Goal: Download file/media: Download file/media

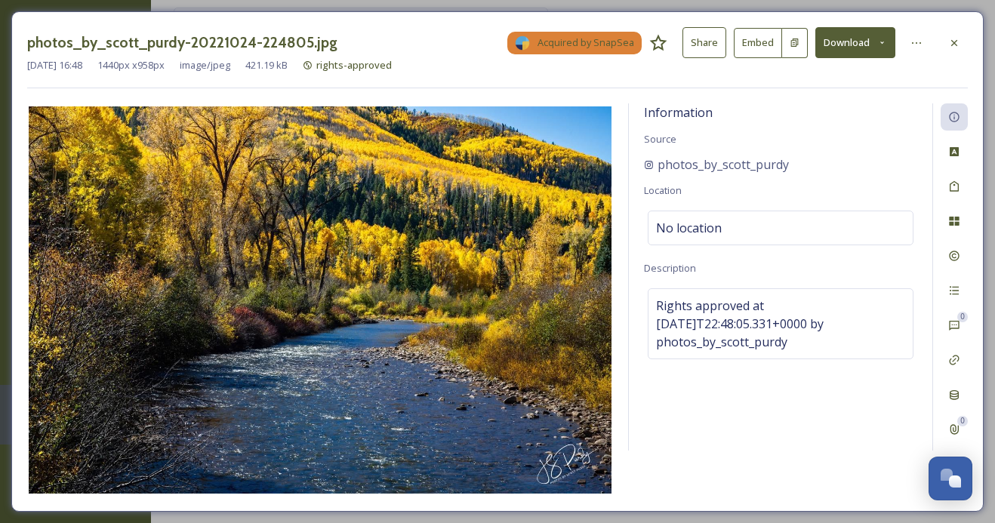
click at [850, 45] on button "Download" at bounding box center [855, 42] width 80 height 31
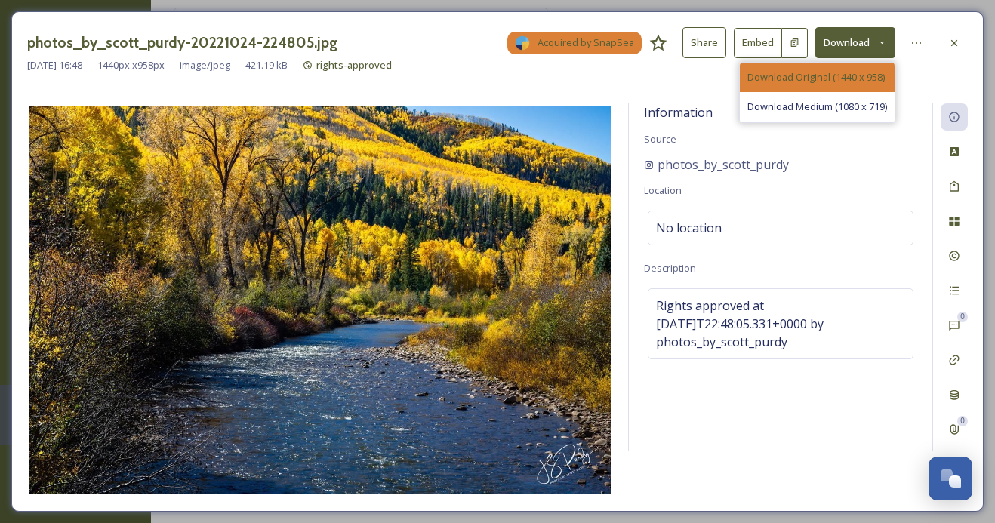
click at [842, 77] on span "Download Original (1440 x 958)" at bounding box center [815, 77] width 137 height 14
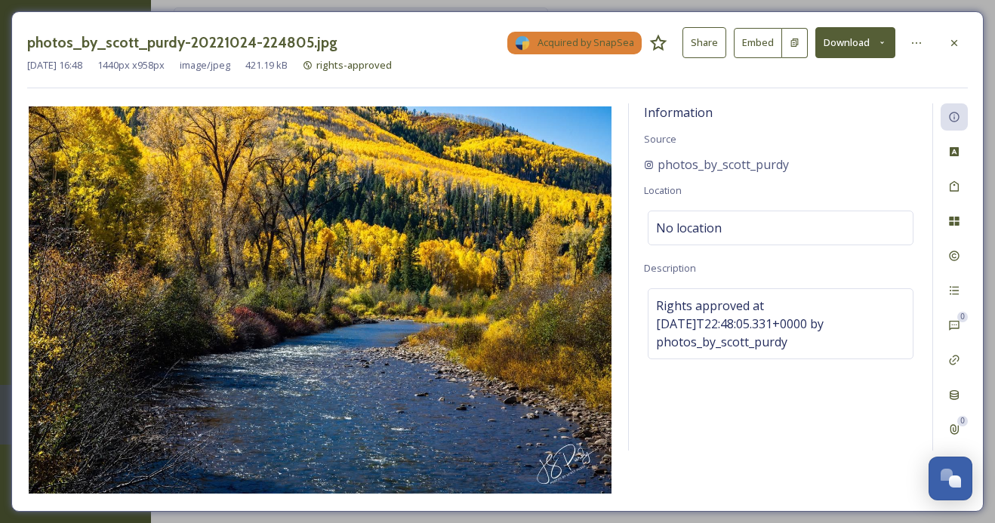
click at [844, 33] on button "Download" at bounding box center [855, 42] width 80 height 31
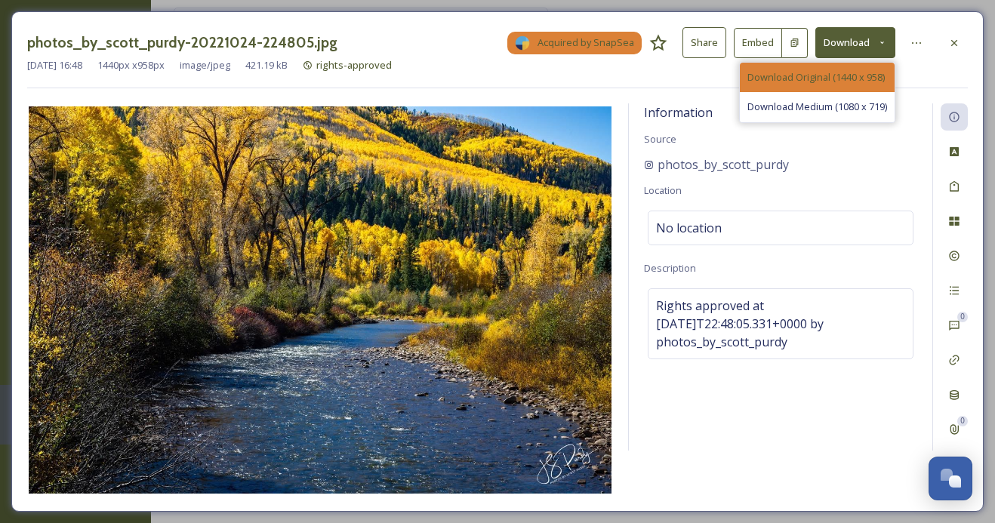
click at [835, 76] on span "Download Original (1440 x 958)" at bounding box center [815, 77] width 137 height 14
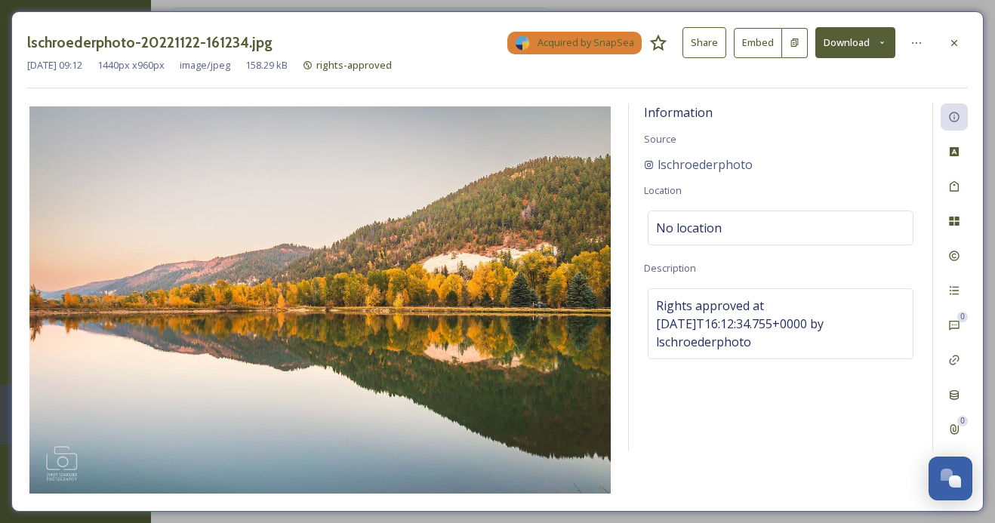
click at [865, 44] on button "Download" at bounding box center [855, 42] width 80 height 31
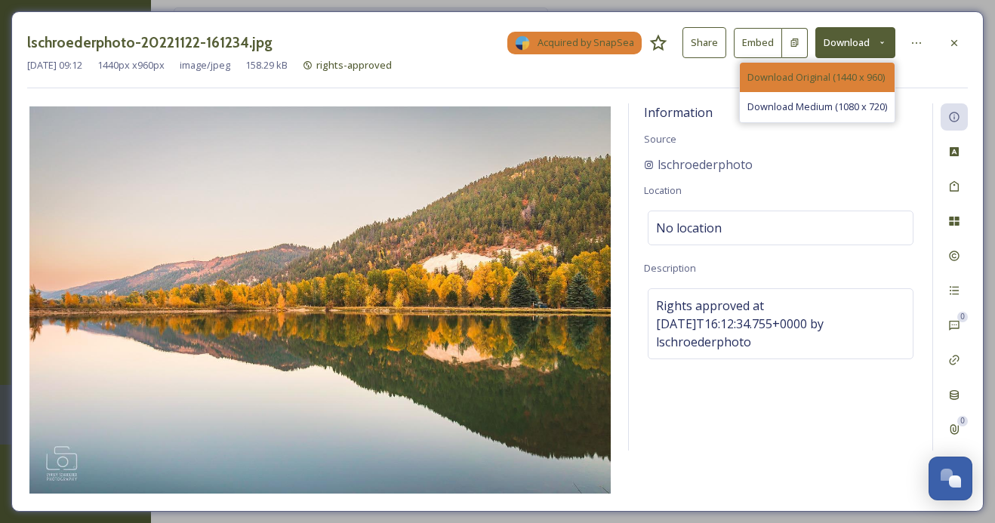
click at [852, 72] on span "Download Original (1440 x 960)" at bounding box center [815, 77] width 137 height 14
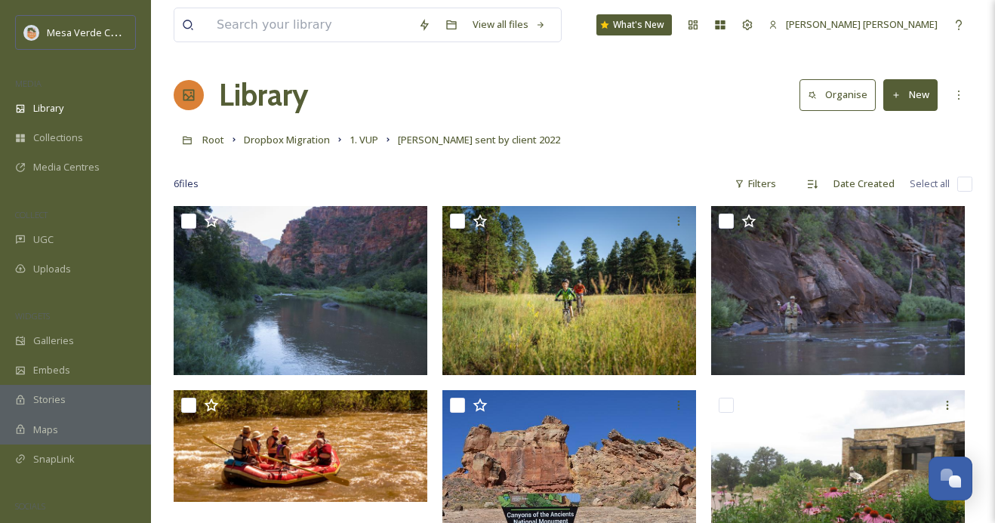
scroll to position [53, 0]
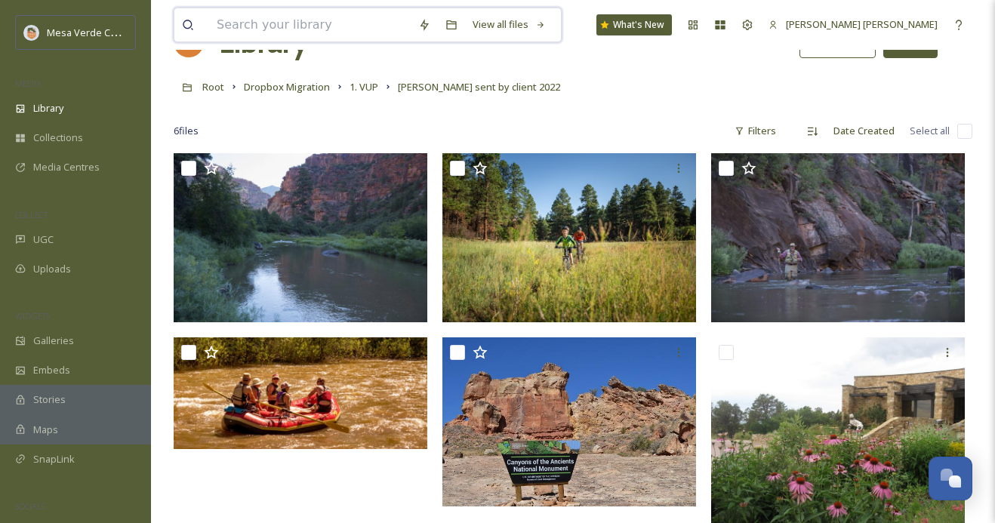
click at [324, 30] on input at bounding box center [309, 24] width 201 height 33
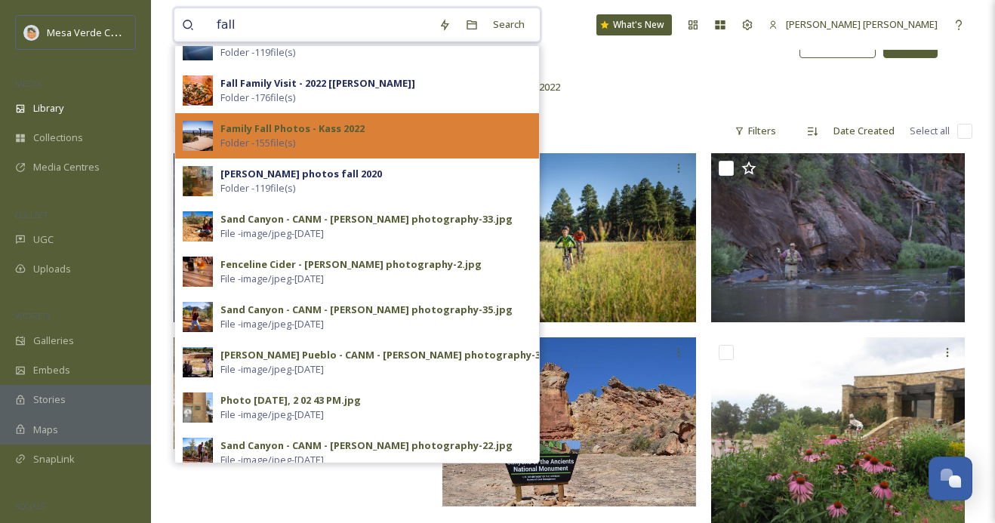
scroll to position [0, 0]
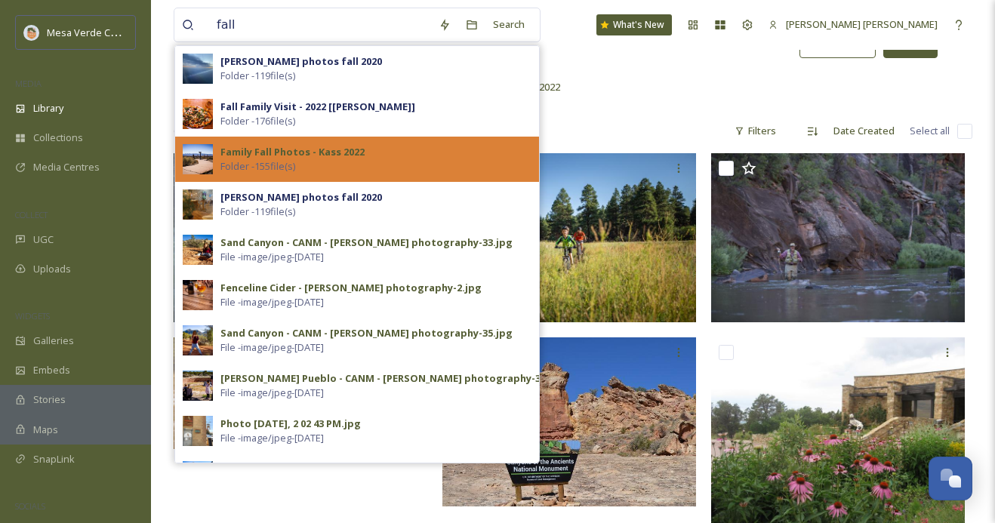
click at [324, 155] on strong "Family Fall Photos - Kass 2022" at bounding box center [292, 152] width 144 height 14
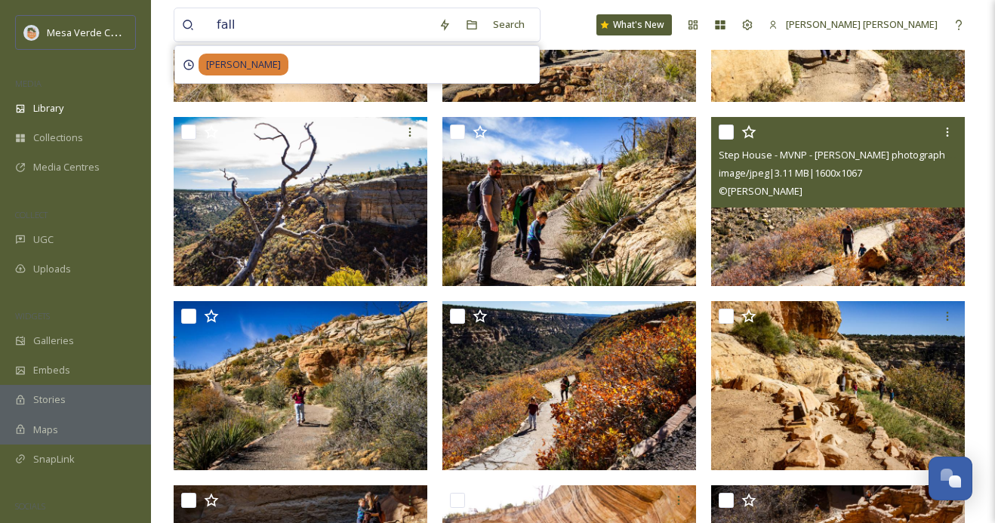
scroll to position [259, 0]
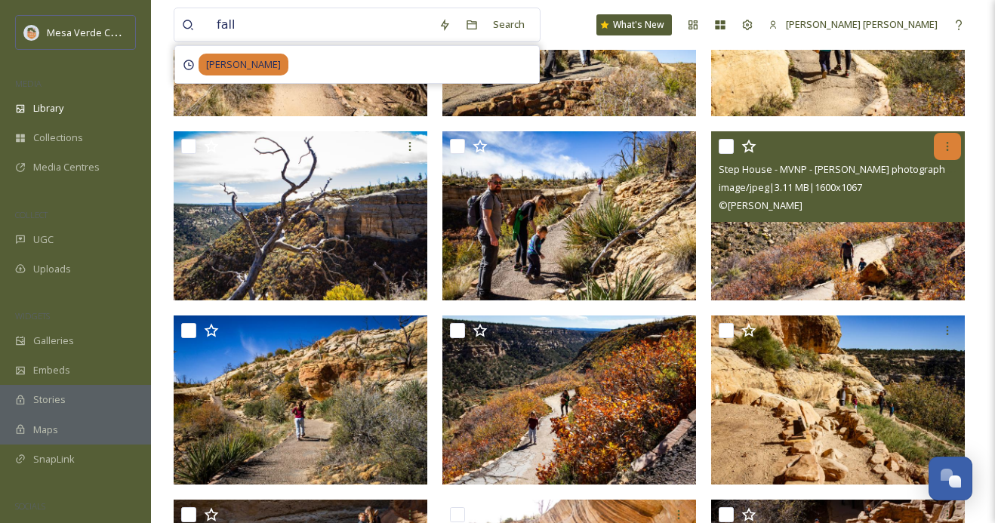
click at [942, 146] on icon at bounding box center [947, 146] width 12 height 12
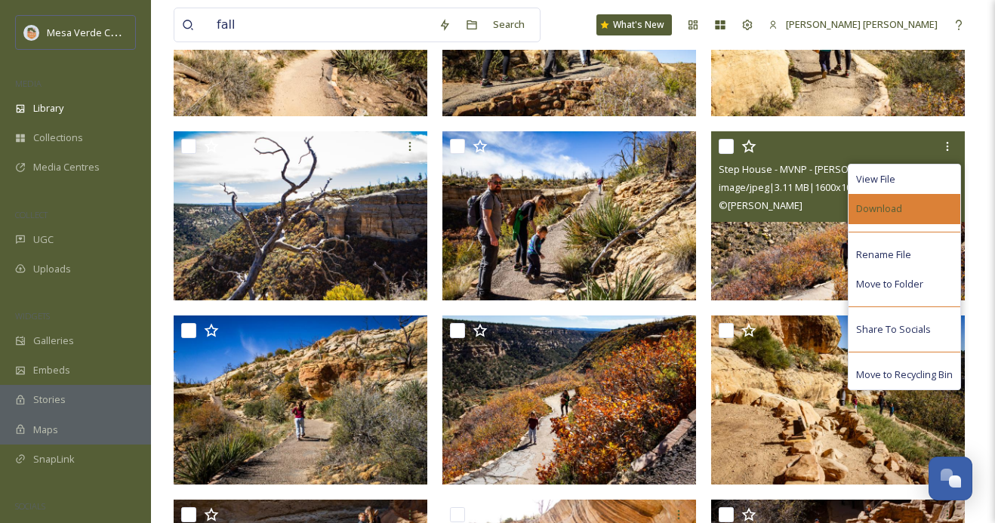
click at [902, 211] on div "Download" at bounding box center [904, 208] width 112 height 29
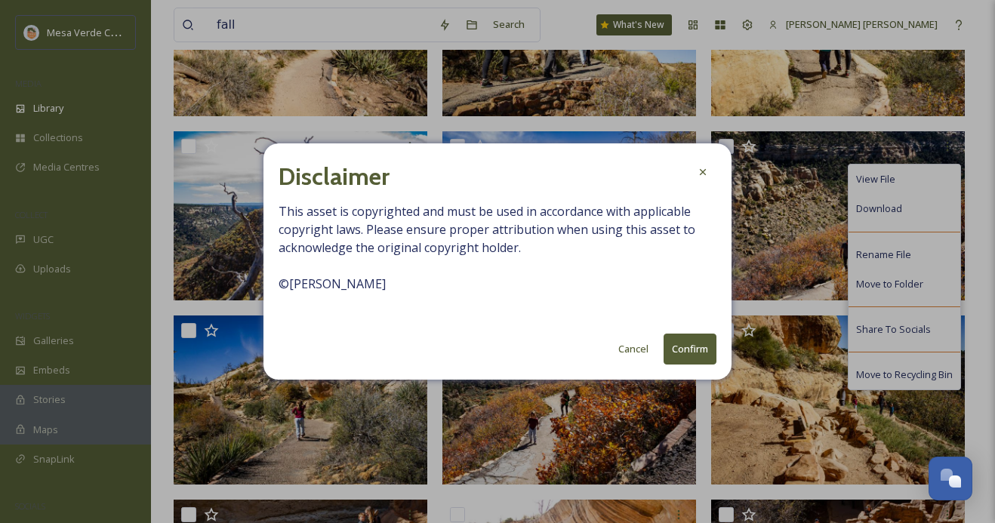
click at [698, 346] on button "Confirm" at bounding box center [689, 349] width 53 height 31
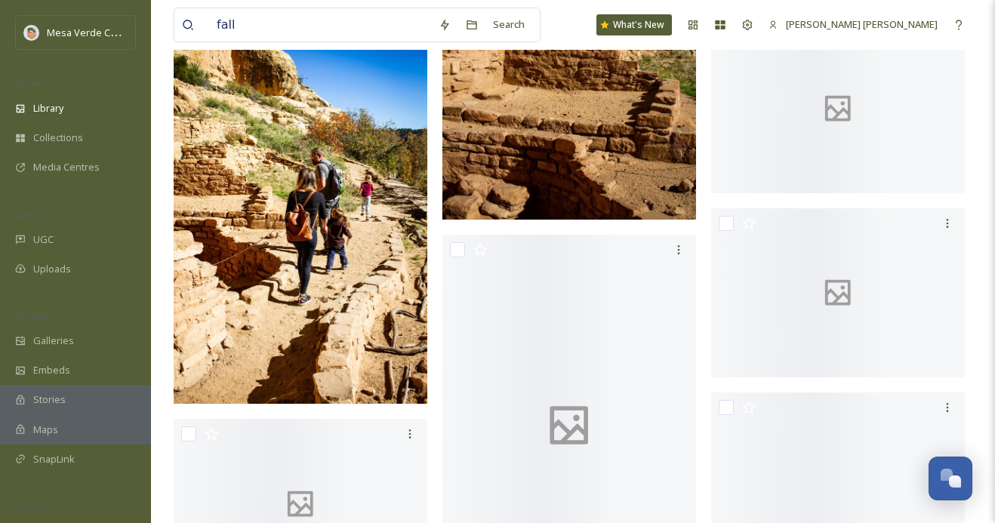
scroll to position [1292, 0]
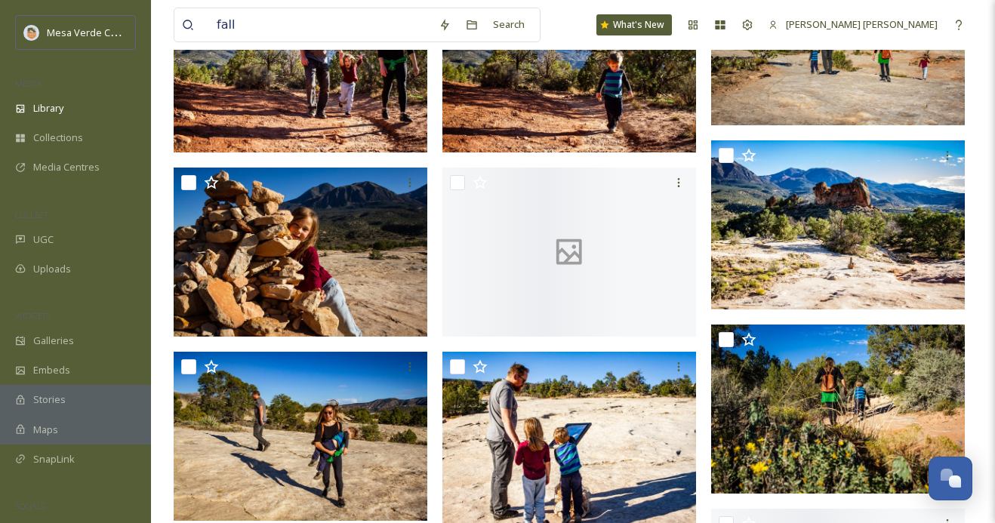
scroll to position [3808, 0]
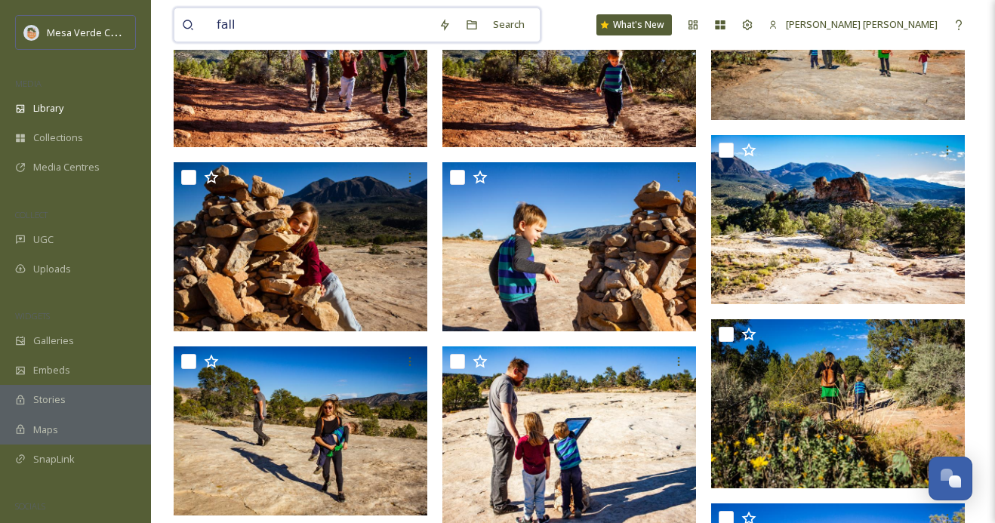
click at [238, 30] on input "fall" at bounding box center [320, 24] width 222 height 33
type input "fall"
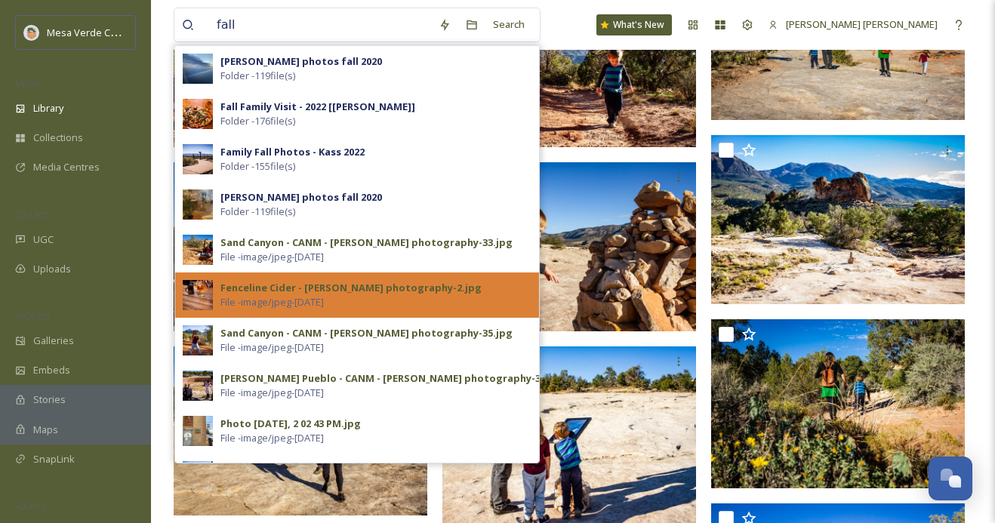
click at [312, 293] on div "Fenceline Cider - kassia vinsel photography-2.jpg" at bounding box center [350, 288] width 261 height 14
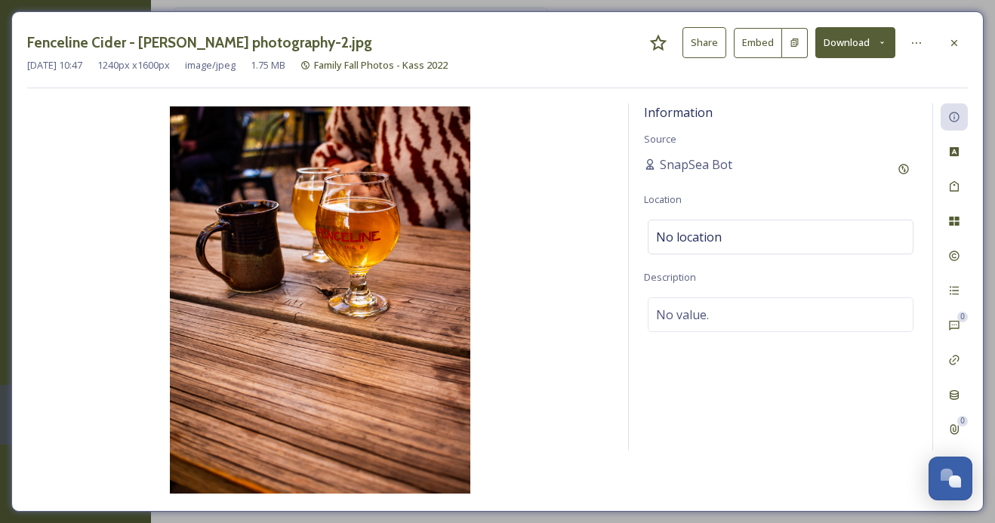
click at [859, 44] on button "Download" at bounding box center [855, 42] width 80 height 31
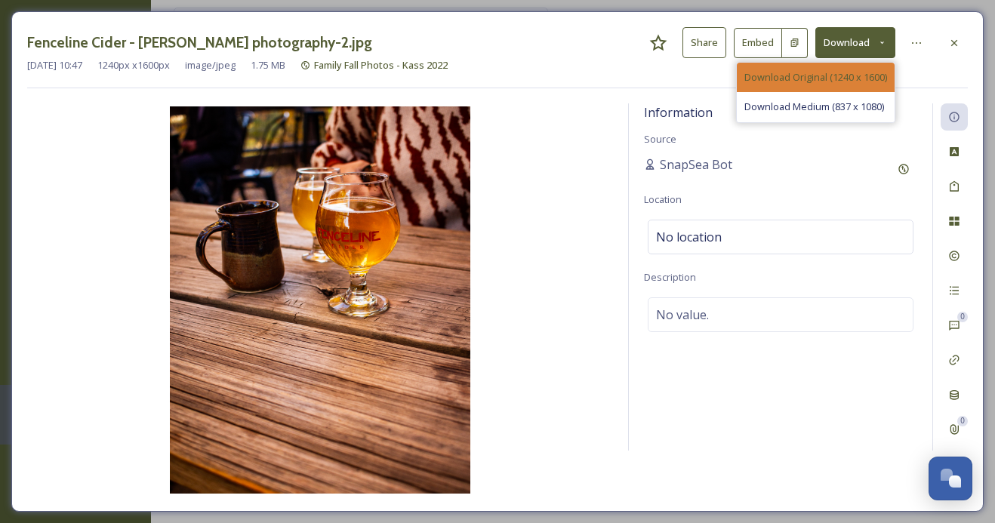
click at [832, 73] on span "Download Original (1240 x 1600)" at bounding box center [815, 77] width 143 height 14
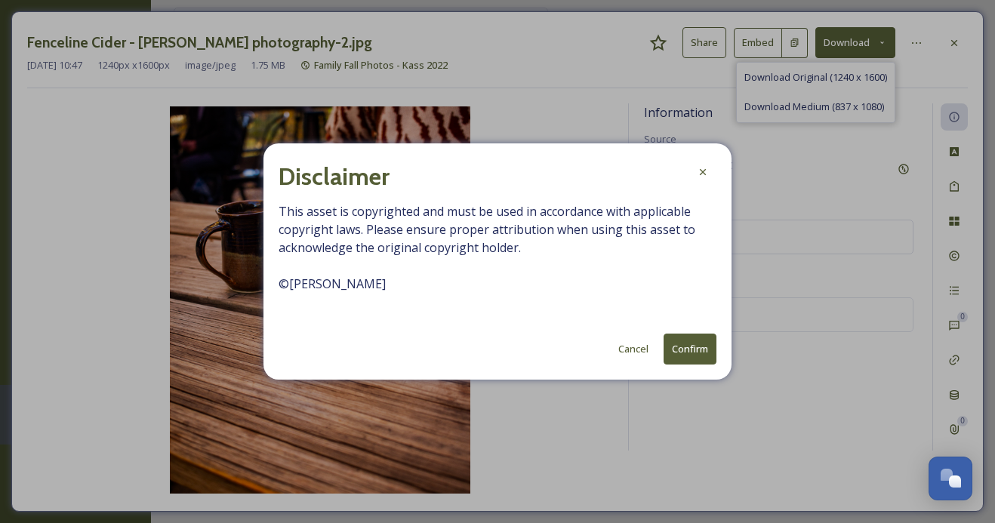
click at [689, 346] on button "Confirm" at bounding box center [689, 349] width 53 height 31
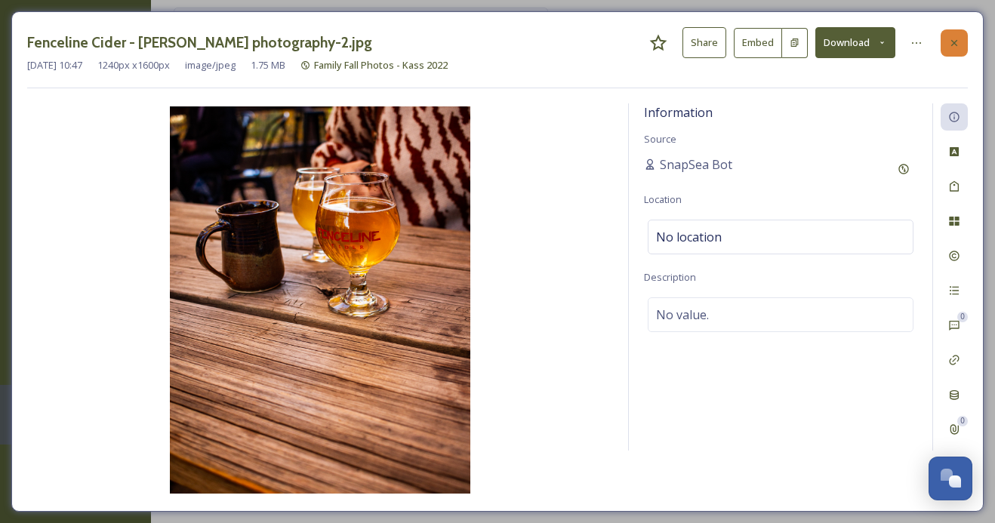
click at [948, 38] on icon at bounding box center [954, 43] width 12 height 12
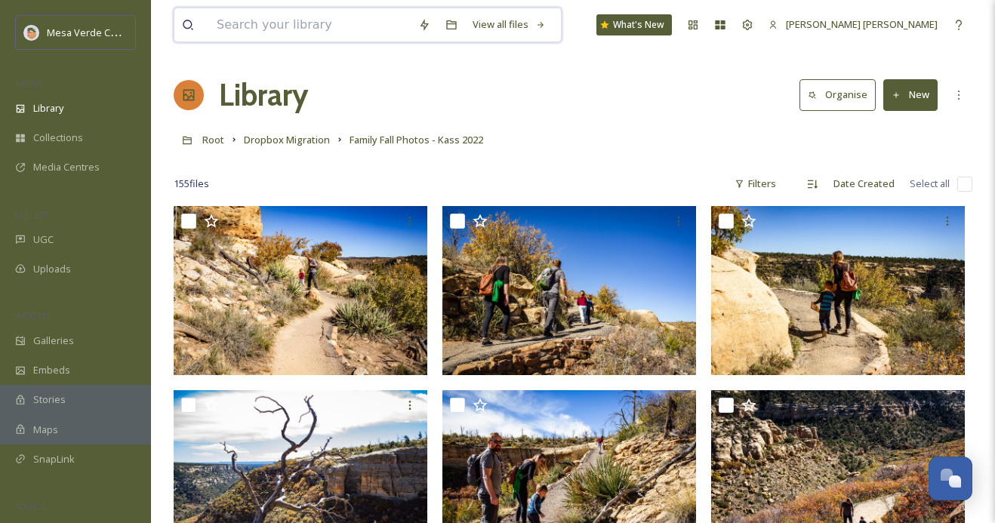
click at [271, 38] on input at bounding box center [309, 24] width 201 height 33
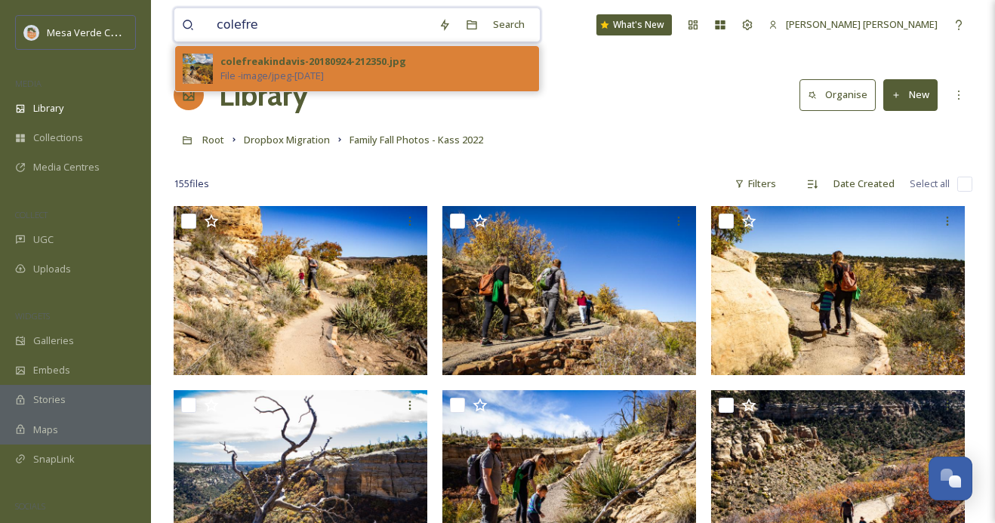
type input "colefre"
click at [319, 59] on div "colefreakindavis-20180924-212350.jpg" at bounding box center [313, 61] width 186 height 14
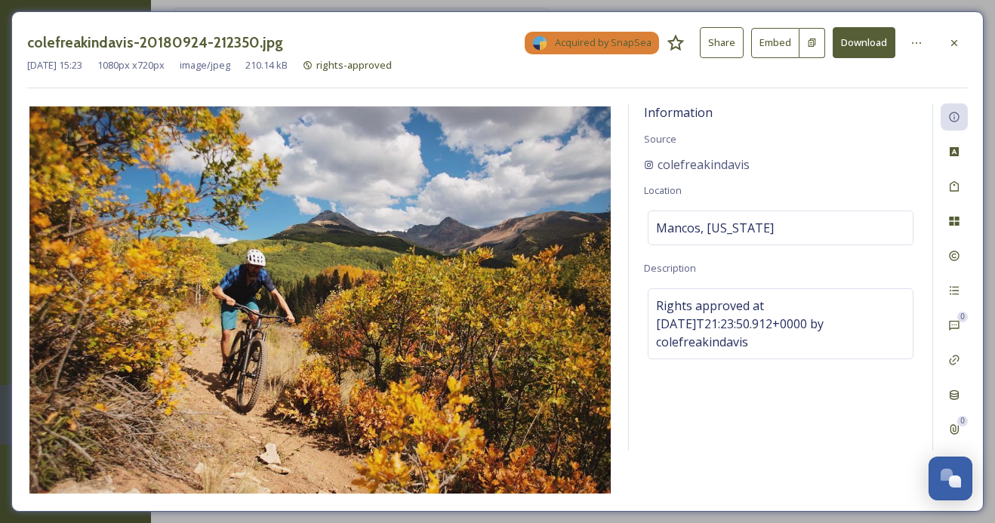
click at [857, 56] on button "Download" at bounding box center [863, 42] width 63 height 31
click at [957, 45] on icon at bounding box center [954, 43] width 12 height 12
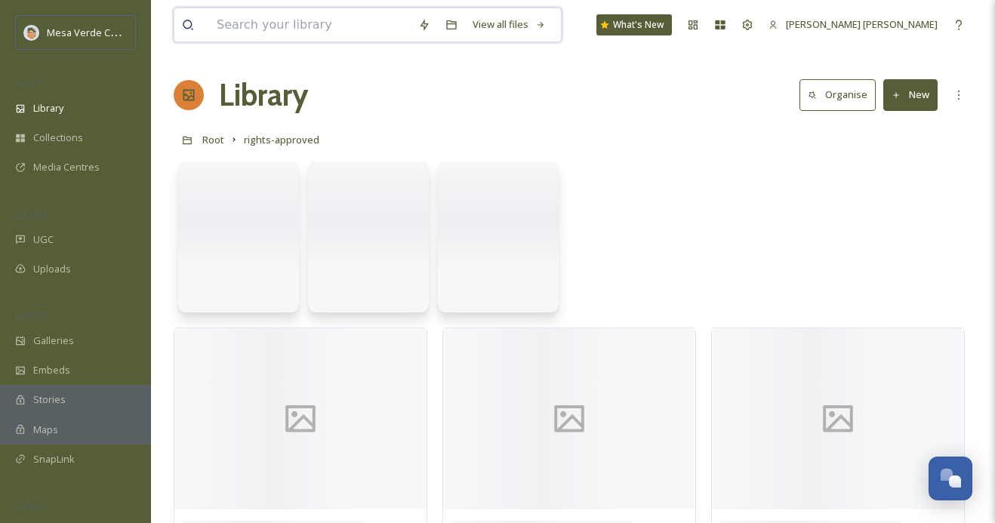
click at [339, 35] on input at bounding box center [309, 24] width 201 height 33
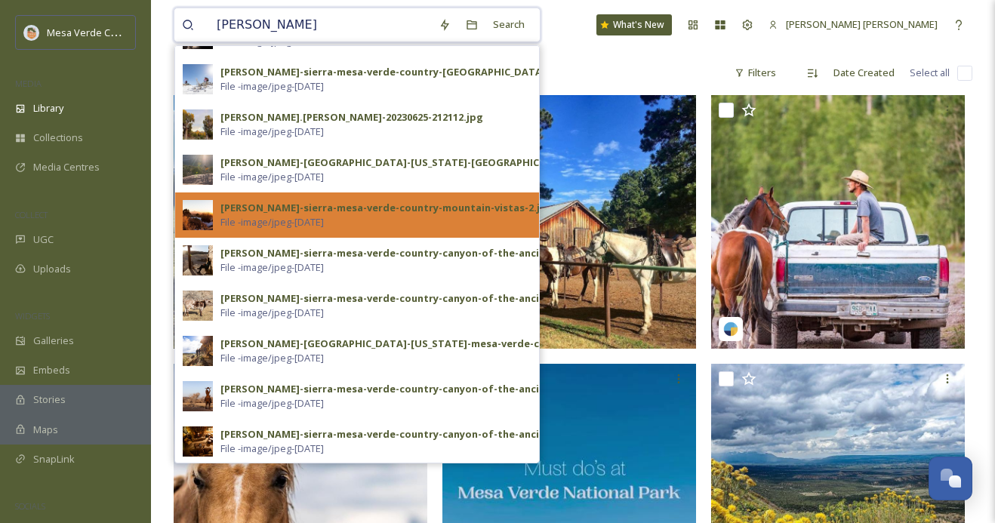
scroll to position [758, 0]
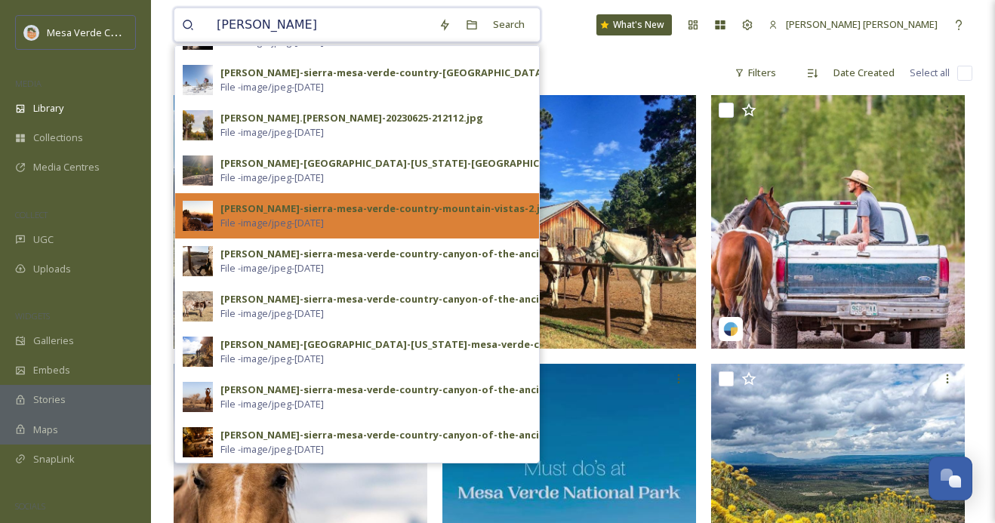
type input "emily"
click at [411, 219] on div "emily-sierra-mesa-verde-country-mountain-vistas-2.jpg File - image/jpeg - Feb 1…" at bounding box center [375, 215] width 311 height 29
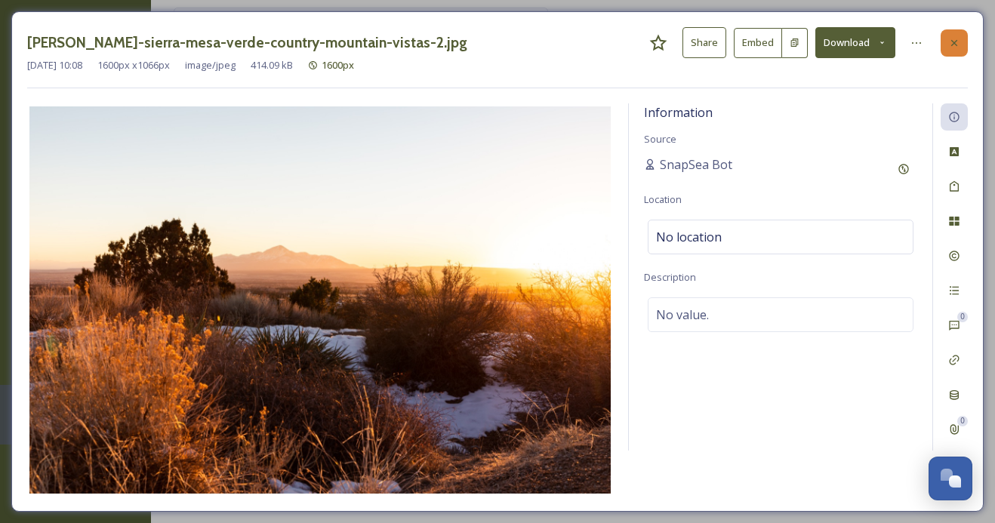
click at [960, 35] on div at bounding box center [953, 42] width 27 height 27
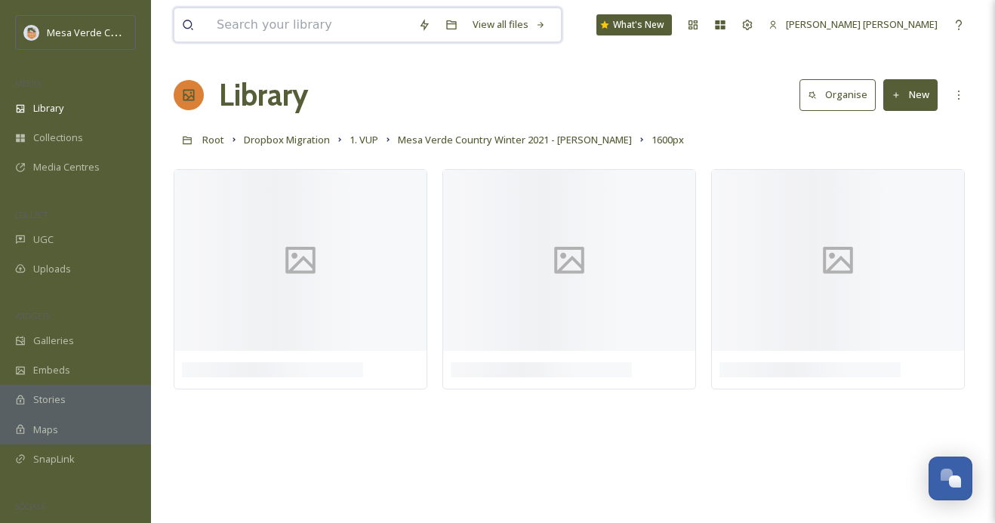
click at [327, 29] on input at bounding box center [309, 24] width 201 height 33
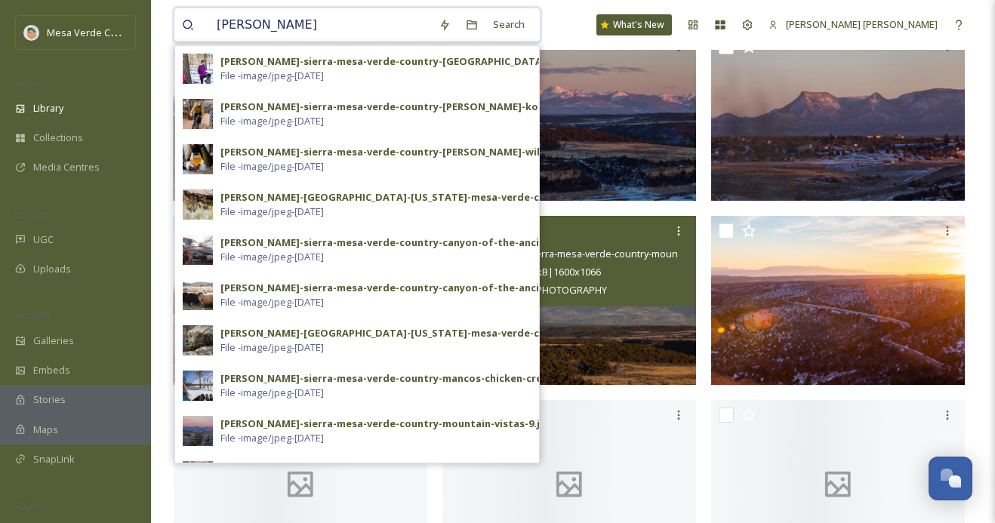
scroll to position [555, 0]
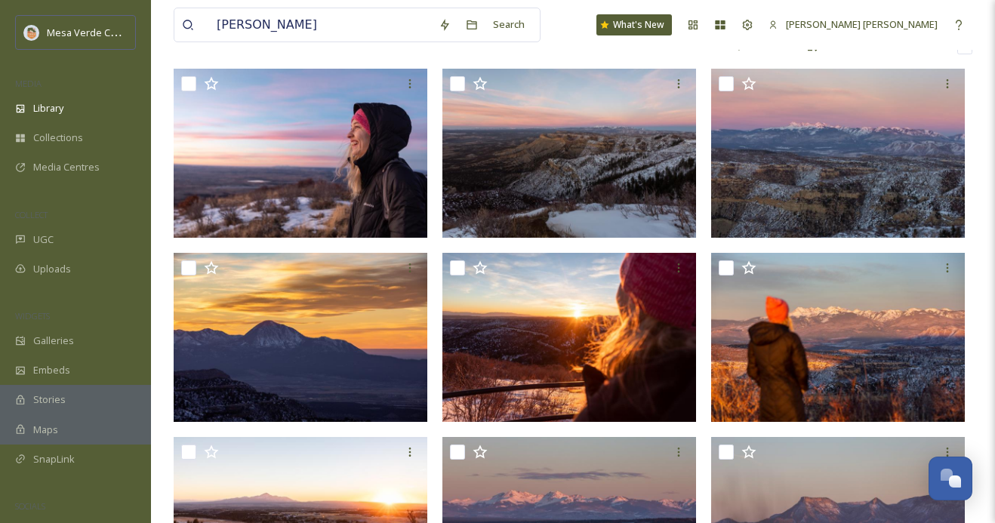
scroll to position [140, 0]
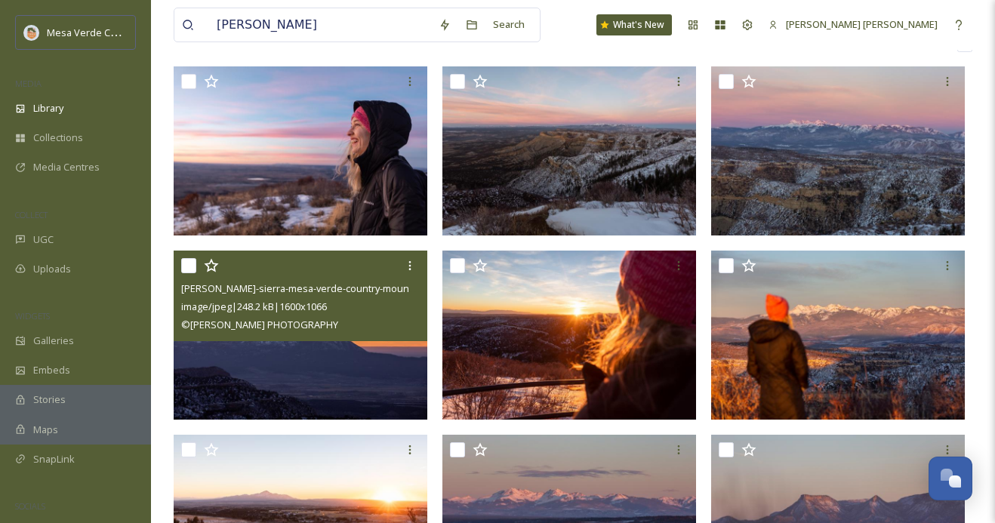
click at [289, 348] on img at bounding box center [301, 335] width 254 height 169
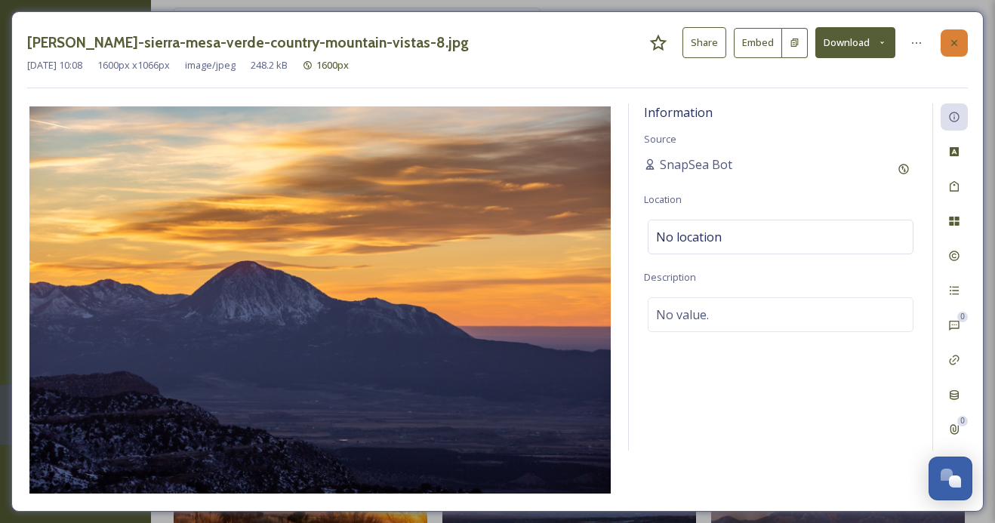
click at [953, 54] on div at bounding box center [953, 42] width 27 height 27
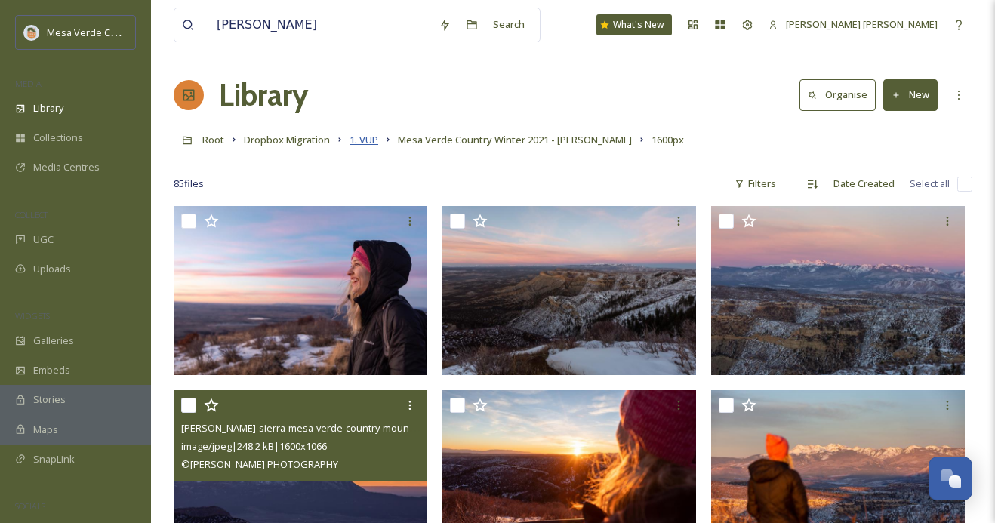
click at [372, 140] on span "1. VUP" at bounding box center [363, 140] width 29 height 14
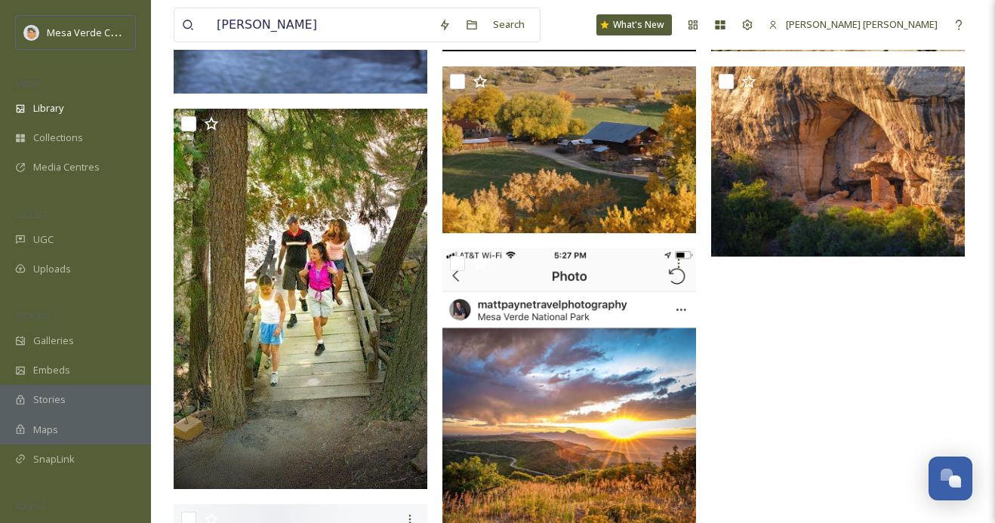
scroll to position [1248, 0]
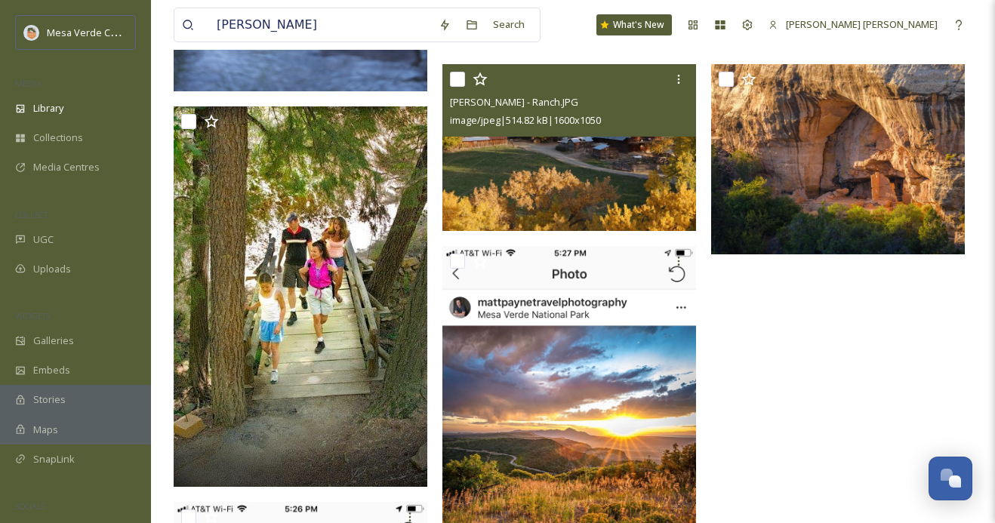
click at [594, 165] on img at bounding box center [569, 147] width 254 height 166
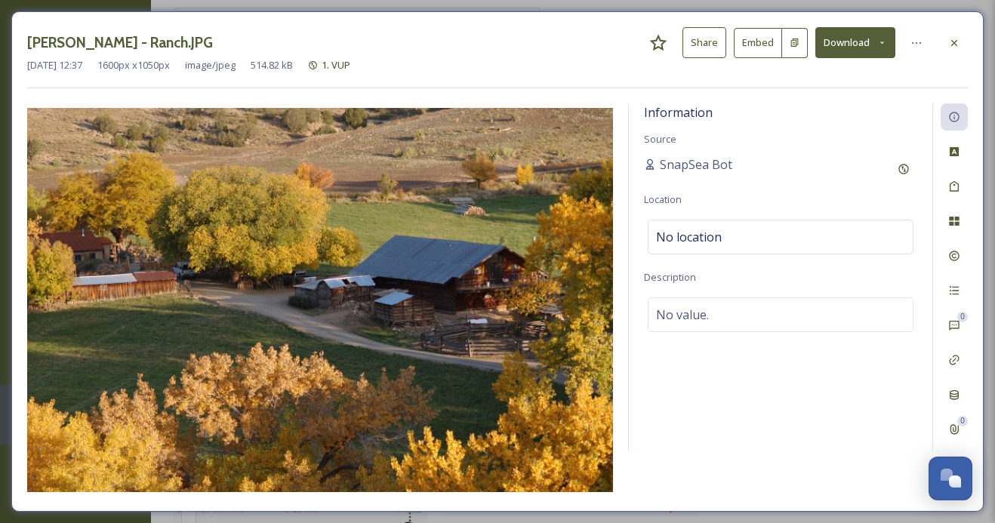
click at [866, 42] on button "Download" at bounding box center [855, 42] width 80 height 31
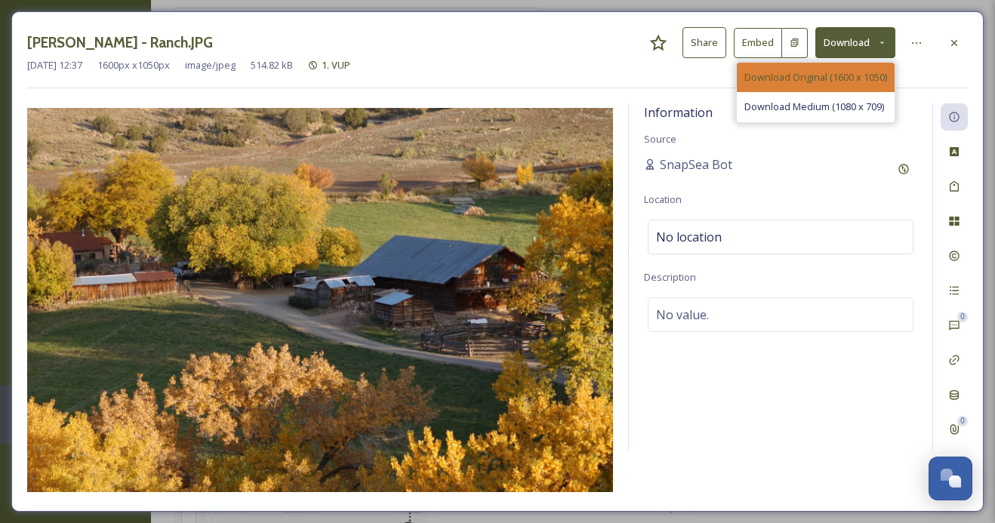
click at [850, 72] on span "Download Original (1600 x 1050)" at bounding box center [815, 77] width 143 height 14
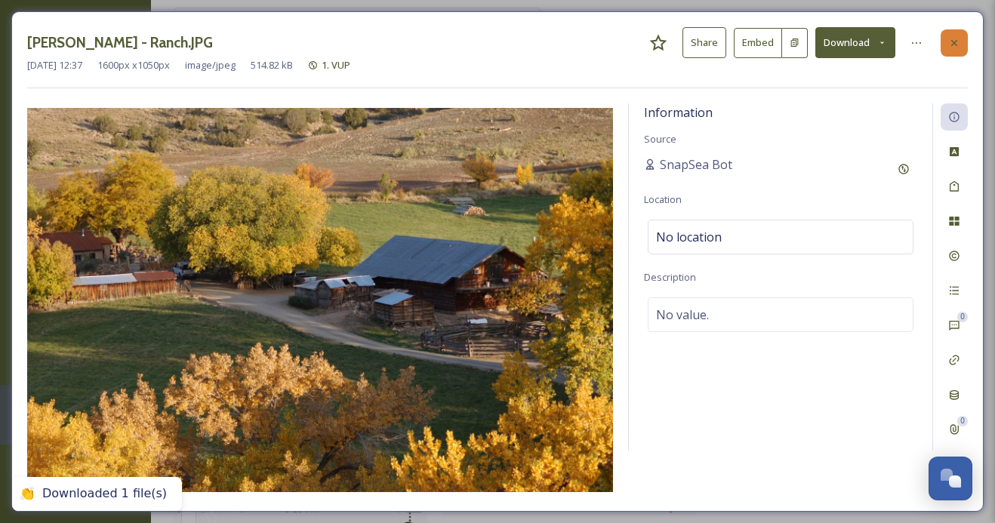
click at [958, 43] on icon at bounding box center [954, 43] width 12 height 12
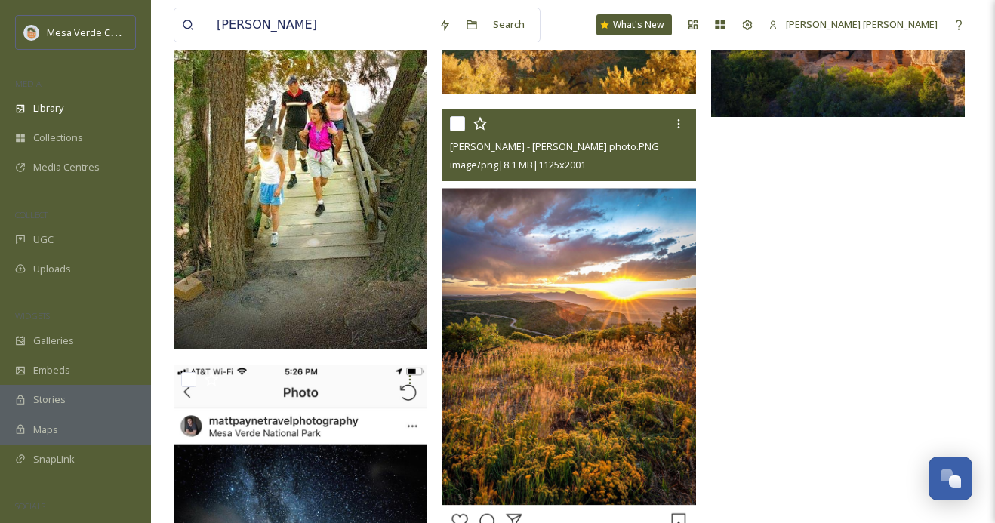
scroll to position [1380, 0]
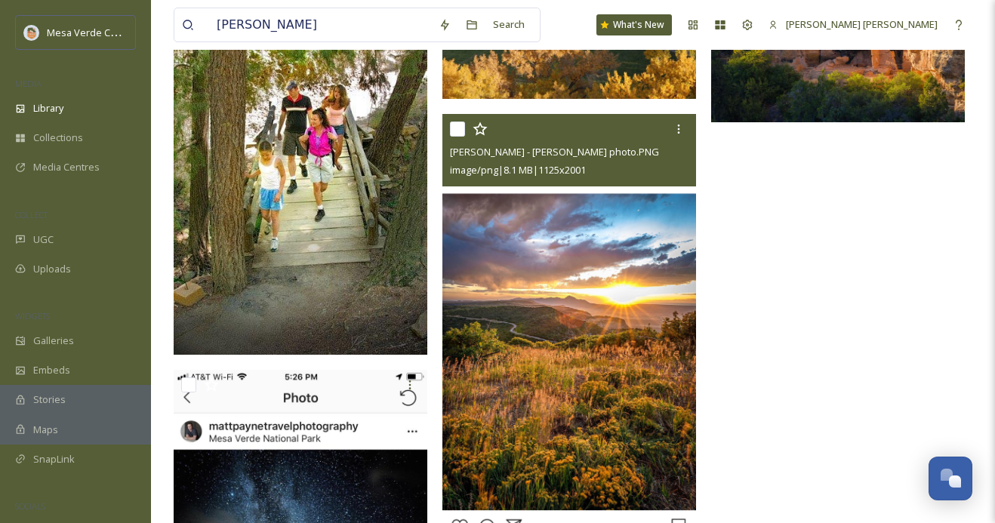
click at [620, 364] on img at bounding box center [569, 339] width 254 height 451
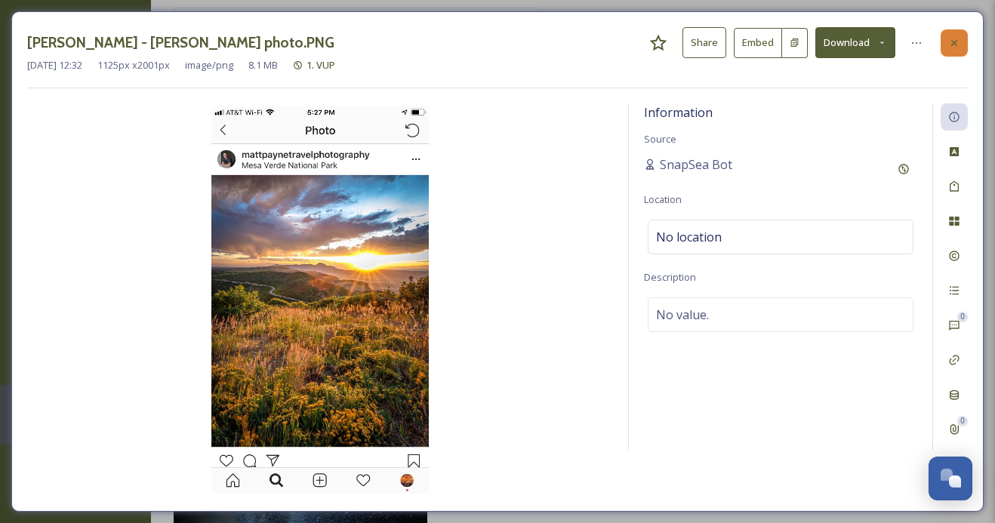
click at [965, 32] on div at bounding box center [953, 42] width 27 height 27
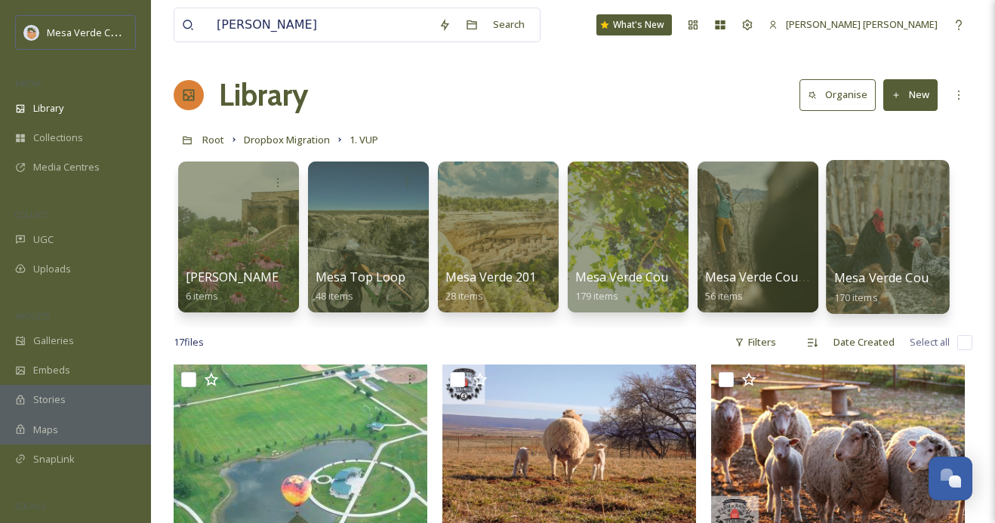
click at [847, 241] on div at bounding box center [887, 237] width 123 height 154
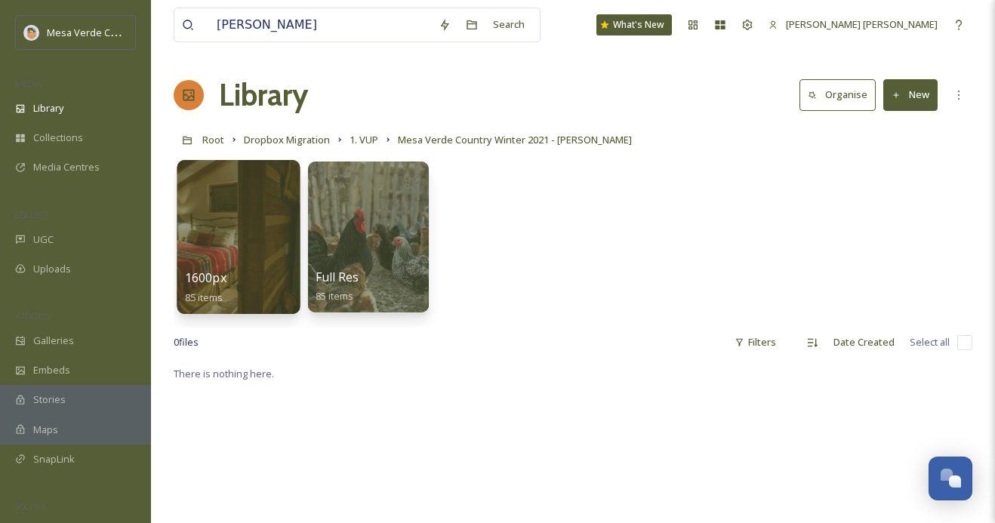
click at [259, 243] on div at bounding box center [238, 237] width 123 height 154
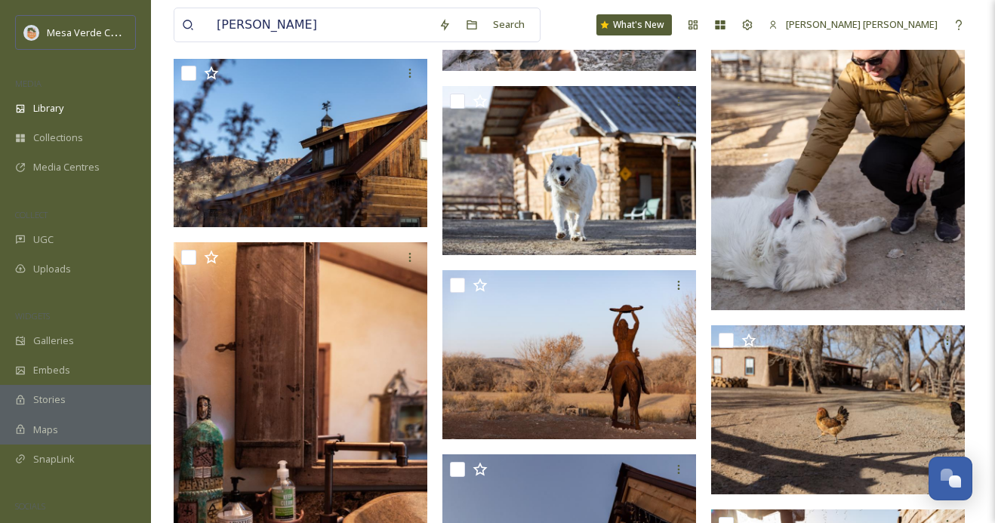
scroll to position [4773, 0]
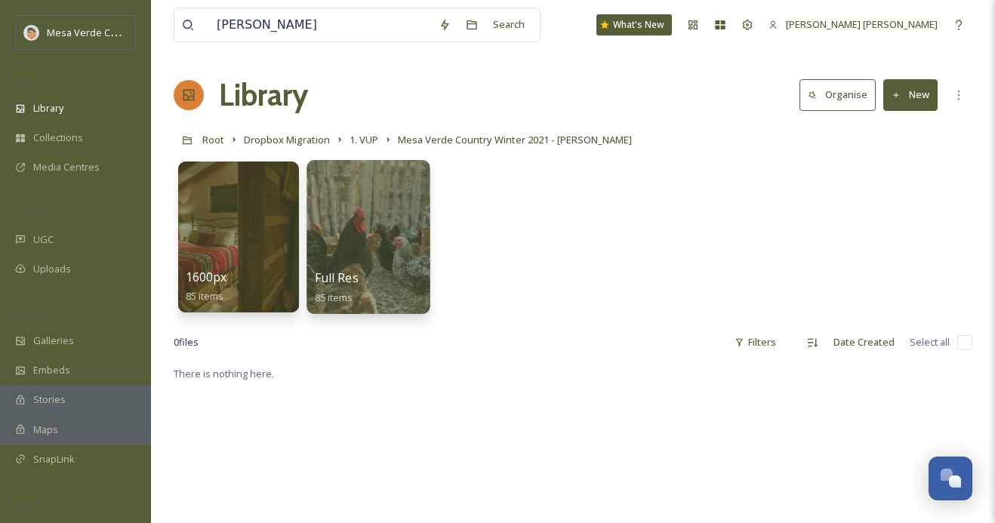
click at [395, 241] on div at bounding box center [367, 237] width 123 height 154
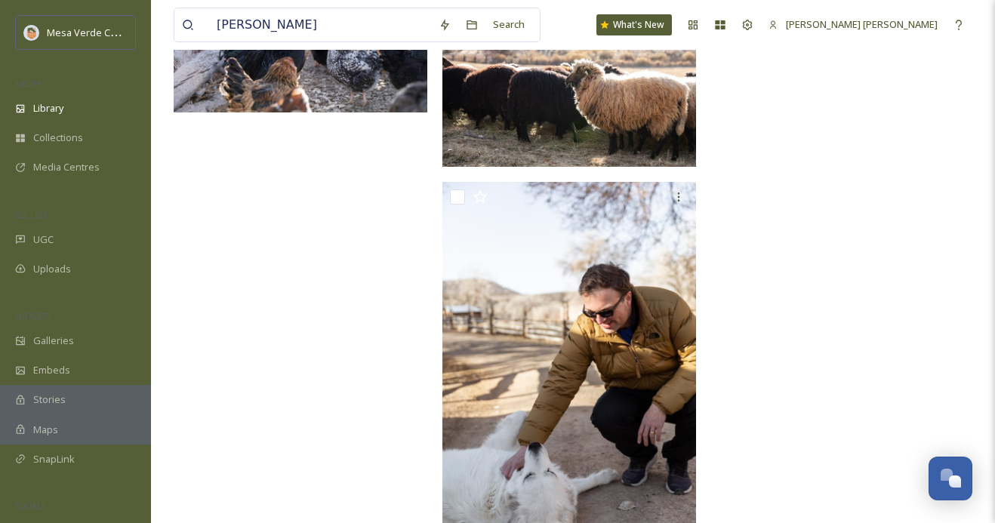
scroll to position [6117, 0]
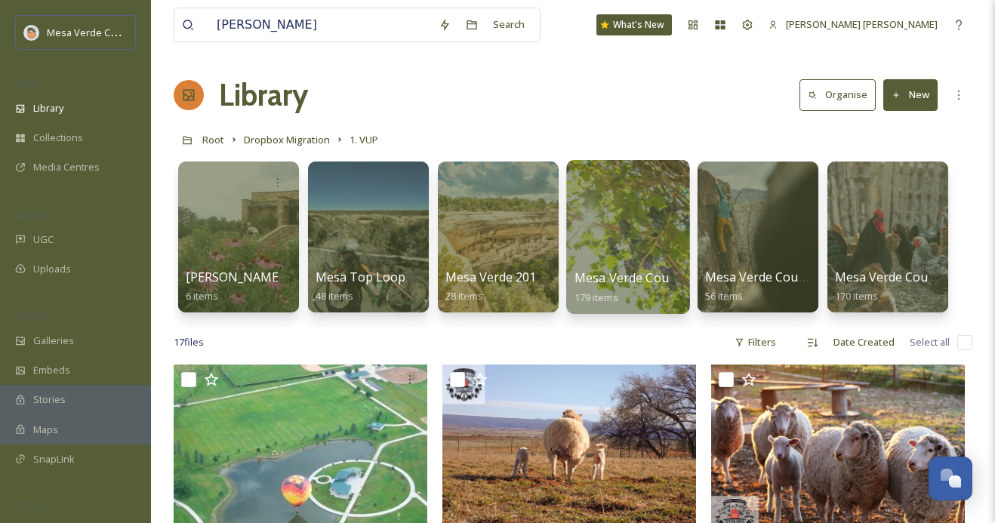
click at [631, 235] on div at bounding box center [627, 237] width 123 height 154
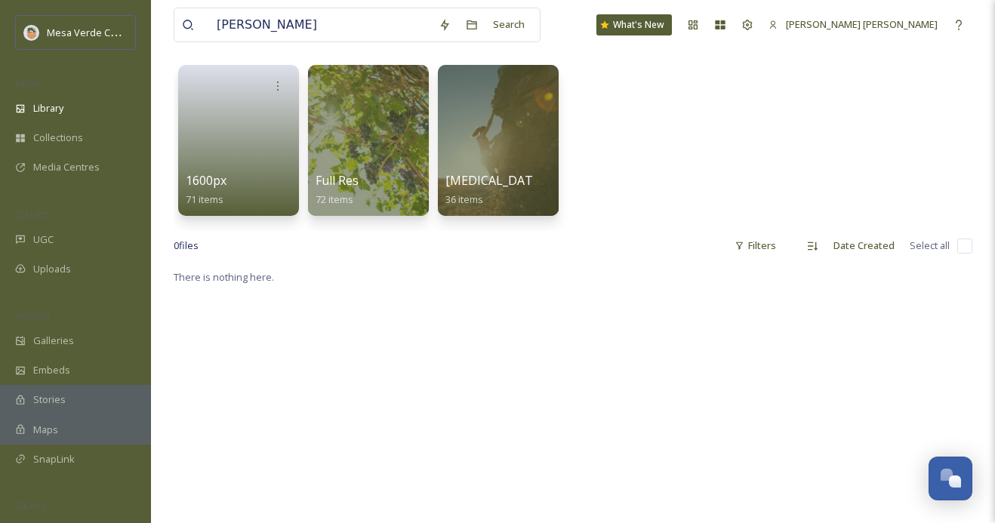
scroll to position [98, 0]
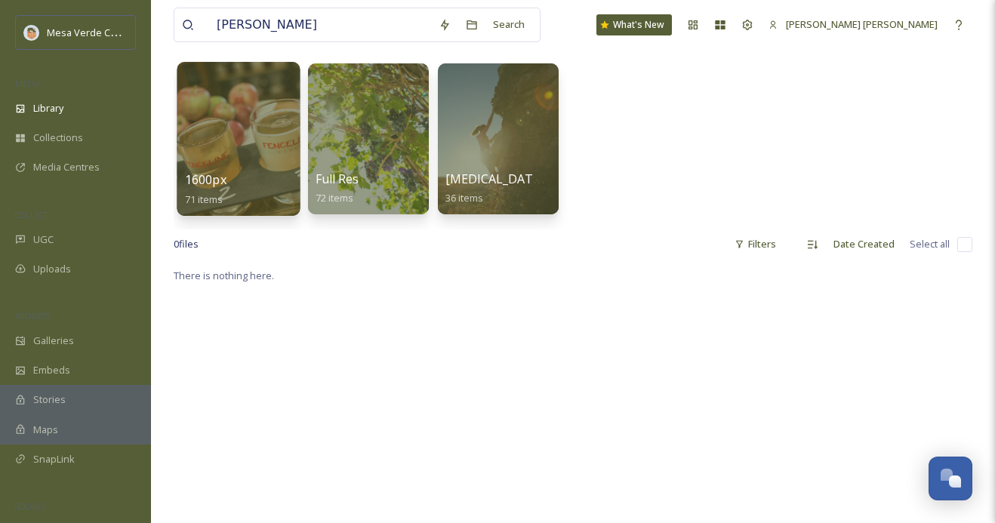
click at [259, 132] on div at bounding box center [238, 139] width 123 height 154
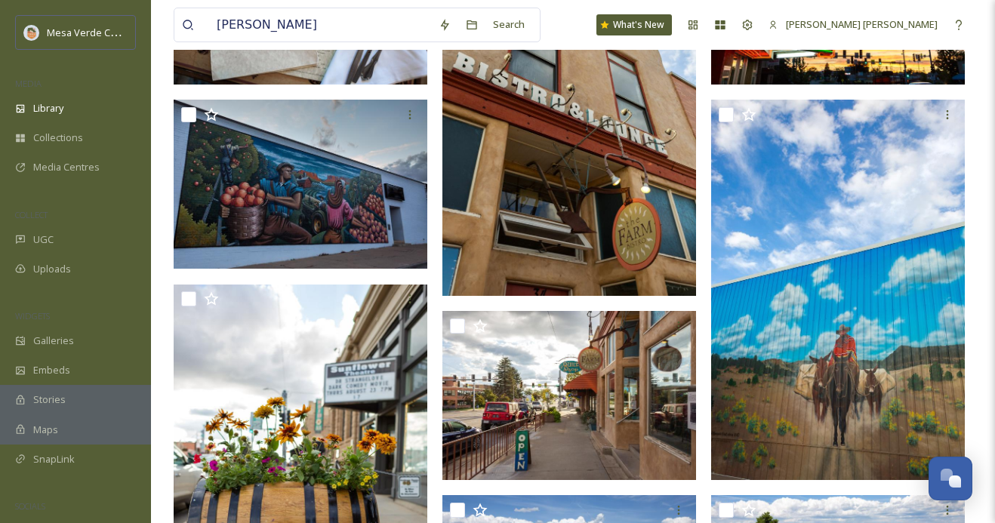
scroll to position [3864, 0]
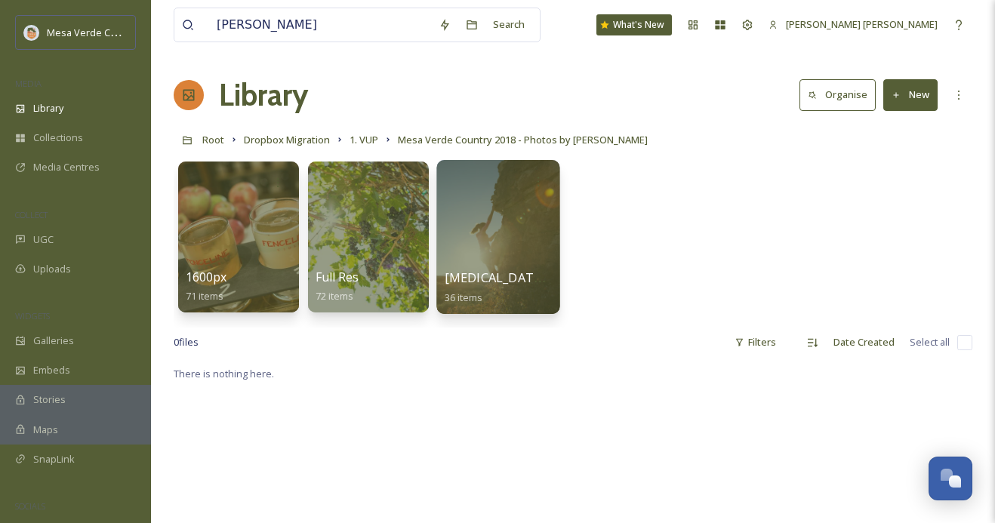
click at [486, 233] on div at bounding box center [497, 237] width 123 height 154
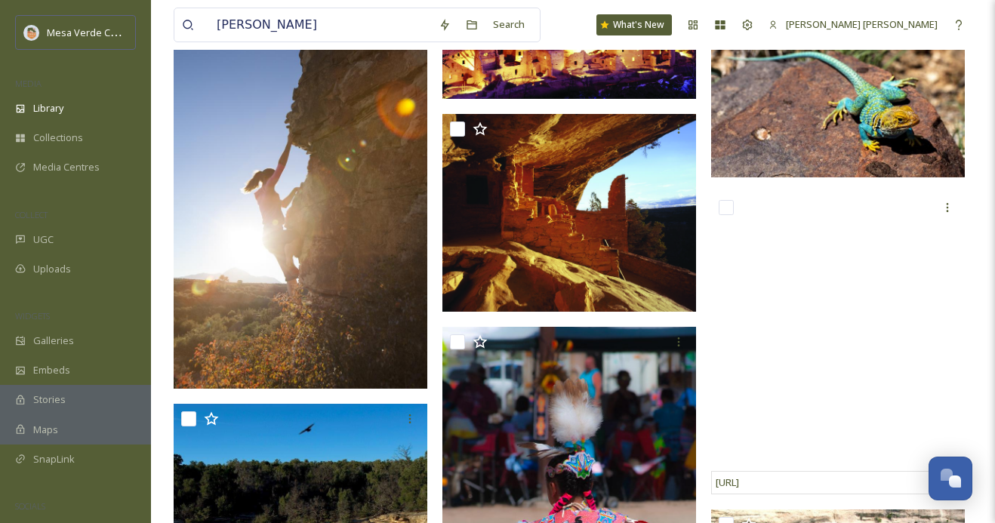
scroll to position [249, 0]
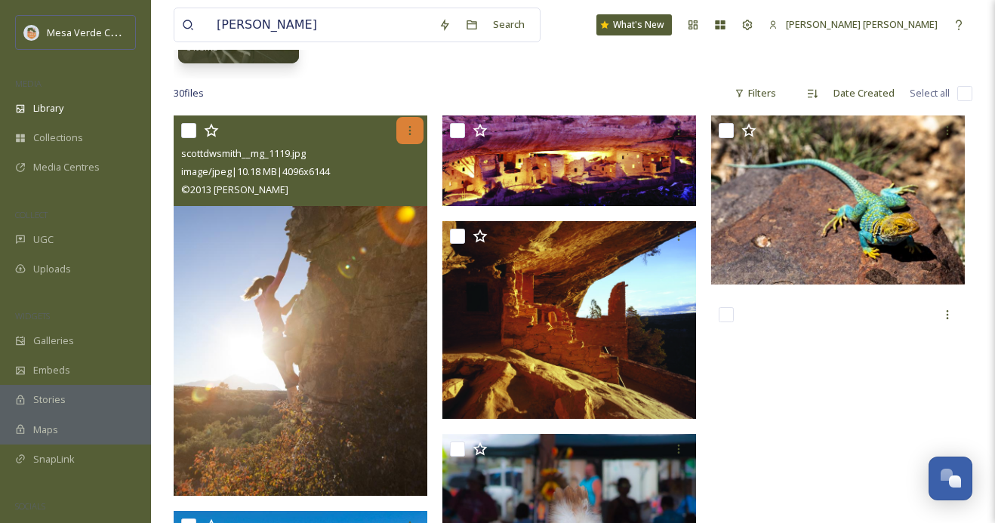
click at [406, 137] on icon at bounding box center [410, 131] width 12 height 12
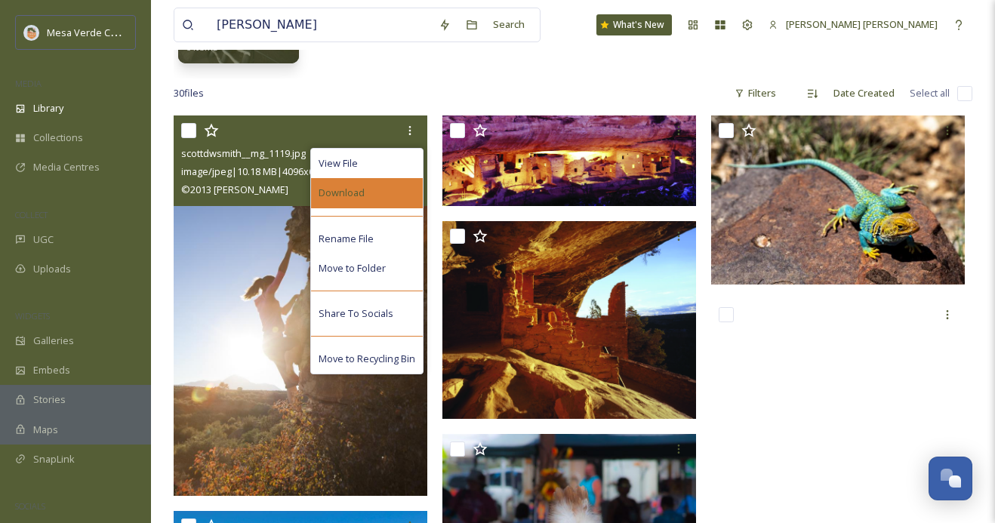
click at [378, 189] on div "Download" at bounding box center [367, 192] width 112 height 29
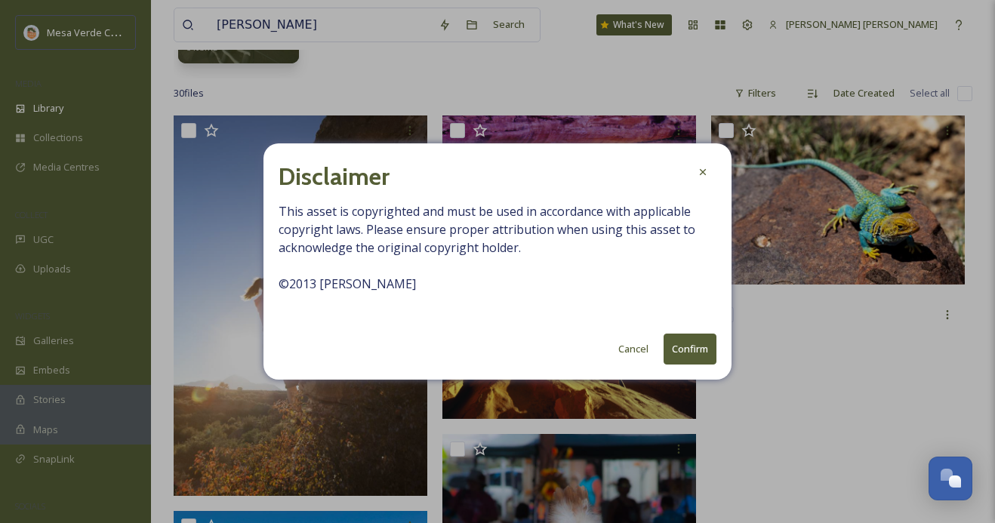
click at [684, 349] on button "Confirm" at bounding box center [689, 349] width 53 height 31
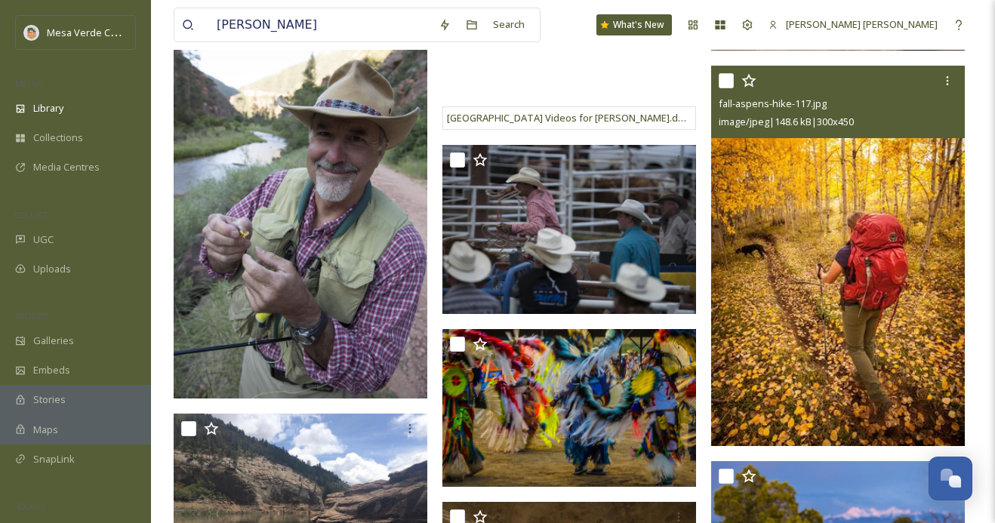
scroll to position [1139, 0]
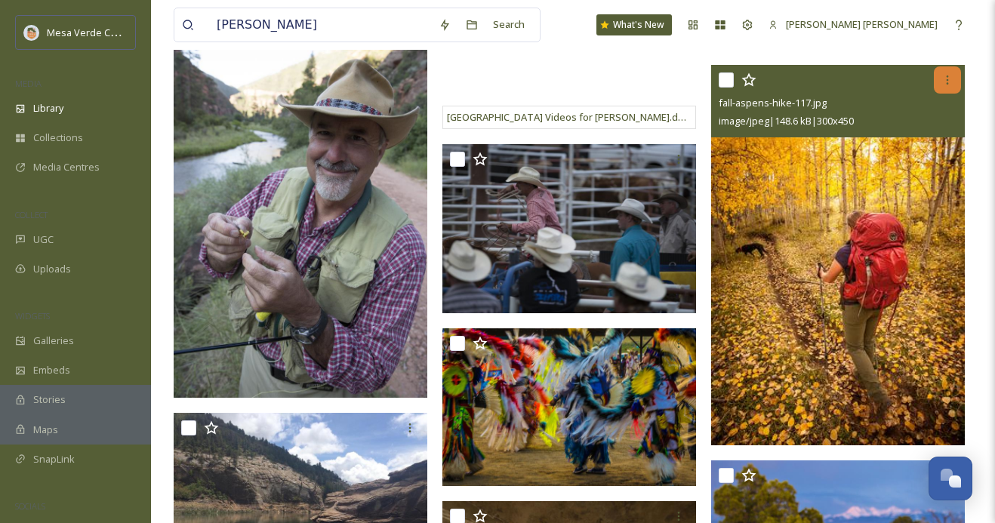
click at [945, 79] on icon at bounding box center [947, 80] width 12 height 12
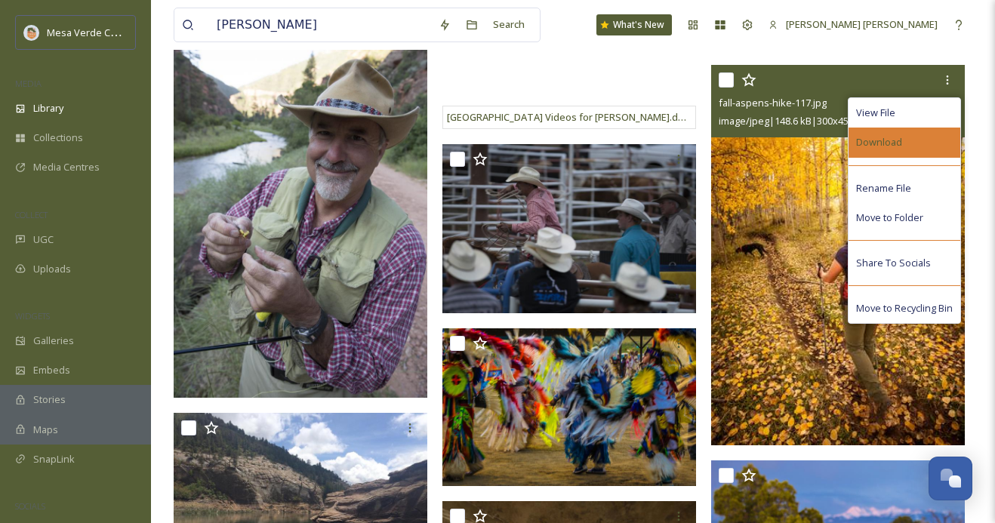
click at [893, 142] on span "Download" at bounding box center [879, 142] width 46 height 14
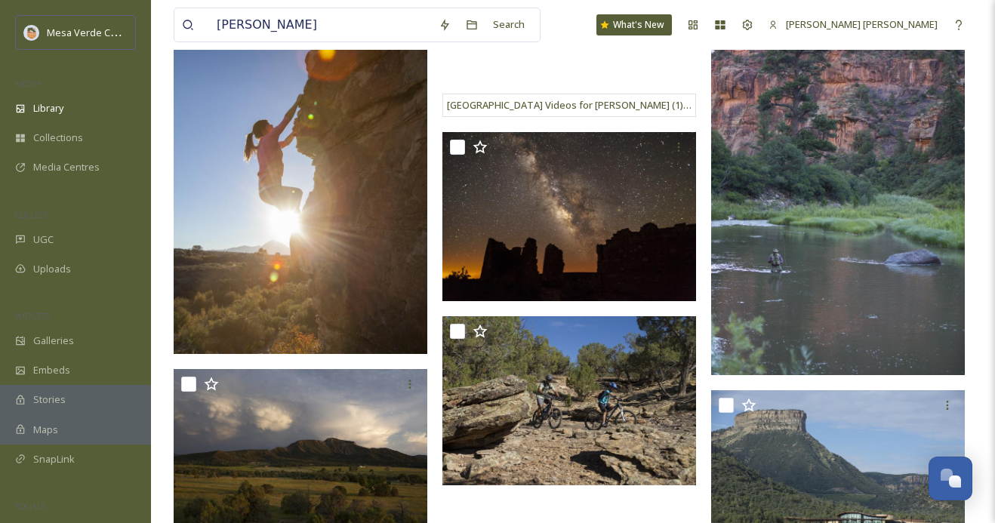
scroll to position [2095, 0]
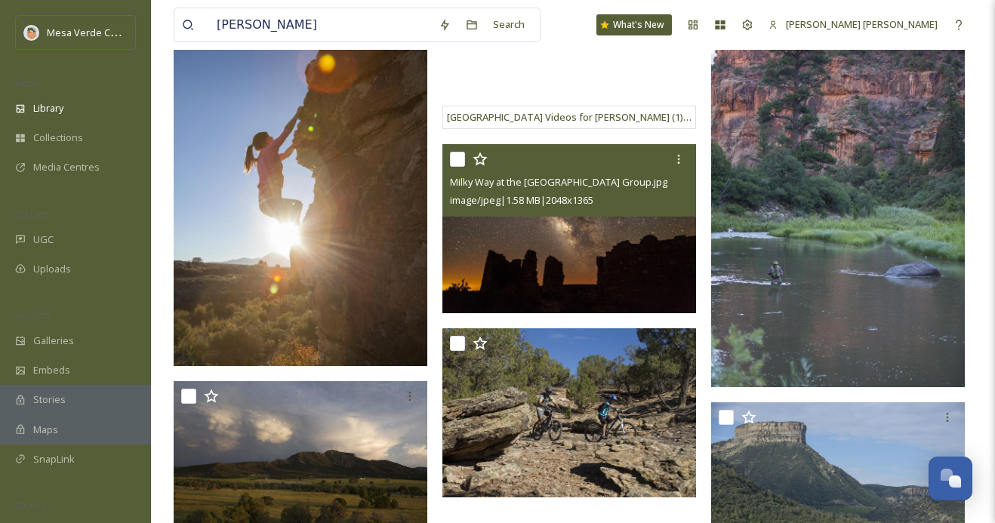
click at [607, 256] on img at bounding box center [569, 228] width 254 height 169
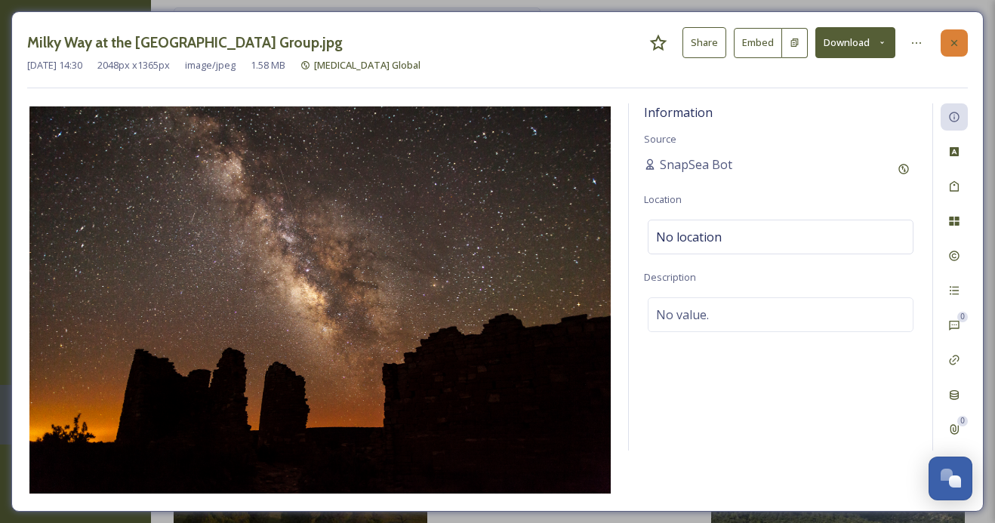
click at [951, 44] on icon at bounding box center [954, 43] width 12 height 12
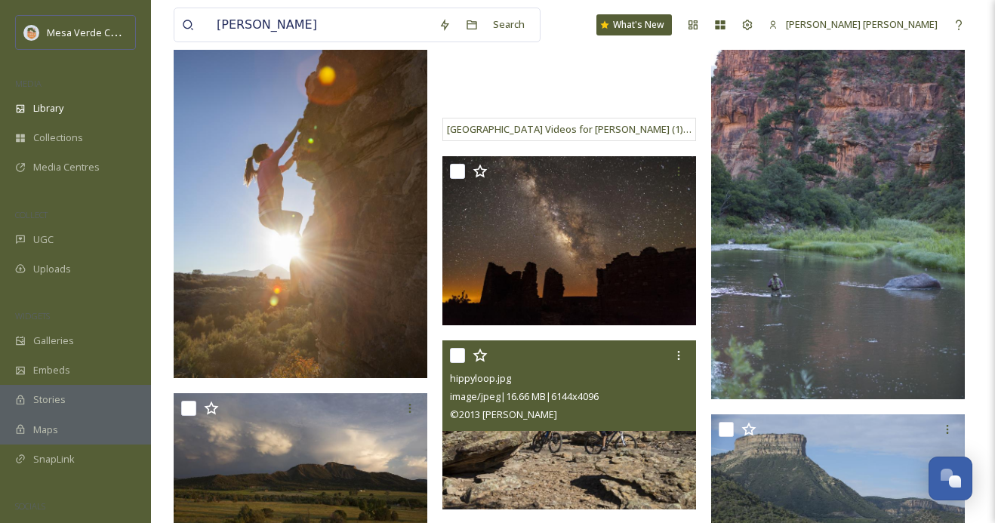
scroll to position [2079, 0]
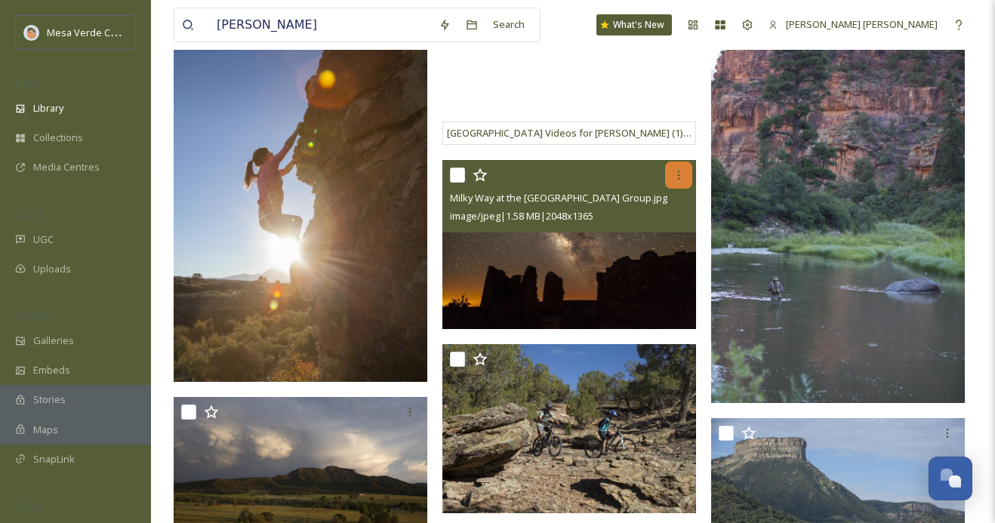
click at [674, 179] on icon at bounding box center [678, 175] width 12 height 12
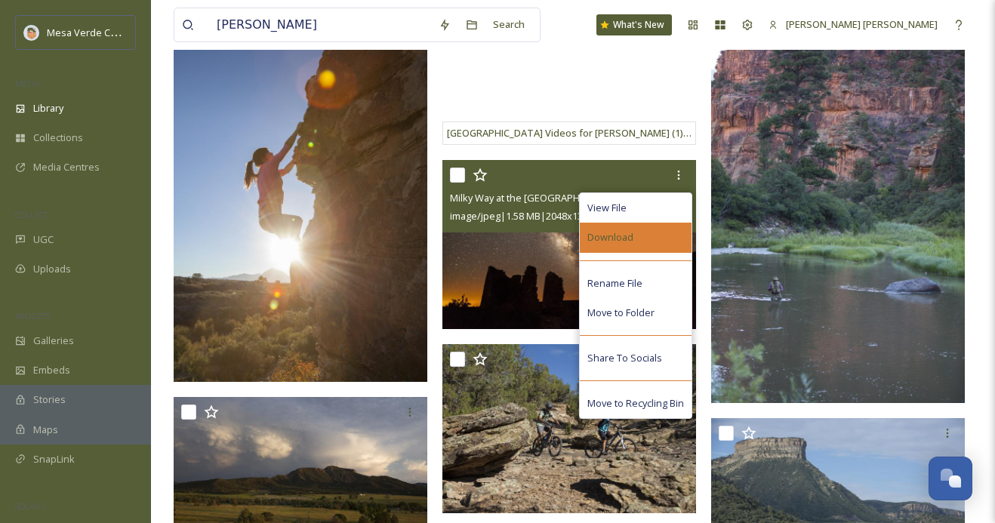
click at [653, 235] on div "Download" at bounding box center [636, 237] width 112 height 29
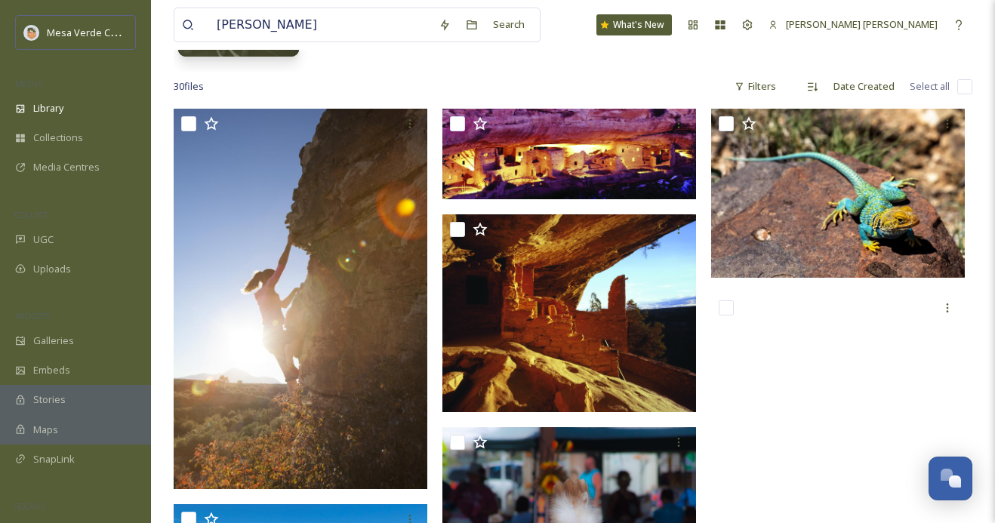
scroll to position [0, 0]
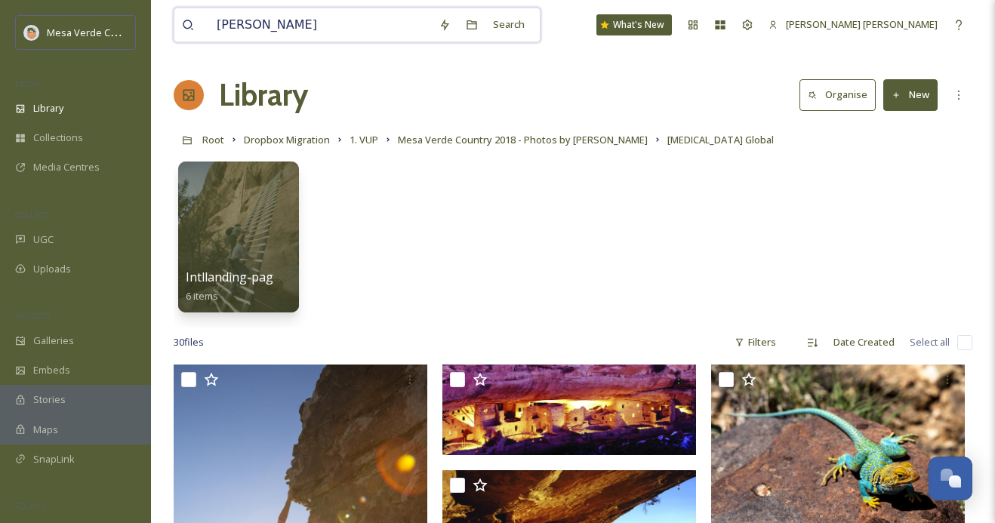
click at [306, 29] on input "emil" at bounding box center [320, 24] width 222 height 33
type input "e"
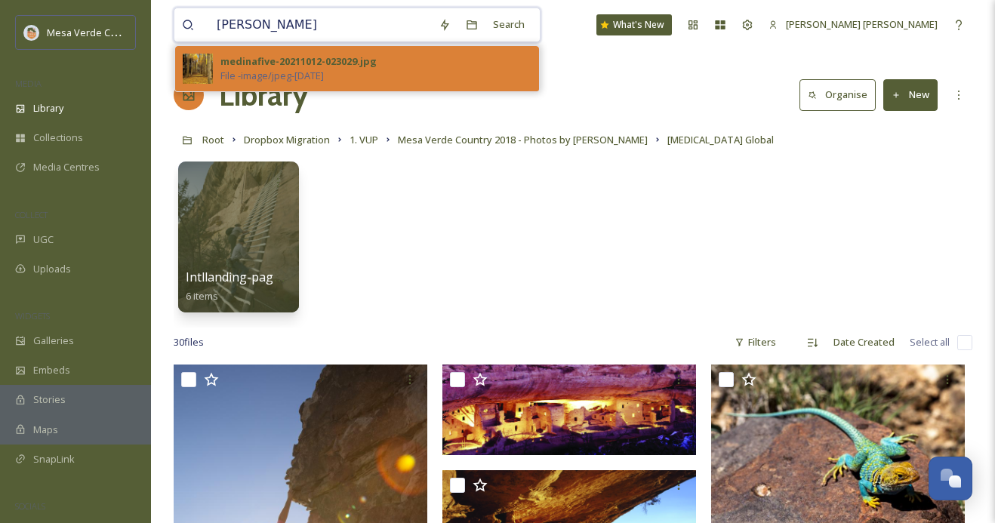
type input "medina"
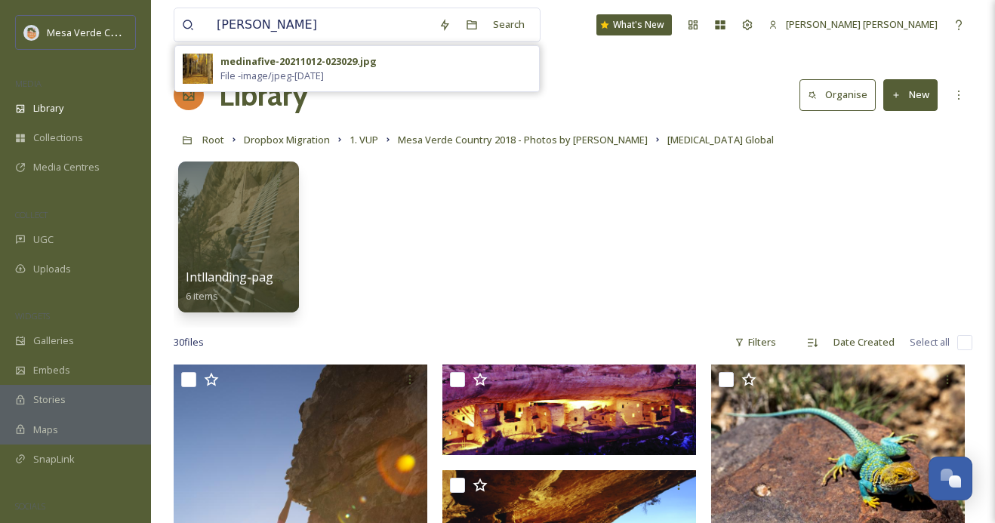
click at [324, 69] on span "File - image/jpeg - Oct 11 2021" at bounding box center [271, 76] width 103 height 14
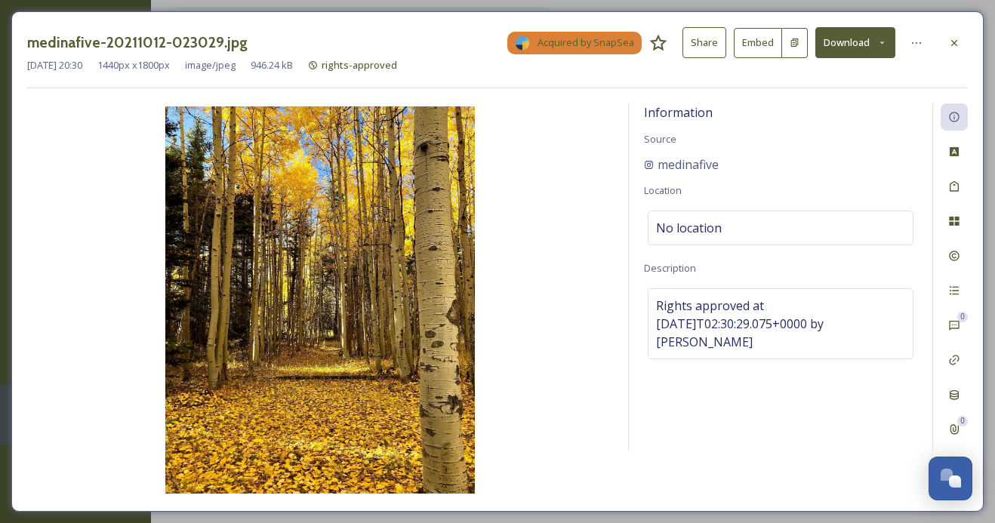
click at [844, 38] on button "Download" at bounding box center [855, 42] width 80 height 31
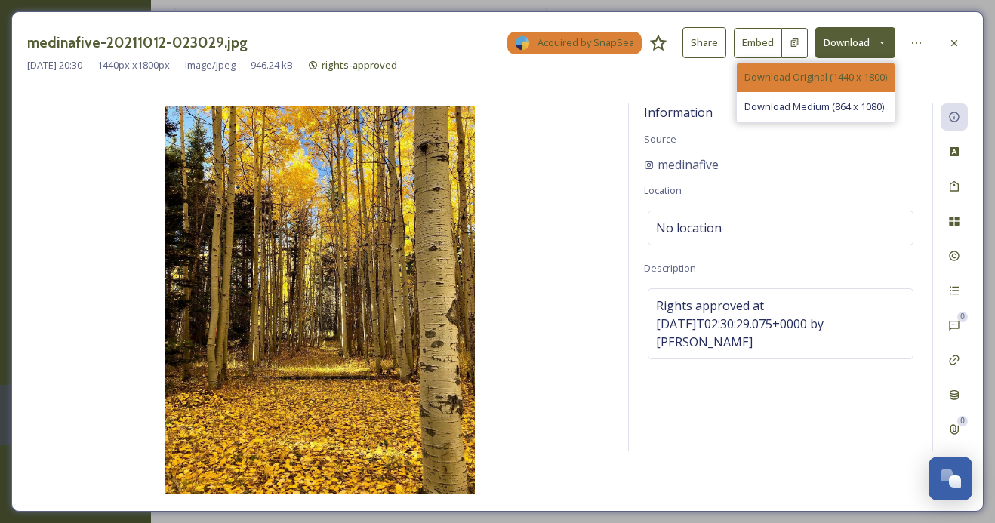
click at [827, 76] on span "Download Original (1440 x 1800)" at bounding box center [815, 77] width 143 height 14
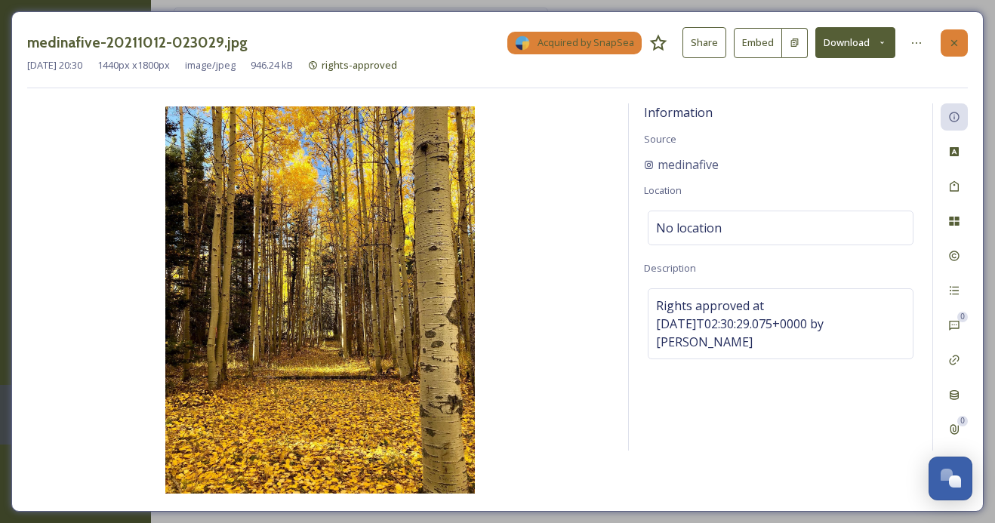
click at [954, 43] on icon at bounding box center [954, 43] width 12 height 12
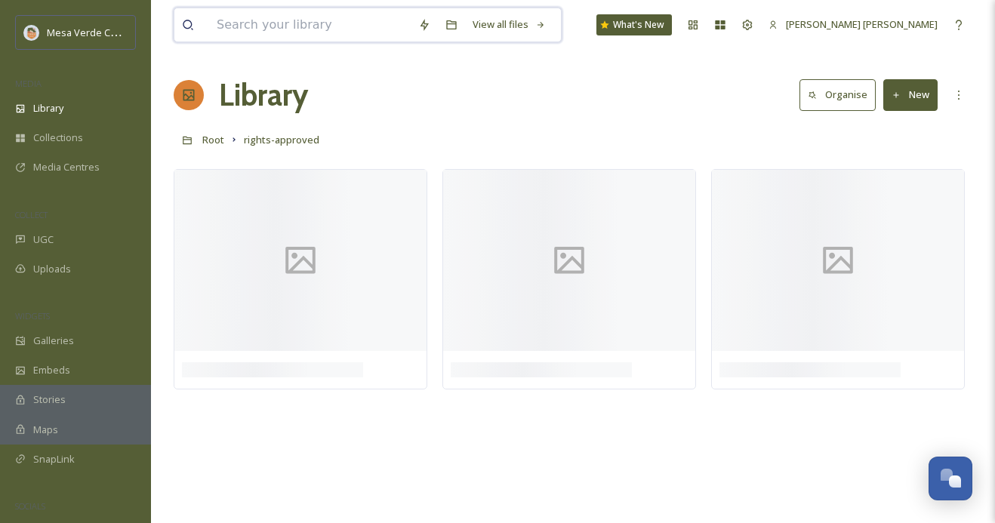
click at [349, 34] on input at bounding box center [309, 24] width 201 height 33
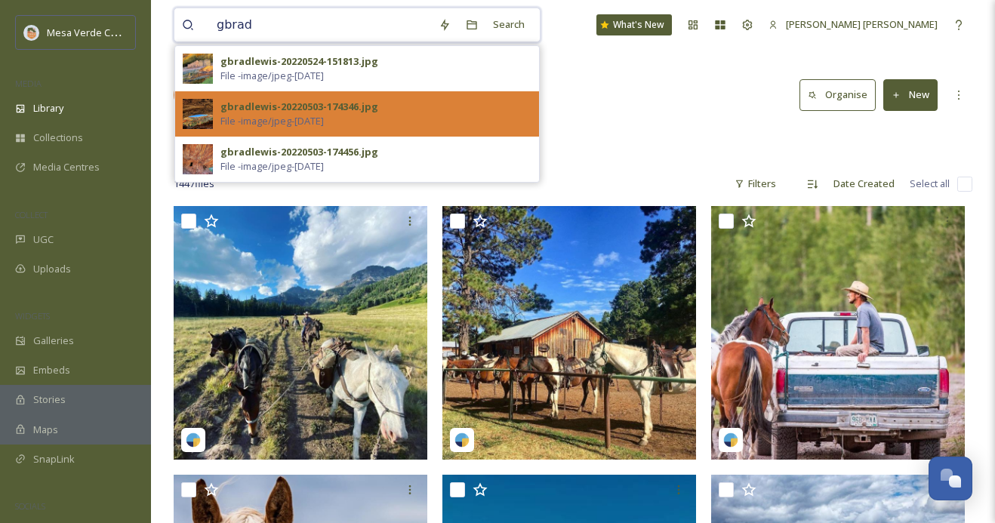
type input "gbrad"
click at [364, 114] on div "gbradlewis-20220503-174346.jpg File - image/jpeg - May 03 2022" at bounding box center [375, 114] width 311 height 29
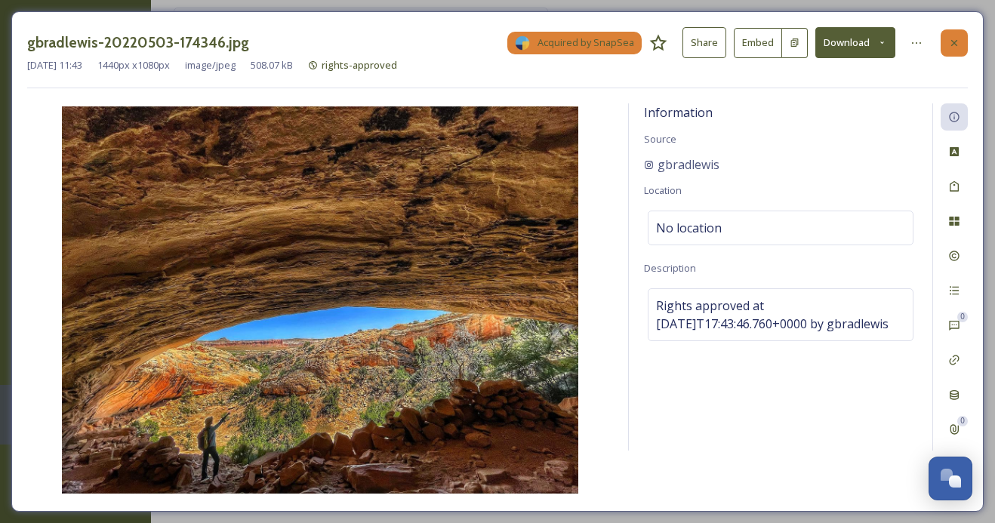
click at [954, 35] on div at bounding box center [953, 42] width 27 height 27
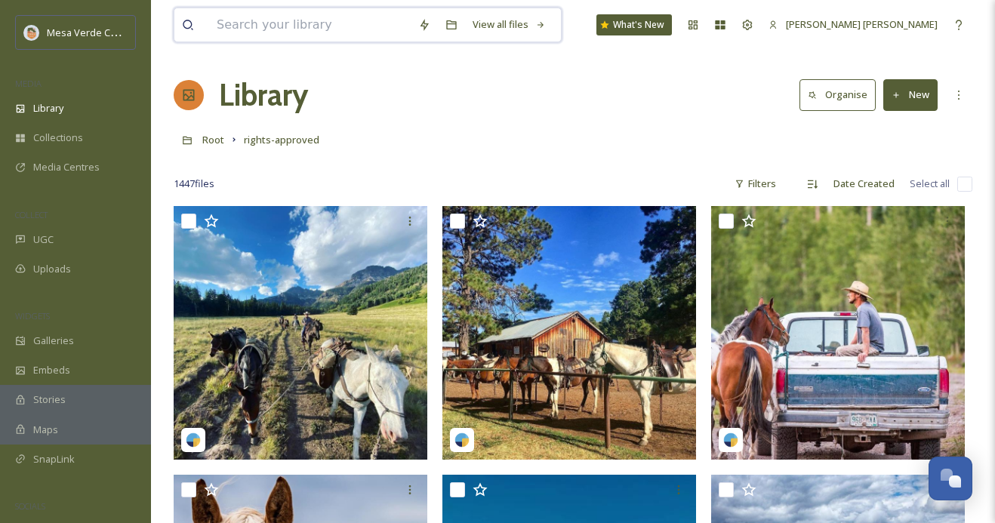
click at [282, 33] on input at bounding box center [309, 24] width 201 height 33
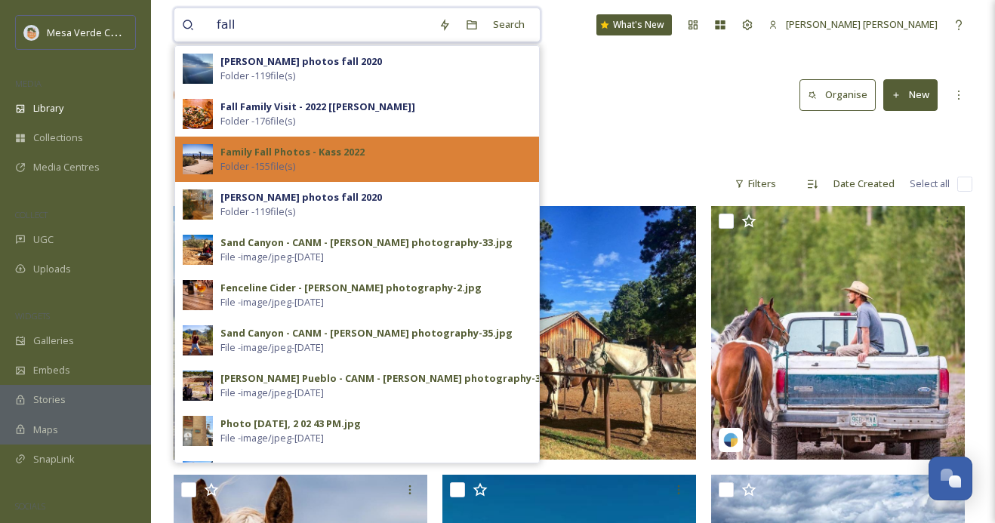
type input "fall"
click at [348, 153] on strong "Family Fall Photos - Kass 2022" at bounding box center [292, 152] width 144 height 14
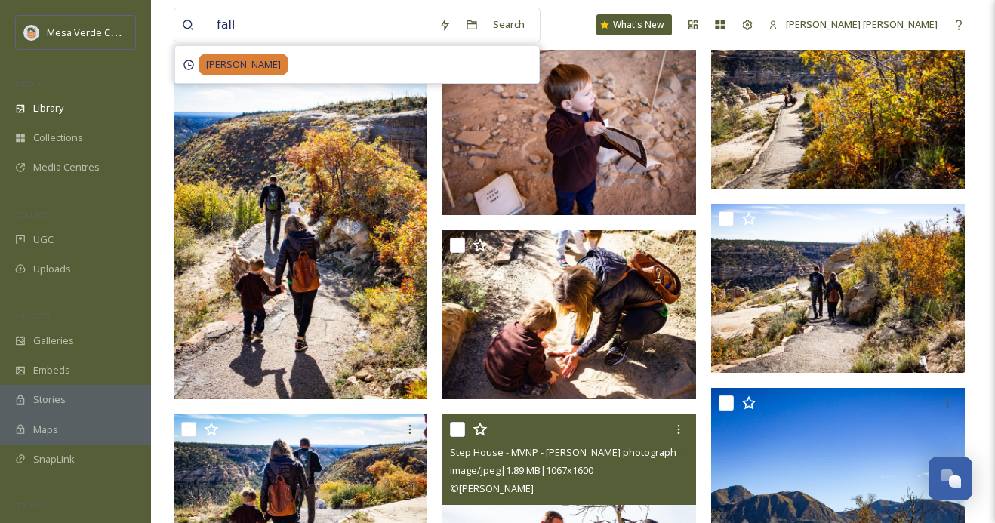
scroll to position [2055, 0]
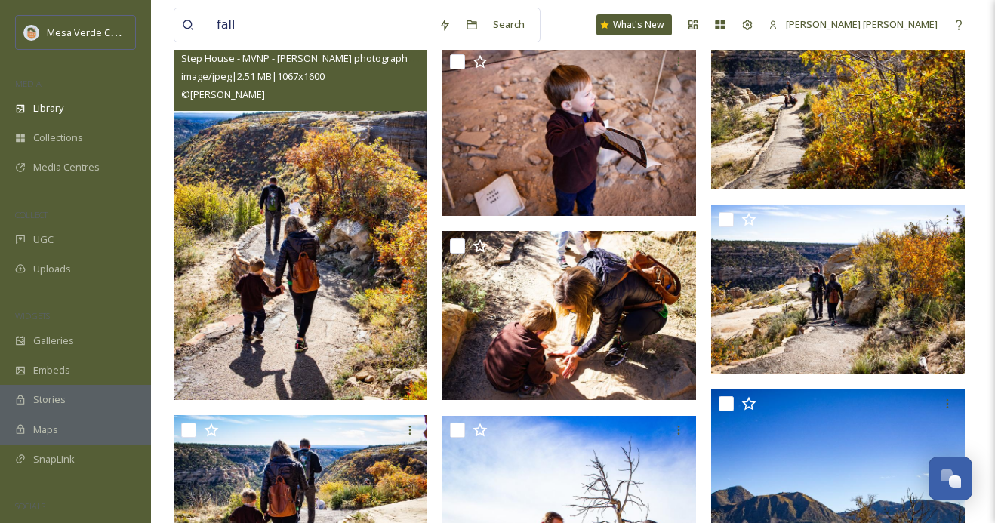
click at [356, 282] on img at bounding box center [301, 210] width 254 height 380
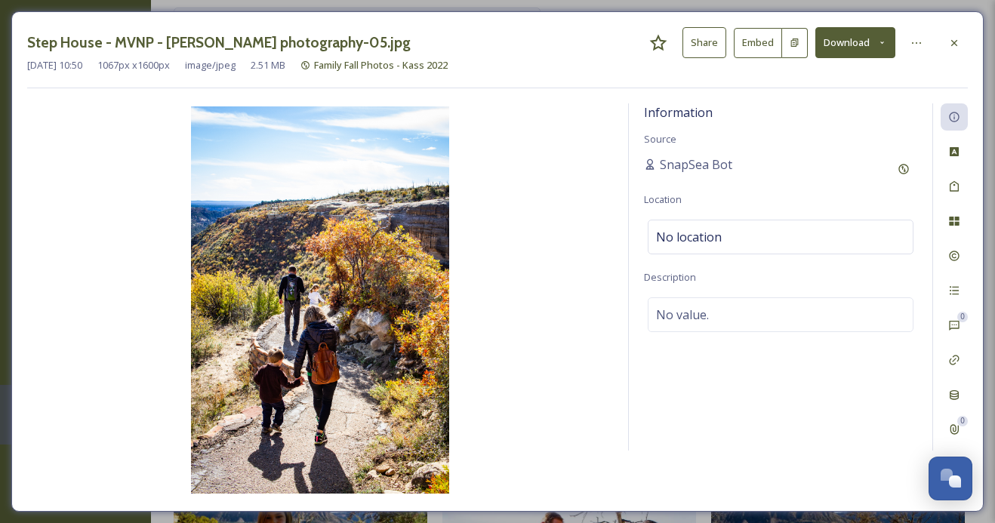
click at [865, 39] on button "Download" at bounding box center [855, 42] width 80 height 31
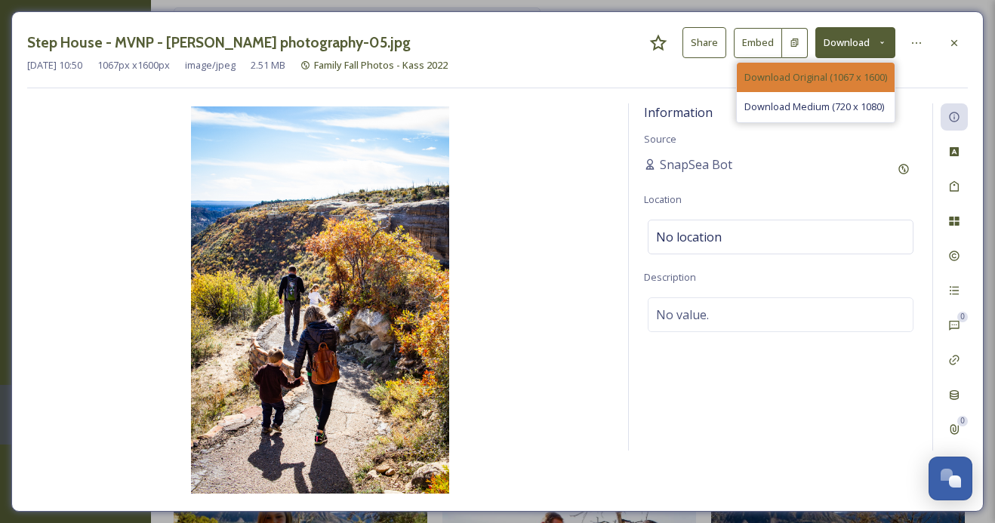
click at [856, 71] on span "Download Original (1067 x 1600)" at bounding box center [815, 77] width 143 height 14
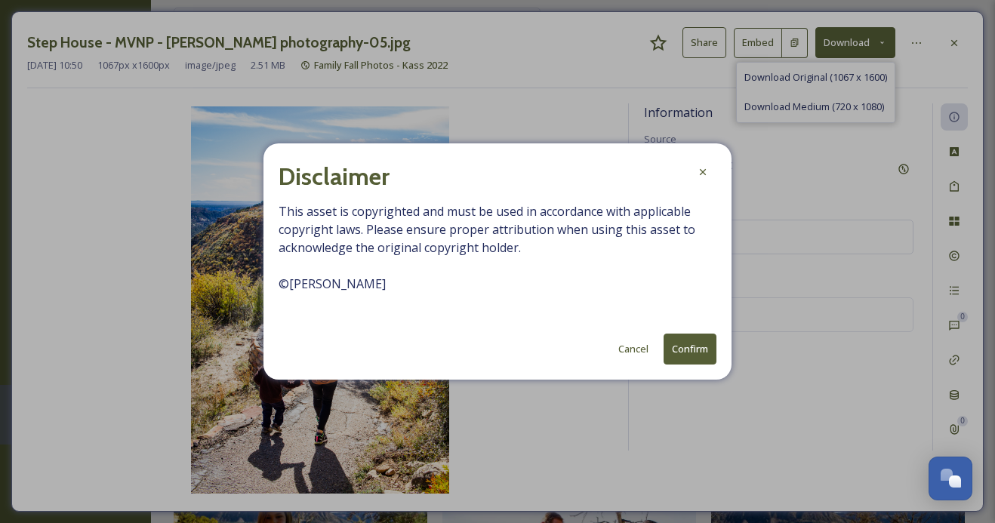
click at [691, 365] on div "Disclaimer This asset is copyrighted and must be used in accordance with applic…" at bounding box center [497, 261] width 468 height 236
click at [693, 349] on button "Confirm" at bounding box center [689, 349] width 53 height 31
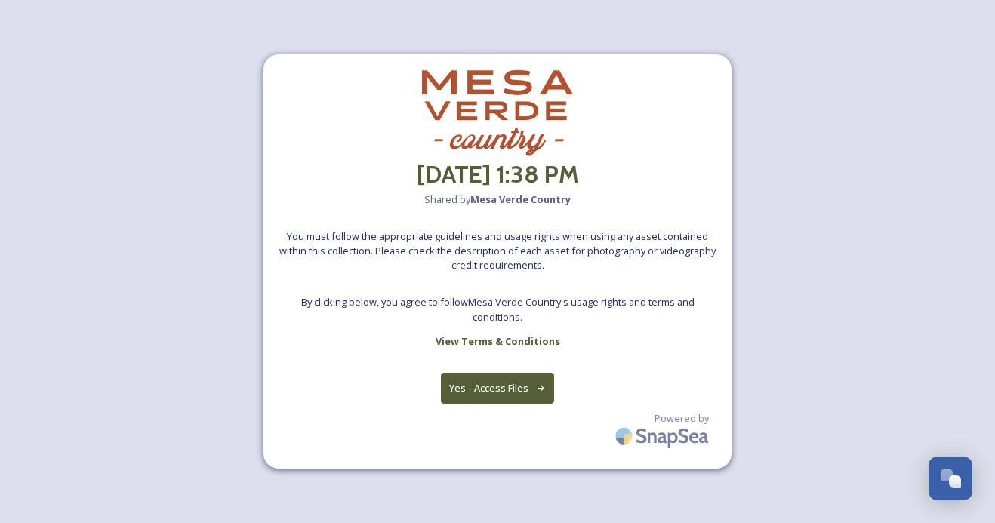
click at [518, 383] on button "Yes - Access Files" at bounding box center [497, 388] width 113 height 31
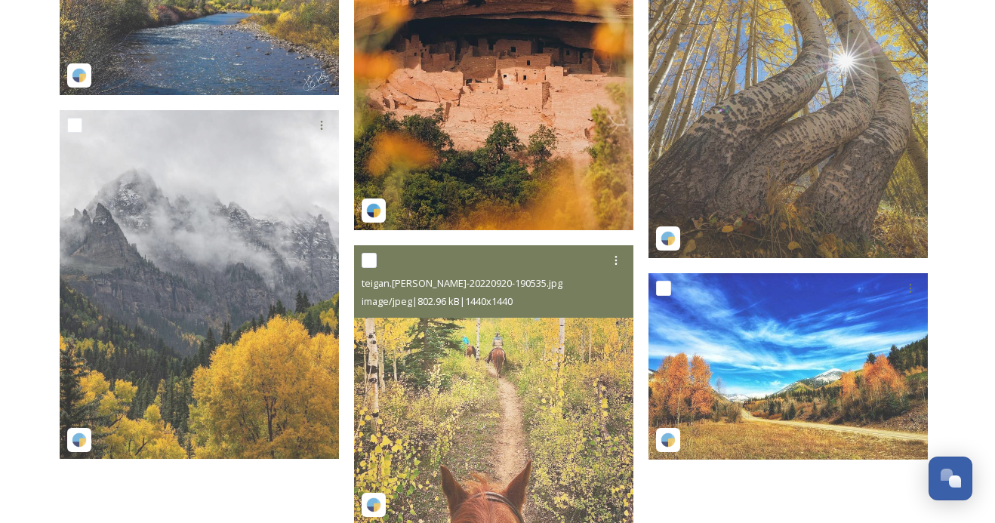
scroll to position [441, 0]
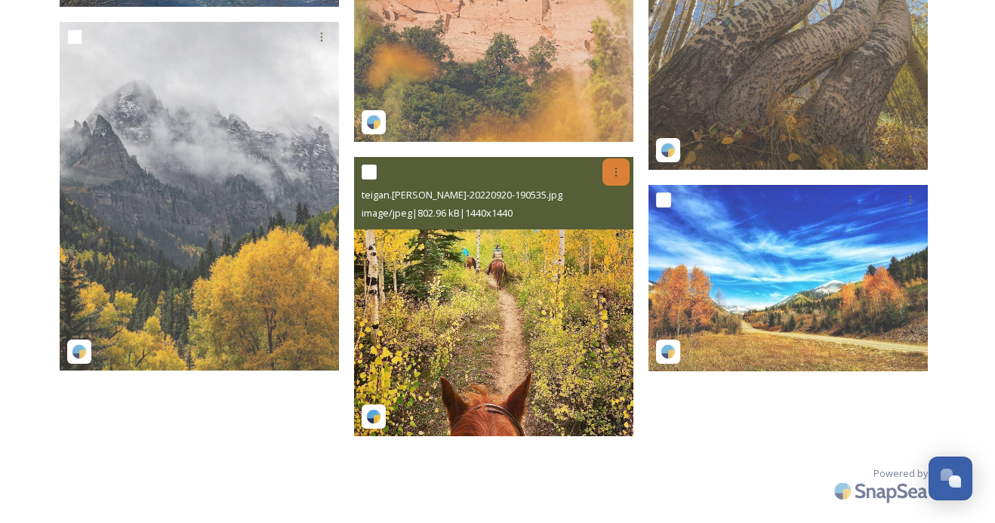
click at [613, 175] on icon at bounding box center [616, 172] width 12 height 12
click at [604, 223] on div "Download" at bounding box center [597, 234] width 61 height 29
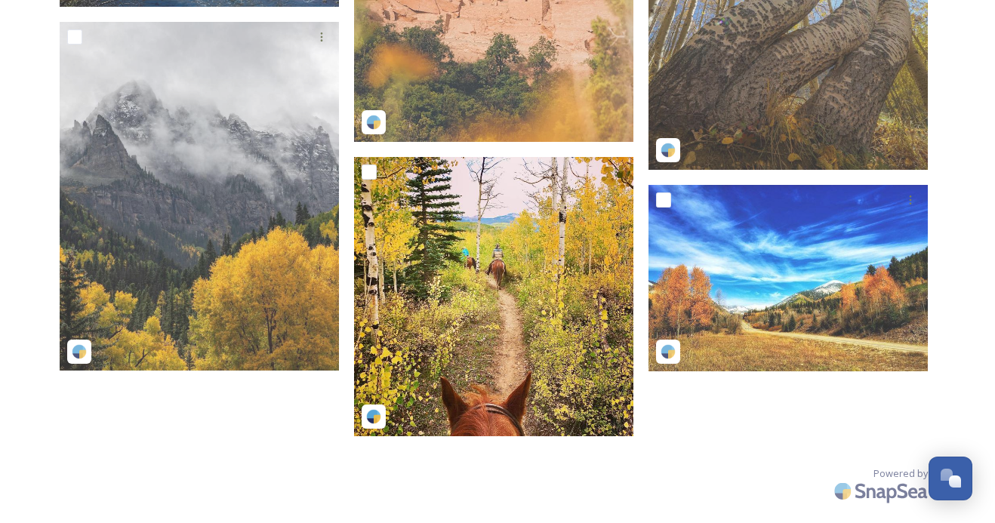
click at [564, 146] on div at bounding box center [497, 132] width 287 height 623
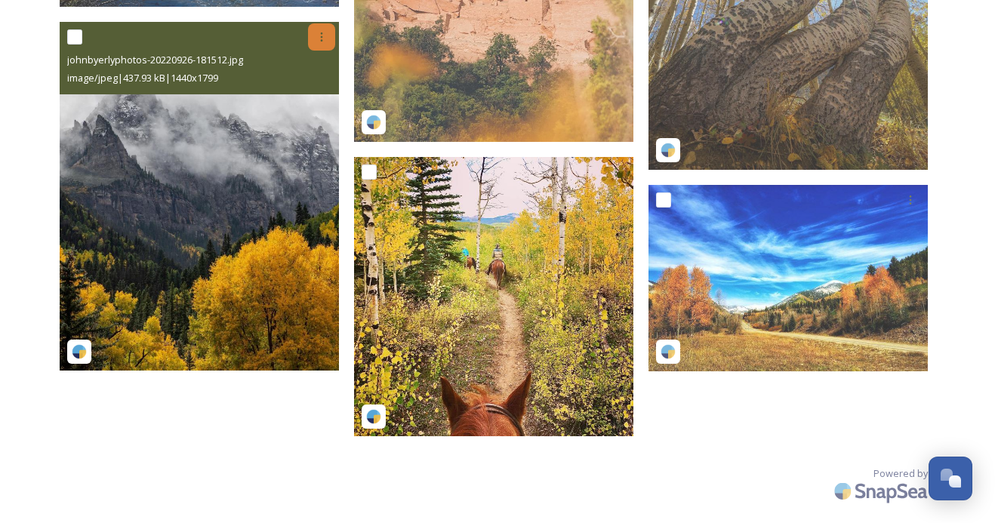
click at [317, 36] on icon at bounding box center [321, 37] width 12 height 12
click at [320, 94] on span "Download" at bounding box center [304, 100] width 46 height 14
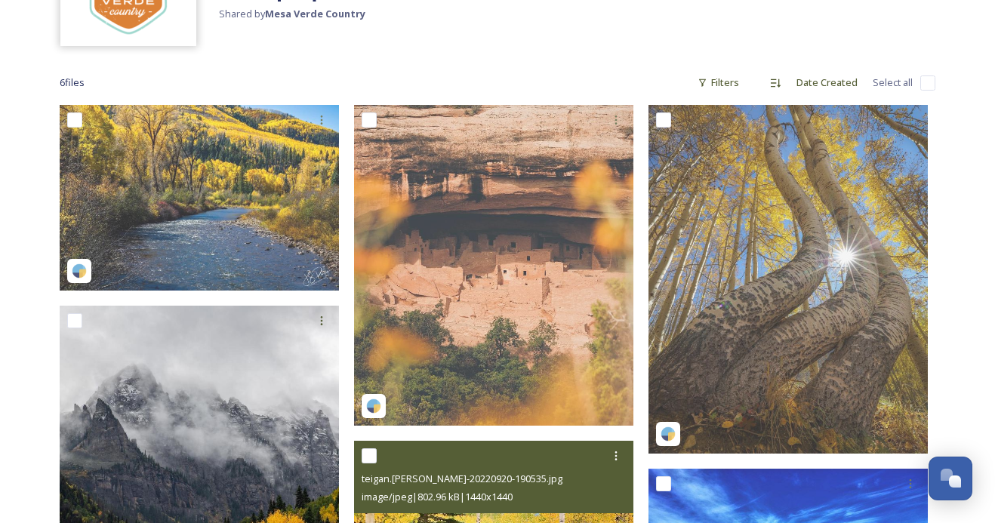
scroll to position [66, 0]
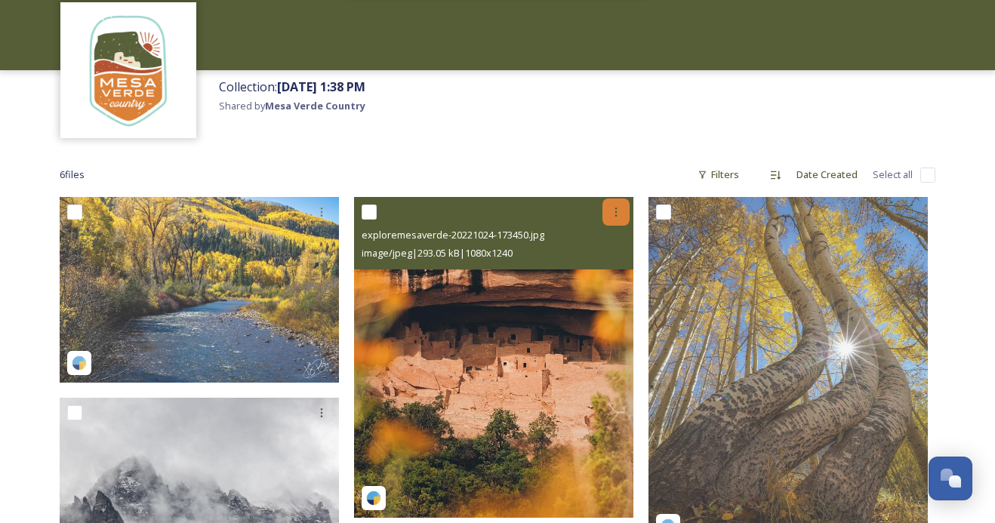
click at [613, 216] on icon at bounding box center [616, 212] width 12 height 12
click at [620, 269] on span "Download" at bounding box center [598, 274] width 46 height 14
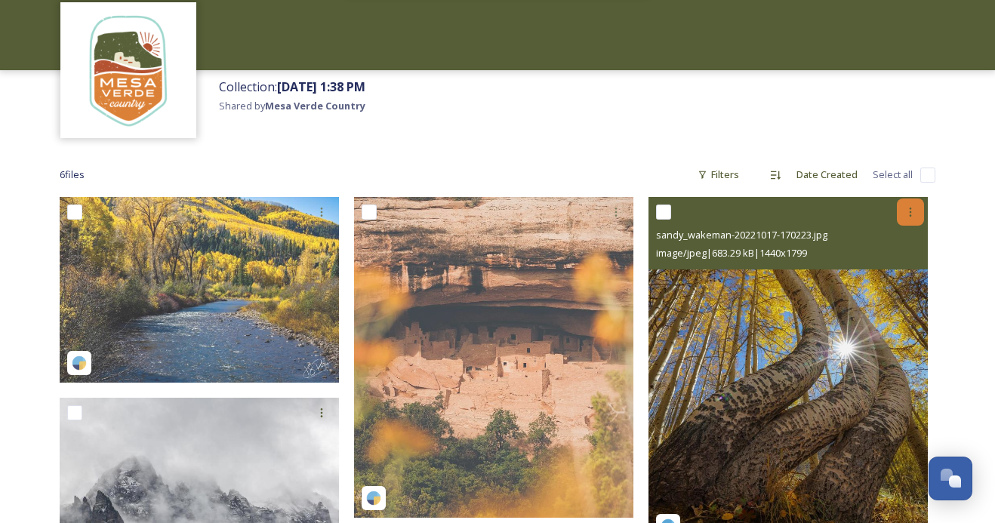
click at [914, 212] on icon at bounding box center [910, 212] width 12 height 12
click at [890, 267] on span "Download" at bounding box center [892, 274] width 46 height 14
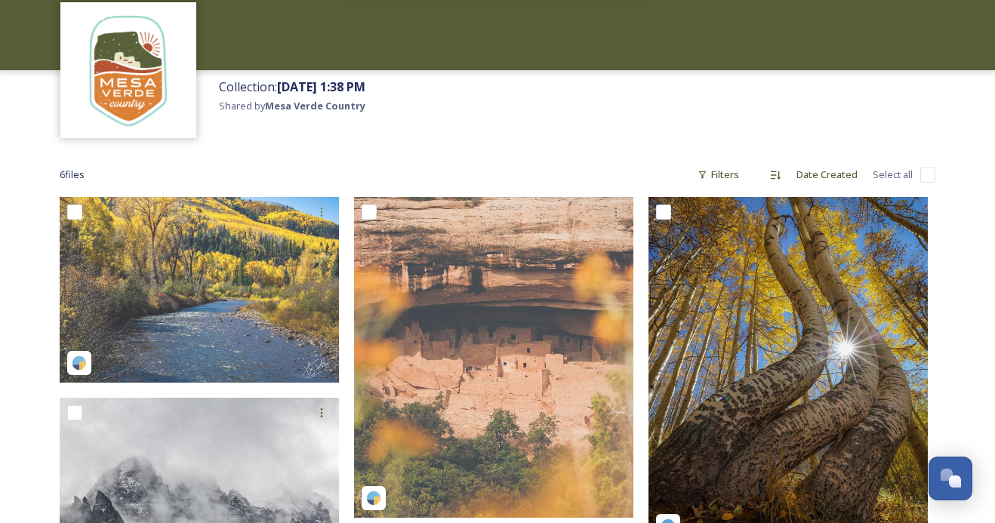
click at [47, 124] on div "Collection: August 26th, 1:38 PM Shared by Mesa Verde Country" at bounding box center [497, 107] width 995 height 75
click at [799, 41] on div at bounding box center [497, 2] width 995 height 136
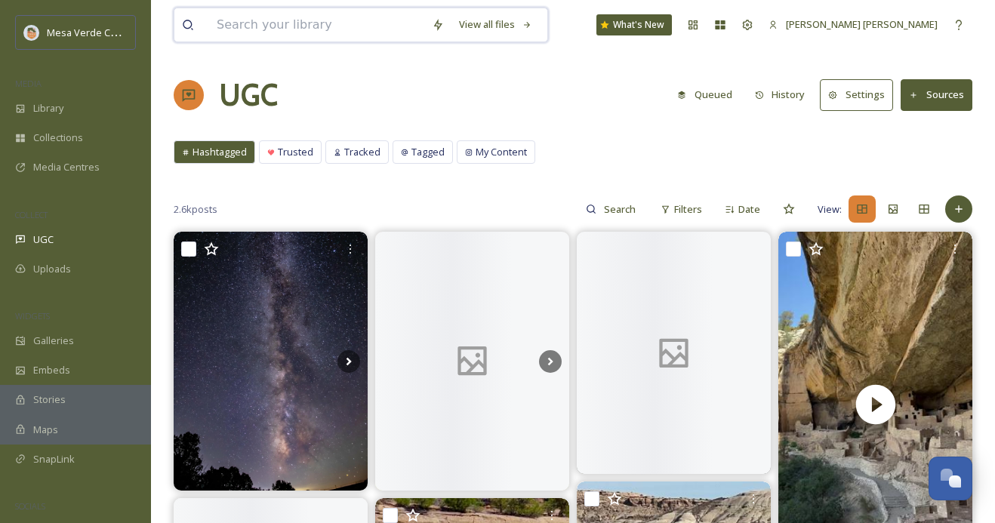
click at [247, 29] on input at bounding box center [316, 24] width 215 height 33
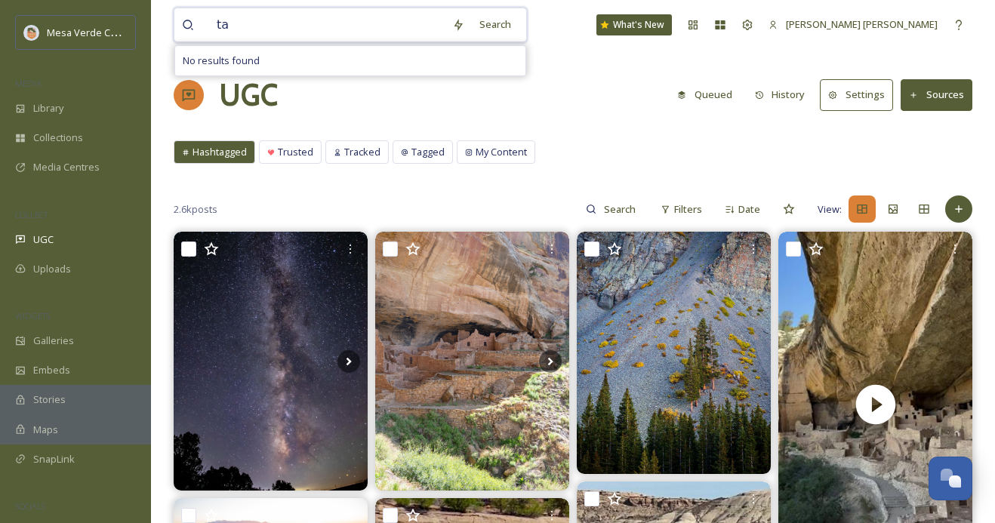
type input "t"
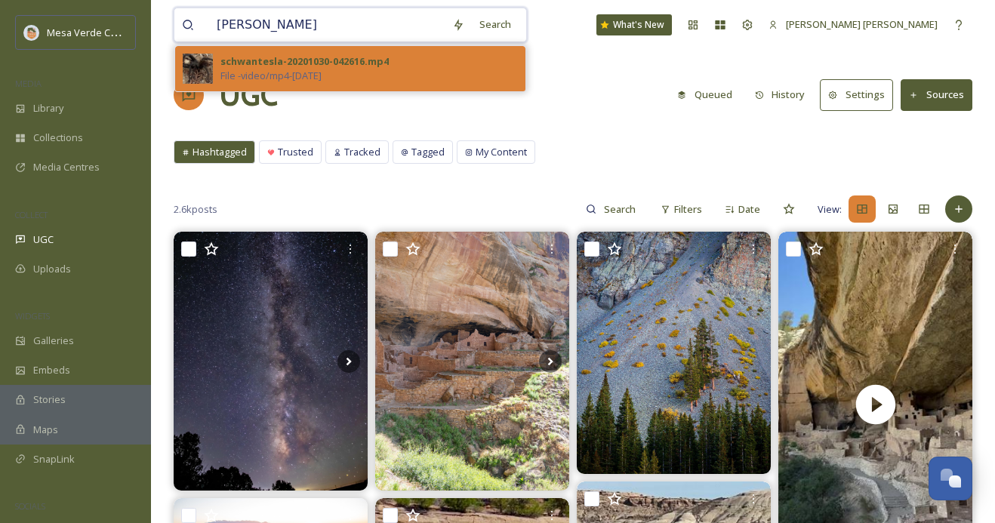
type input "schwan"
click at [275, 69] on span "File - video/mp4 - Oct 29 2020" at bounding box center [270, 76] width 101 height 14
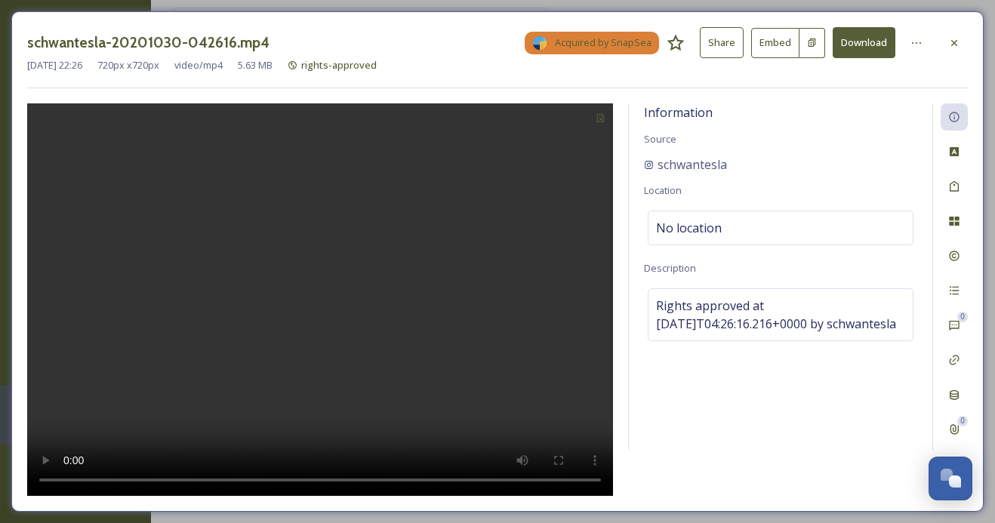
click at [732, 46] on button "Share" at bounding box center [721, 42] width 44 height 31
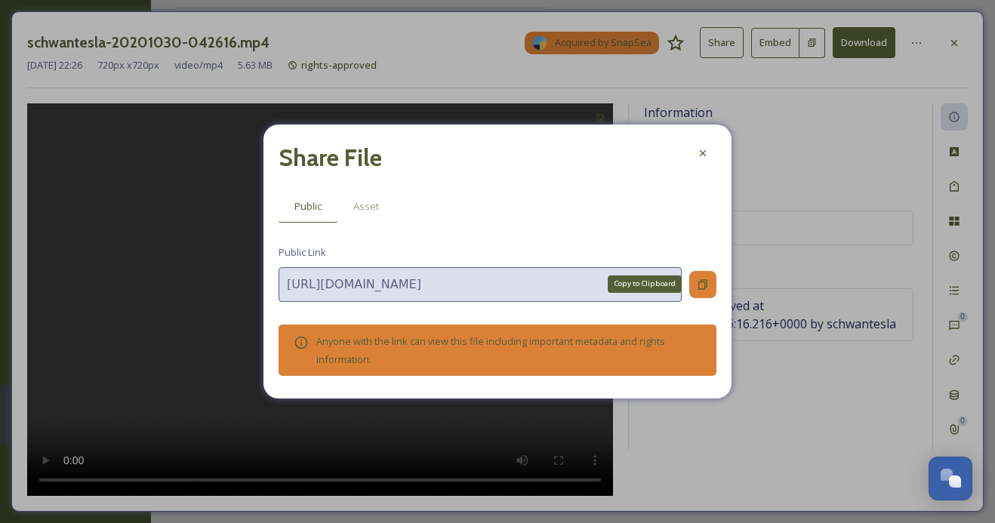
click at [704, 283] on icon at bounding box center [702, 284] width 9 height 10
click at [703, 168] on div "Share File" at bounding box center [497, 158] width 438 height 36
click at [705, 158] on icon at bounding box center [702, 153] width 12 height 12
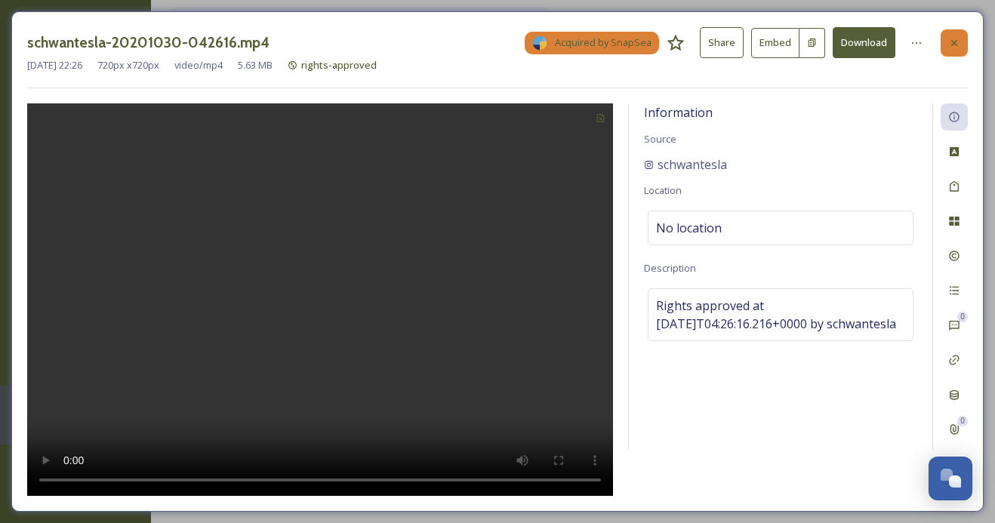
click at [943, 32] on div at bounding box center [953, 42] width 27 height 27
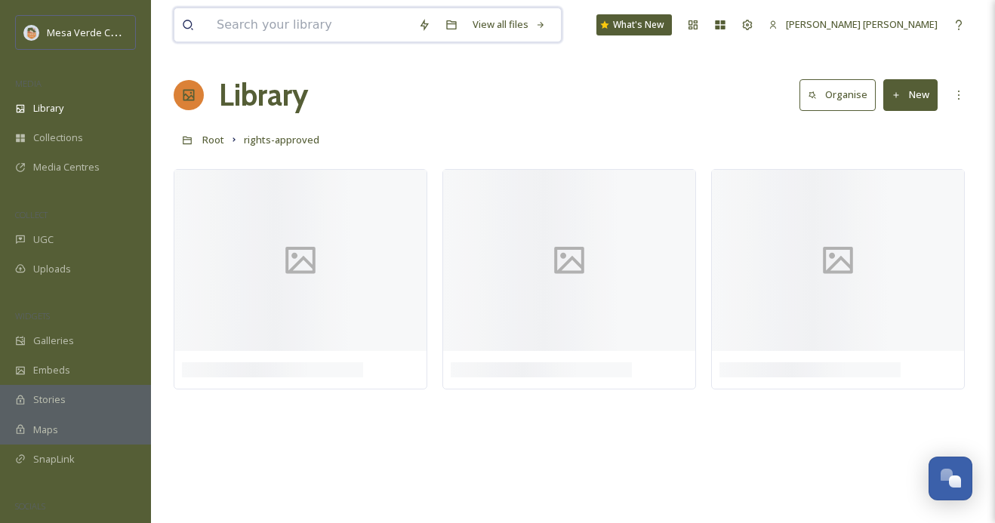
click at [278, 32] on input at bounding box center [309, 24] width 201 height 33
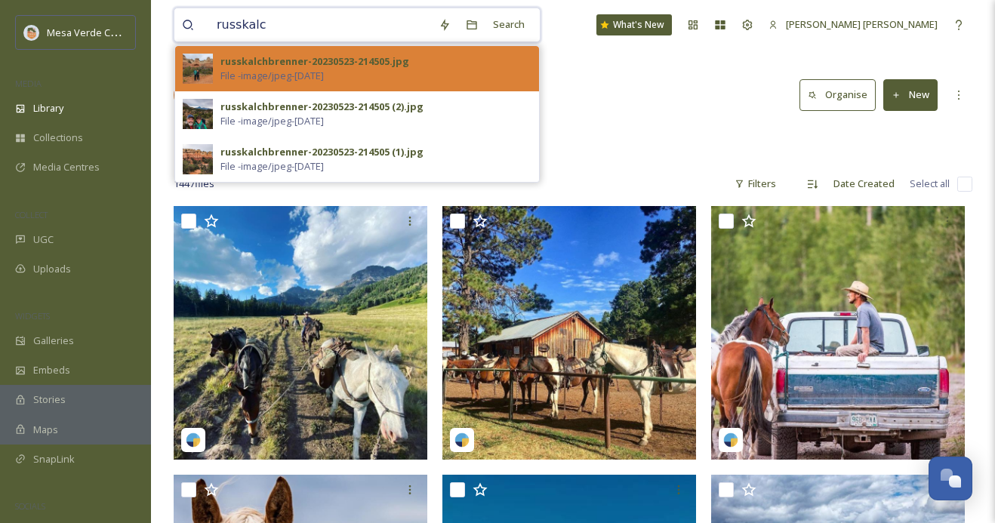
type input "russkalc"
click at [332, 65] on div "russkalchbrenner-20230523-214505.jpg" at bounding box center [314, 61] width 189 height 14
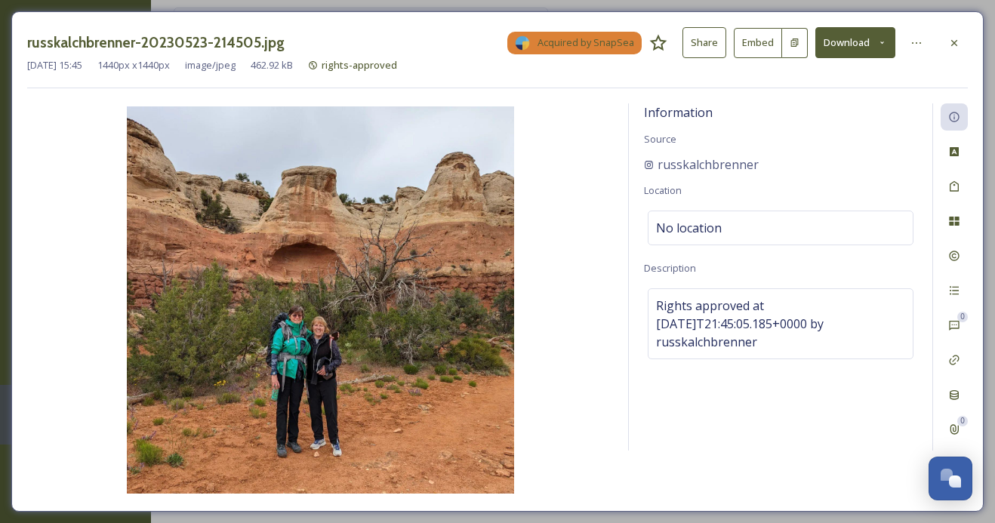
click at [712, 40] on button "Share" at bounding box center [704, 42] width 44 height 31
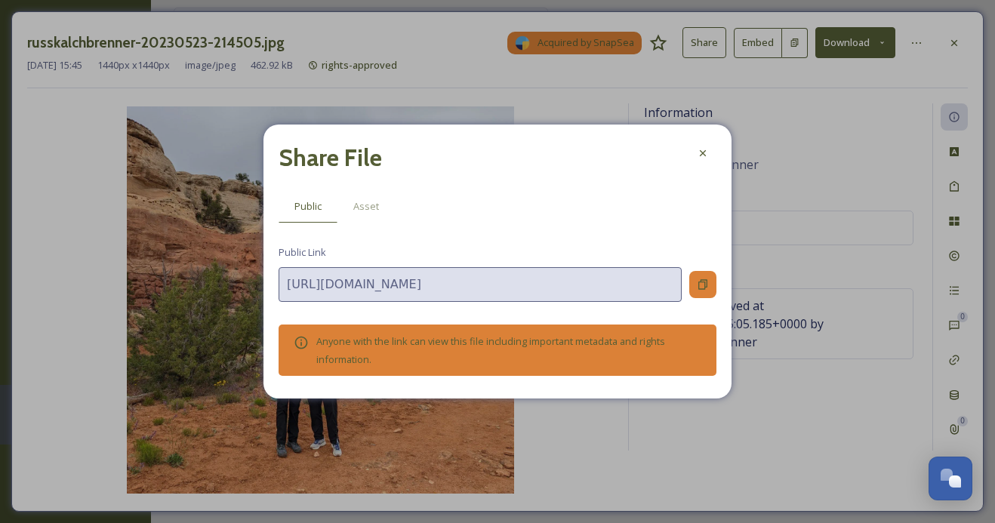
click at [702, 283] on icon at bounding box center [702, 284] width 12 height 12
click at [703, 158] on icon at bounding box center [702, 153] width 12 height 12
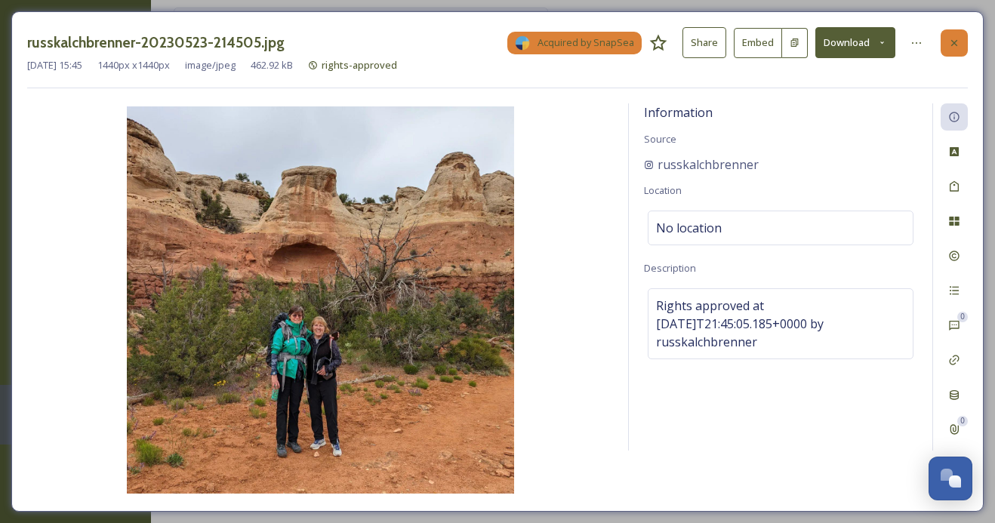
click at [947, 48] on div at bounding box center [953, 42] width 27 height 27
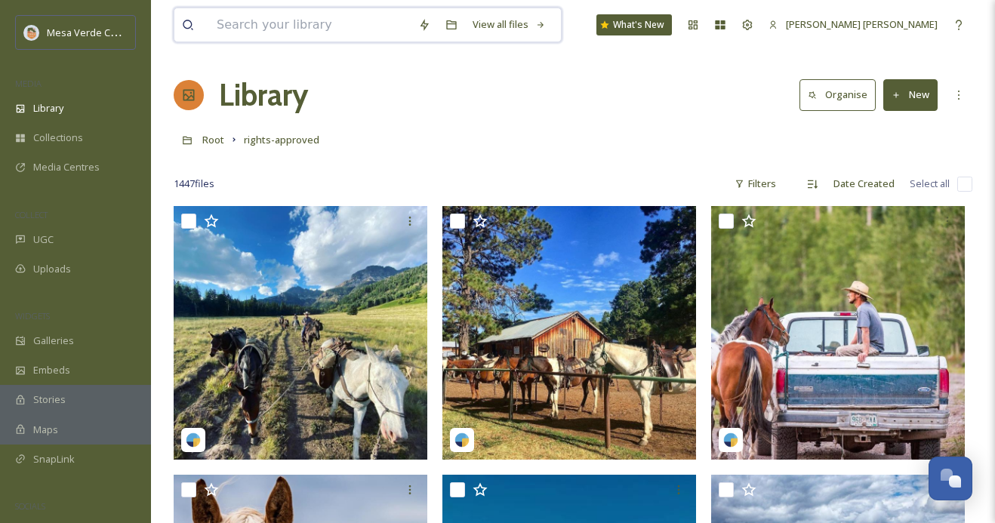
click at [310, 31] on input at bounding box center [309, 24] width 201 height 33
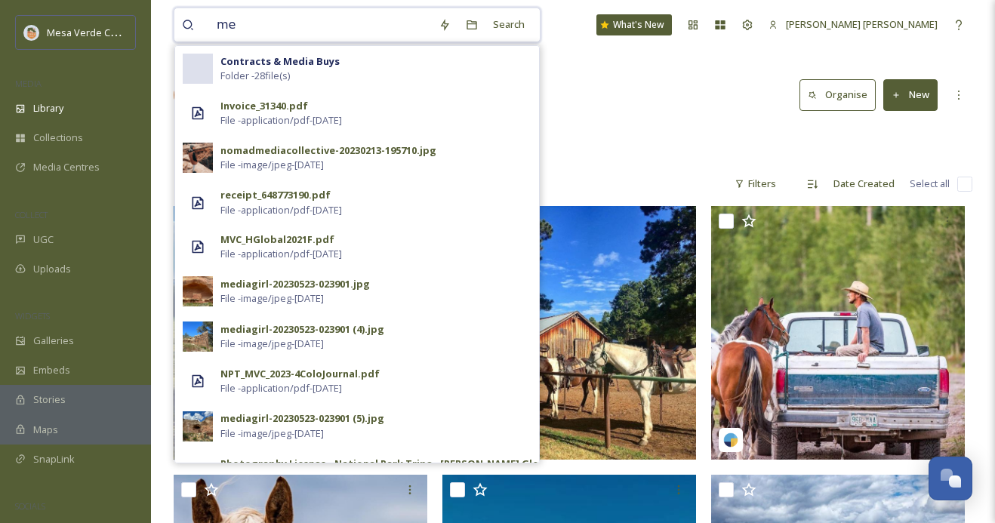
type input "m"
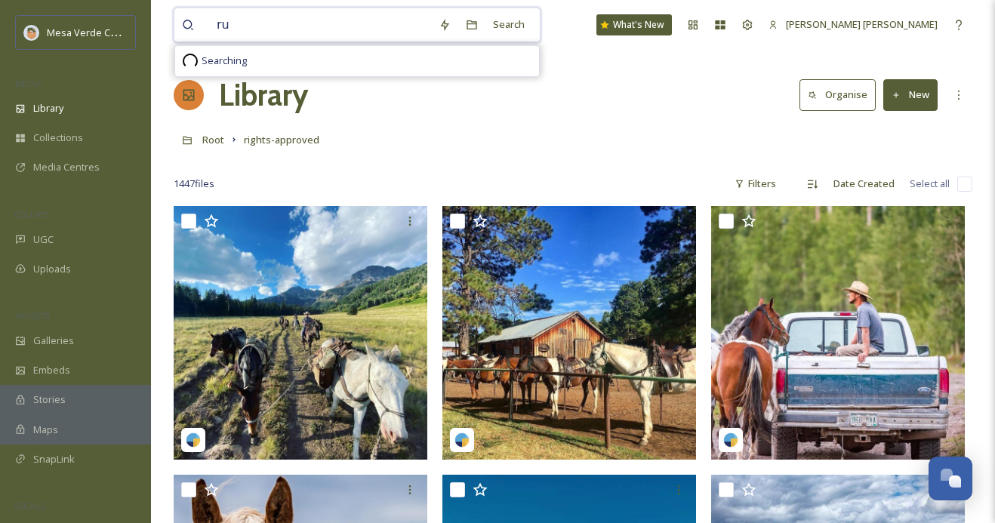
type input "r"
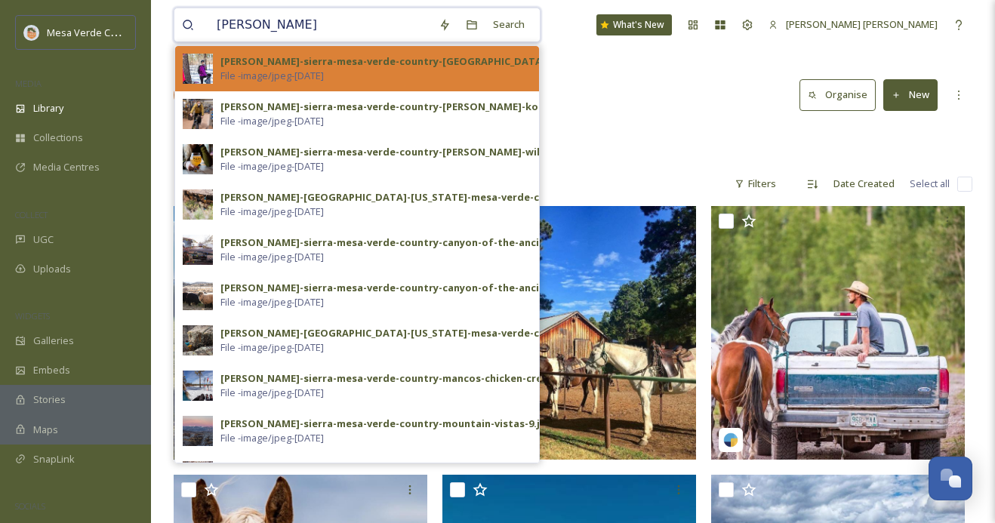
type input "emily-sierra"
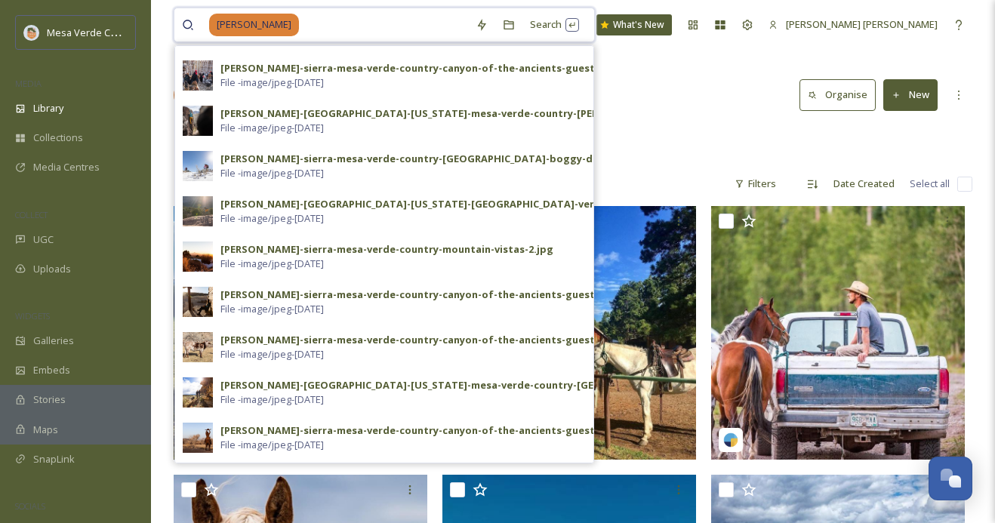
scroll to position [487, 0]
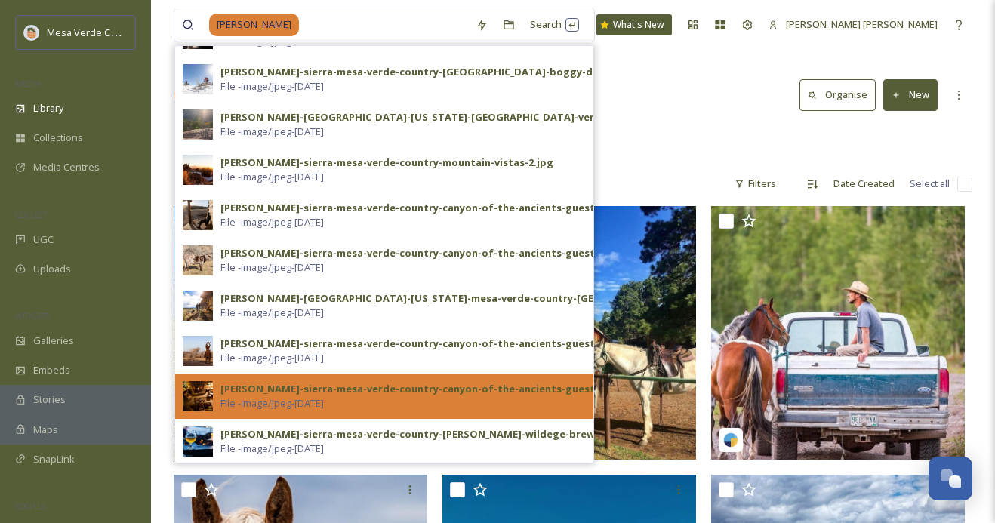
click at [286, 387] on div "emily-sierra-mesa-verde-country-canyon-of-the-ancients-guest-ranch-1.jpg" at bounding box center [437, 389] width 435 height 14
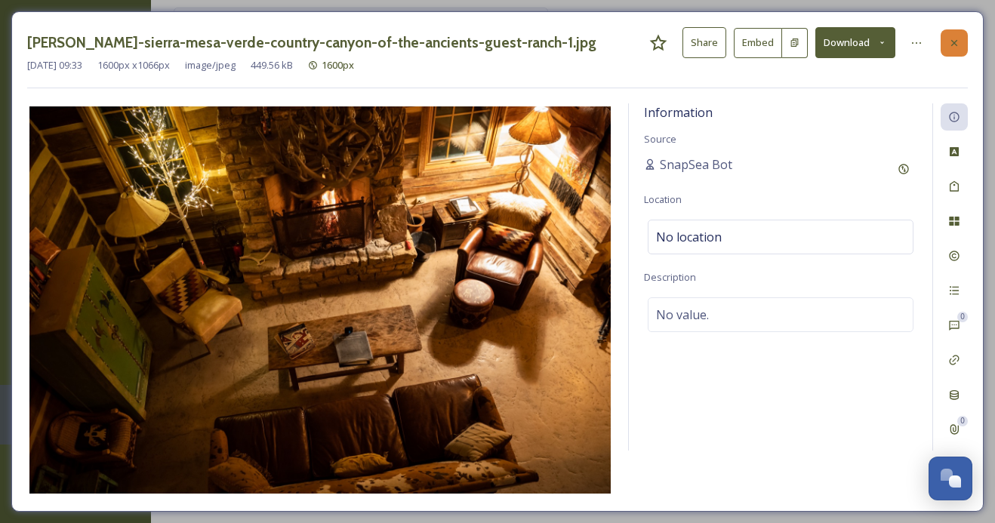
click at [960, 38] on div at bounding box center [953, 42] width 27 height 27
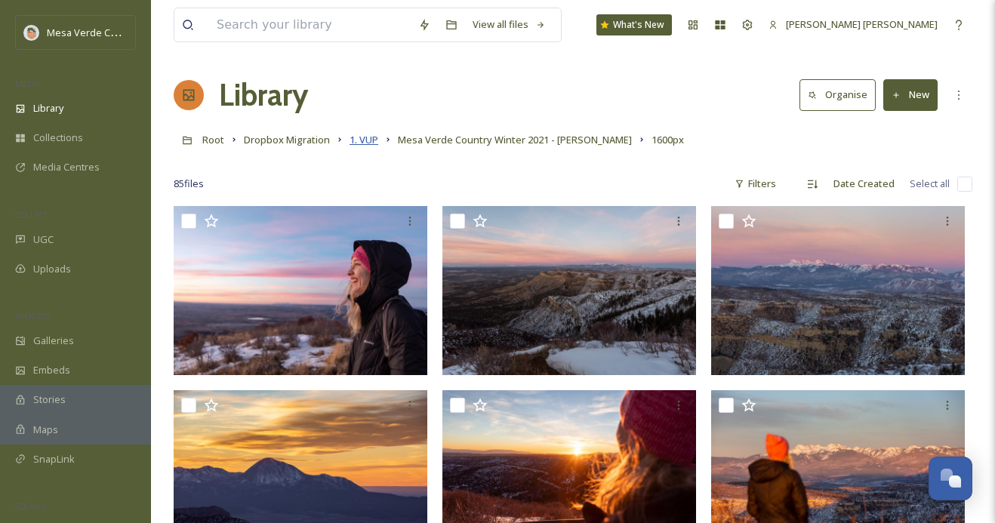
click at [372, 138] on span "1. VUP" at bounding box center [363, 140] width 29 height 14
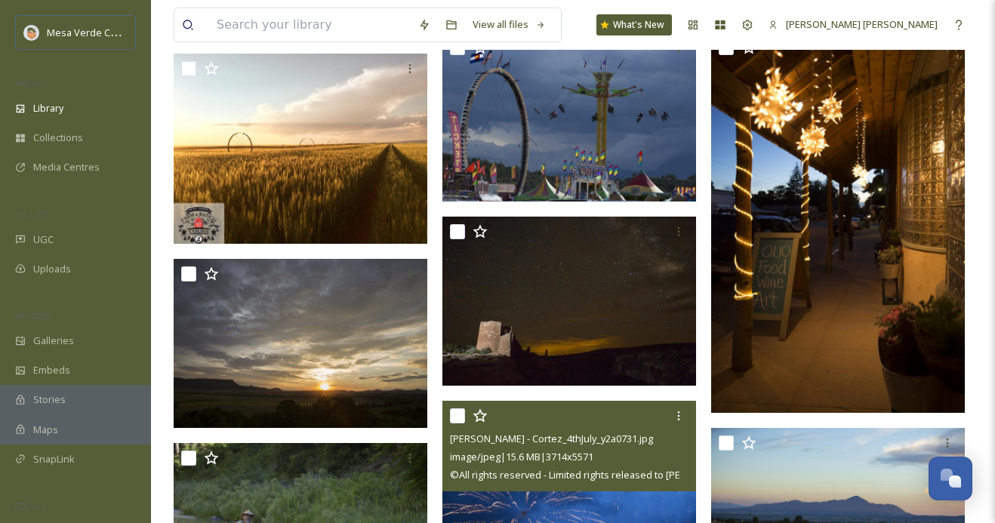
scroll to position [75, 0]
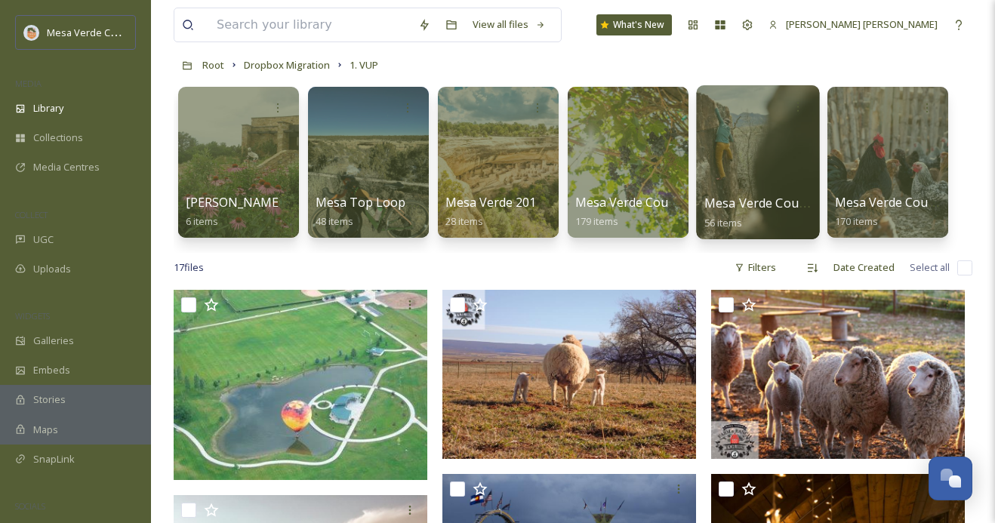
click at [765, 165] on div at bounding box center [757, 162] width 123 height 154
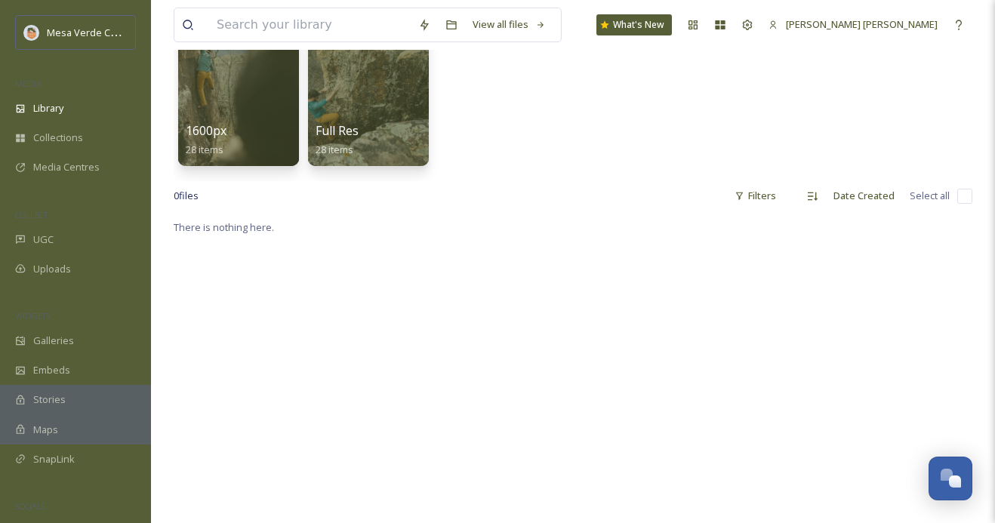
scroll to position [57, 0]
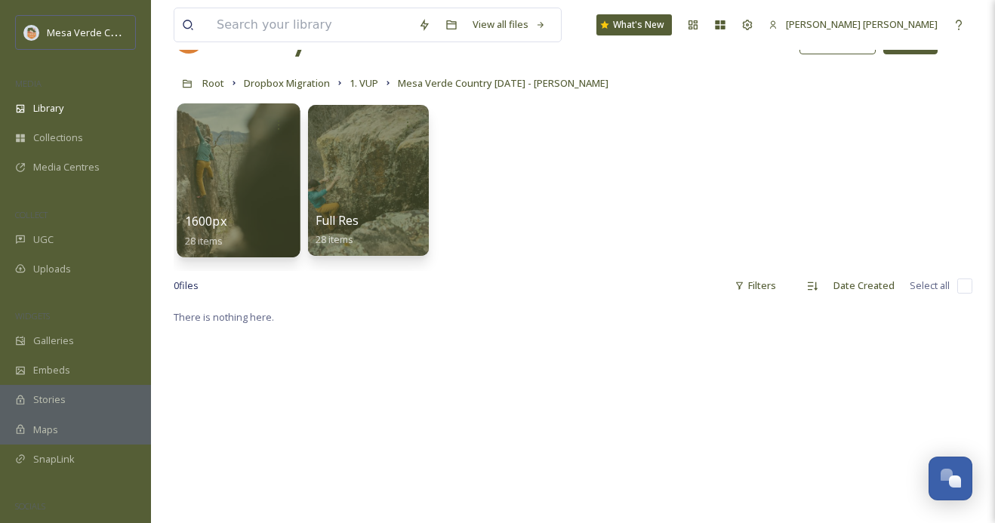
click at [239, 187] on div at bounding box center [238, 180] width 123 height 154
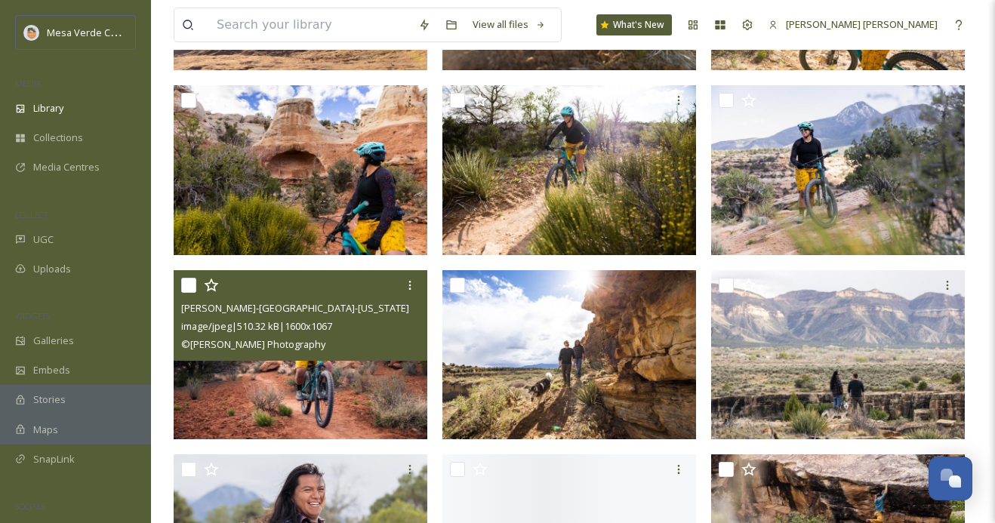
scroll to position [869, 0]
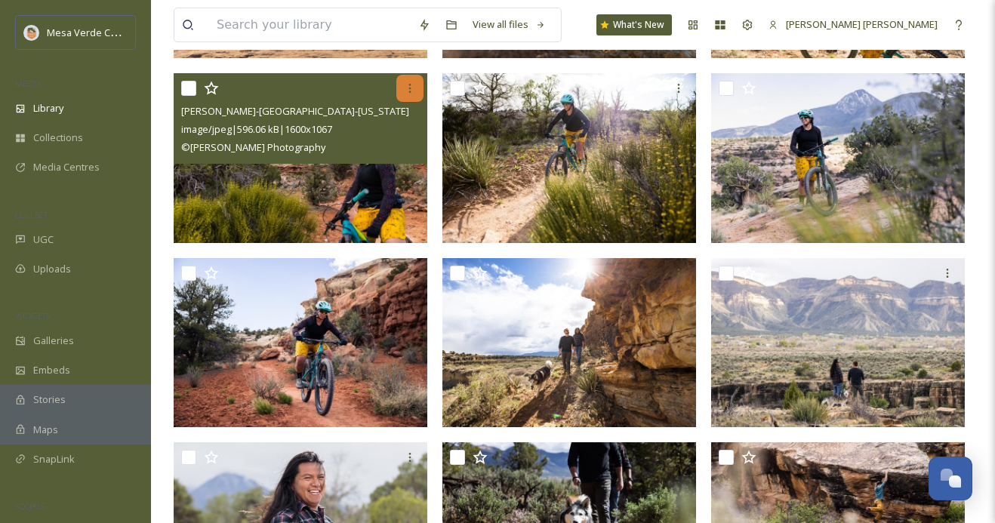
click at [412, 91] on icon at bounding box center [410, 88] width 12 height 12
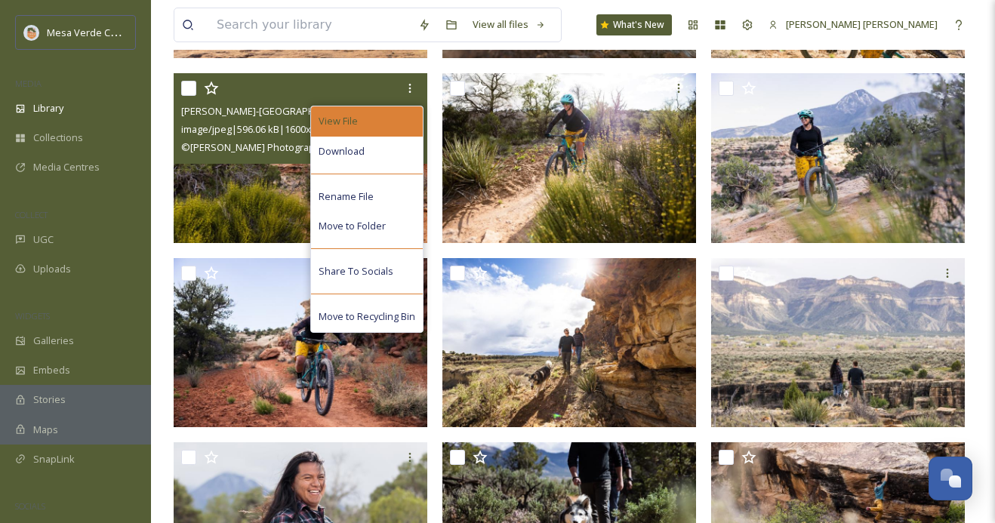
click at [370, 109] on div "View File" at bounding box center [367, 120] width 112 height 29
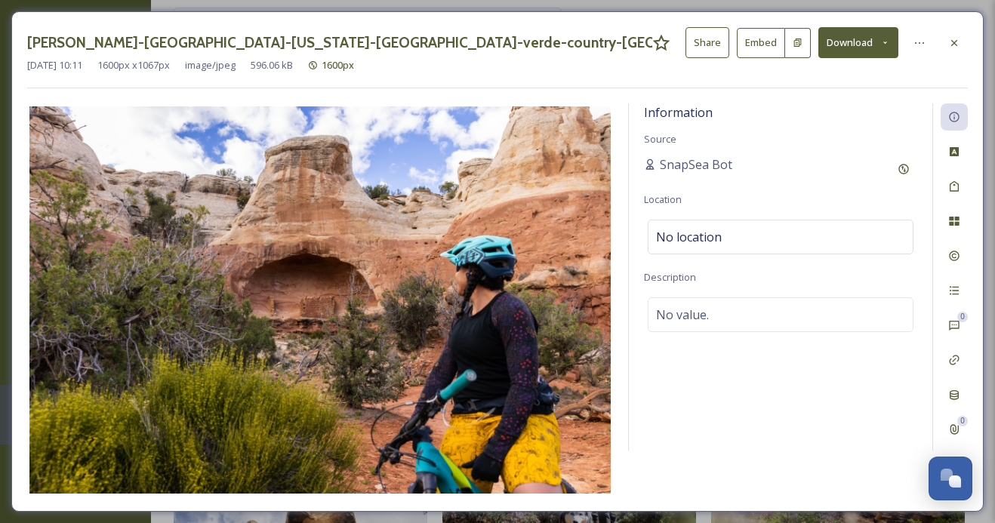
click at [706, 55] on button "Share" at bounding box center [707, 42] width 44 height 31
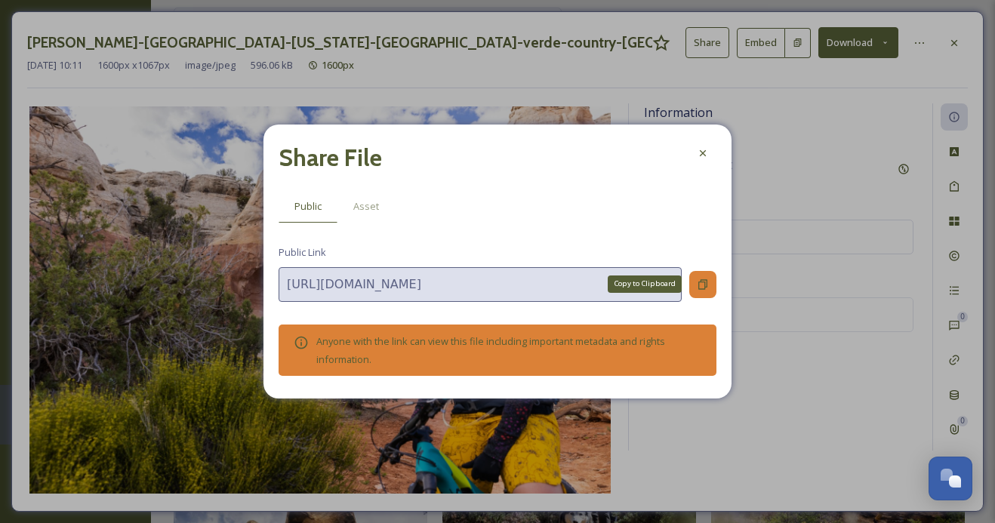
click at [700, 280] on icon at bounding box center [702, 284] width 9 height 10
click at [709, 149] on div at bounding box center [702, 153] width 27 height 27
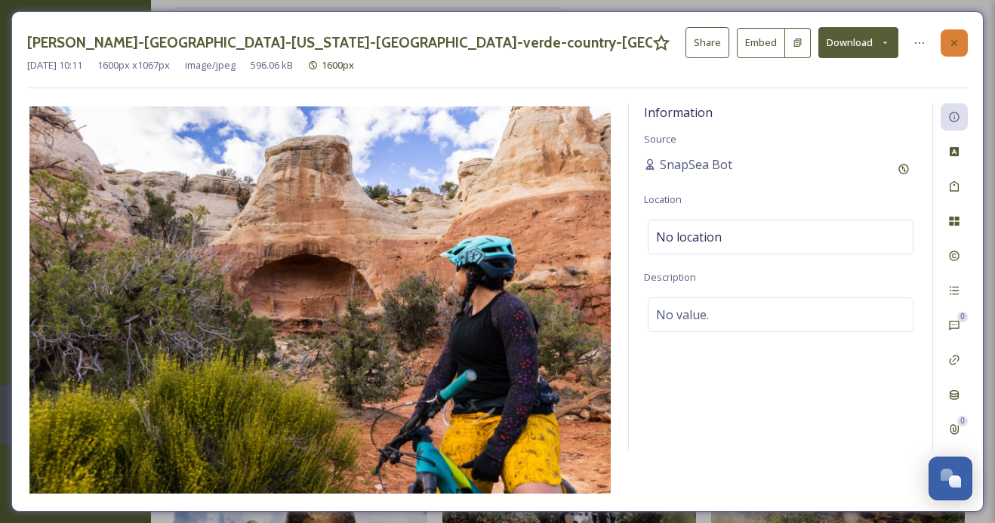
click at [945, 44] on div at bounding box center [953, 42] width 27 height 27
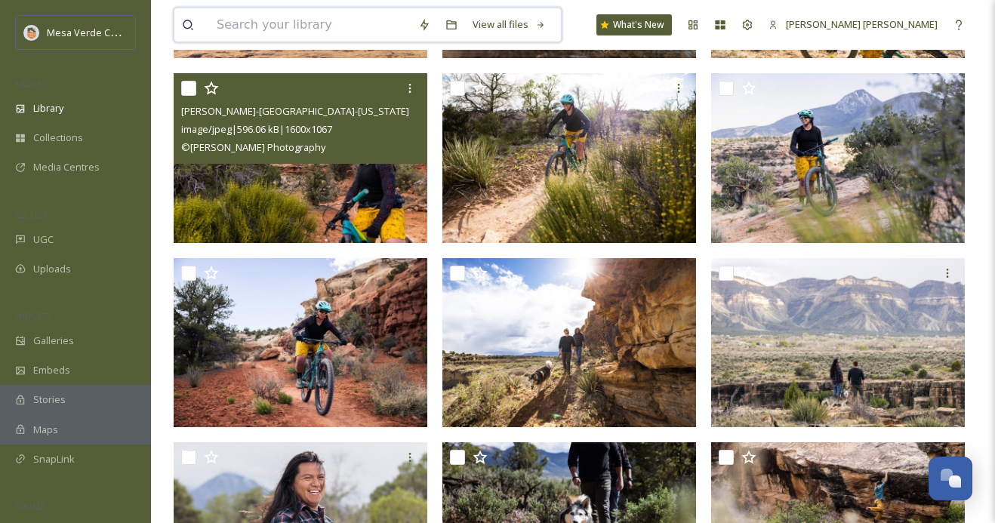
click at [363, 21] on input at bounding box center [309, 24] width 201 height 33
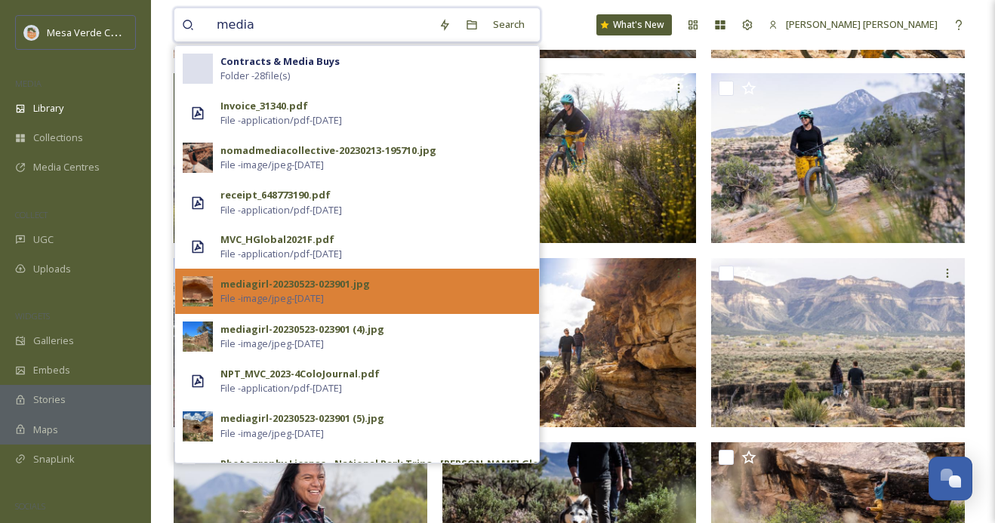
type input "media"
click at [314, 291] on span "File - image/jpeg - May 22 2023" at bounding box center [271, 298] width 103 height 14
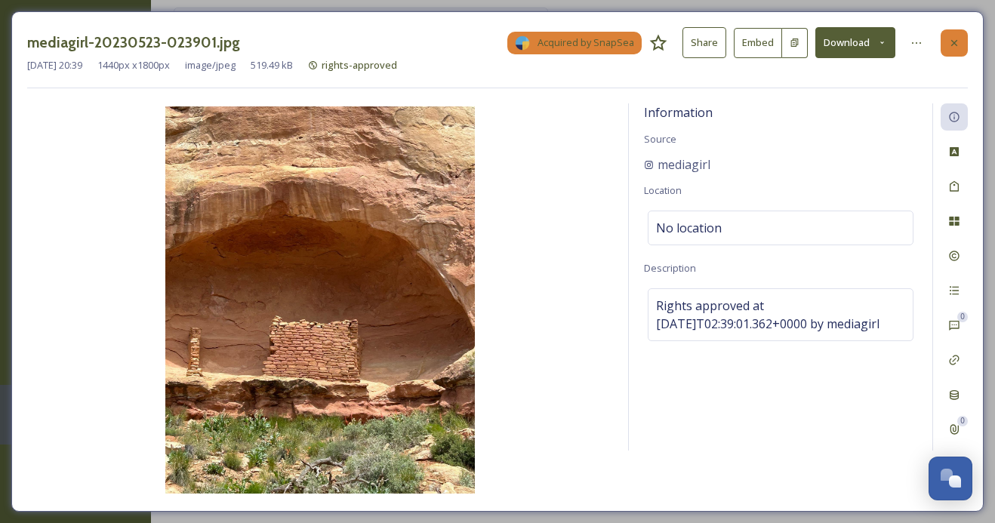
click at [956, 44] on icon at bounding box center [954, 42] width 6 height 6
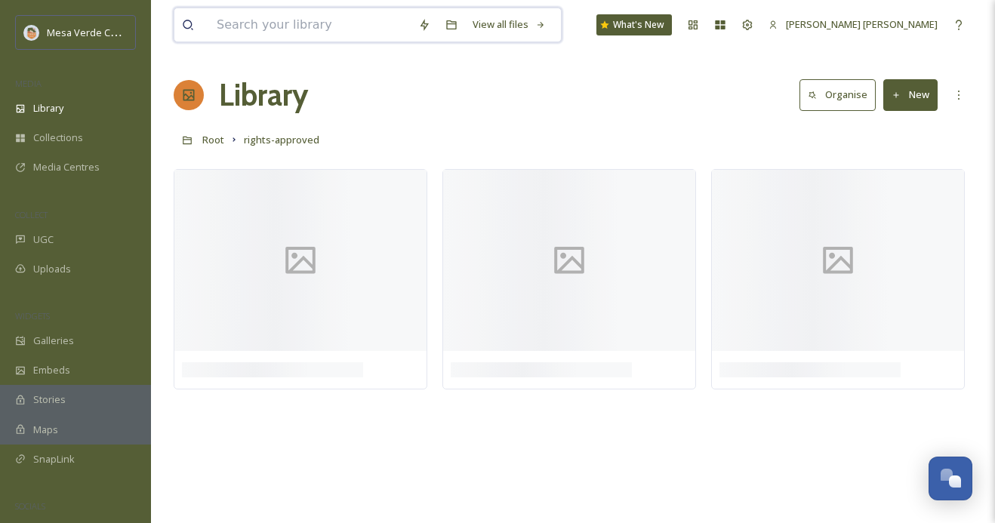
click at [306, 25] on input at bounding box center [309, 24] width 201 height 33
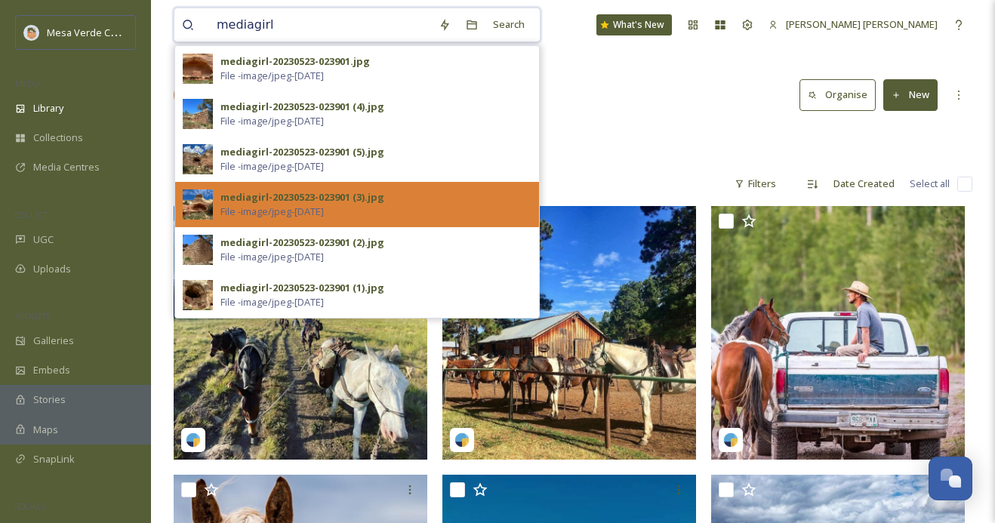
type input "mediagirl"
click at [324, 208] on span "File - image/jpeg - May 22 2023" at bounding box center [271, 211] width 103 height 14
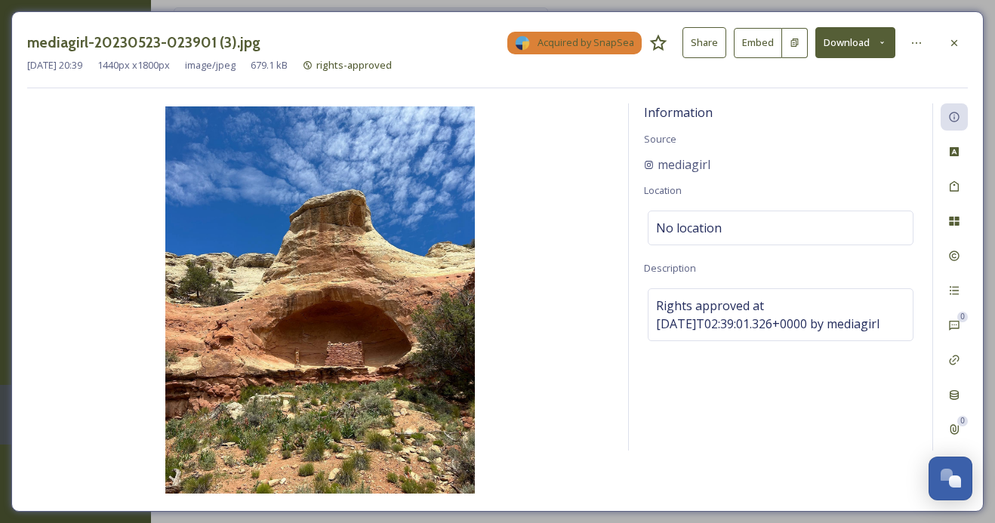
click at [715, 49] on button "Share" at bounding box center [704, 42] width 44 height 31
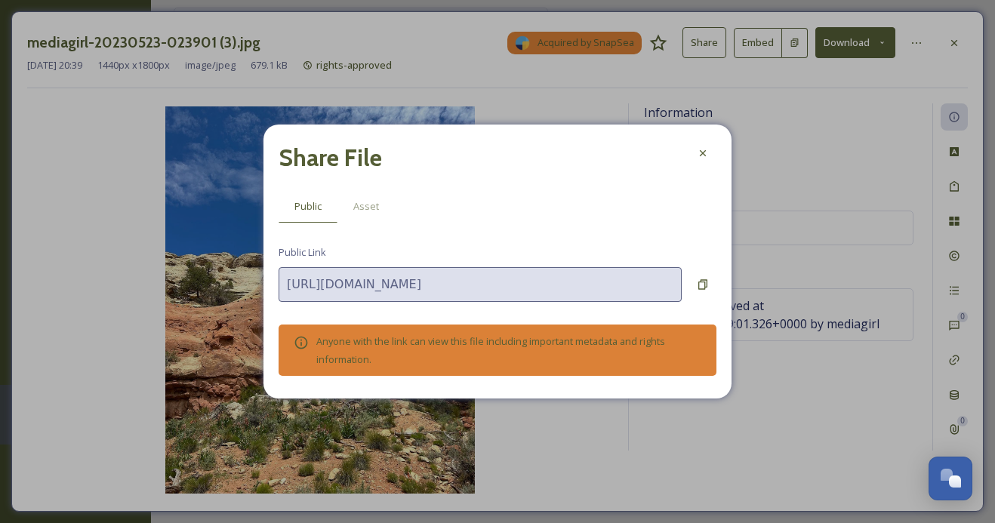
click at [701, 266] on div "Share File Public Asset Public Link https://app.snapsea.io/p/file/b660c605-0c45…" at bounding box center [497, 261] width 468 height 273
click at [701, 278] on icon at bounding box center [702, 284] width 12 height 12
click at [704, 154] on icon at bounding box center [702, 153] width 12 height 12
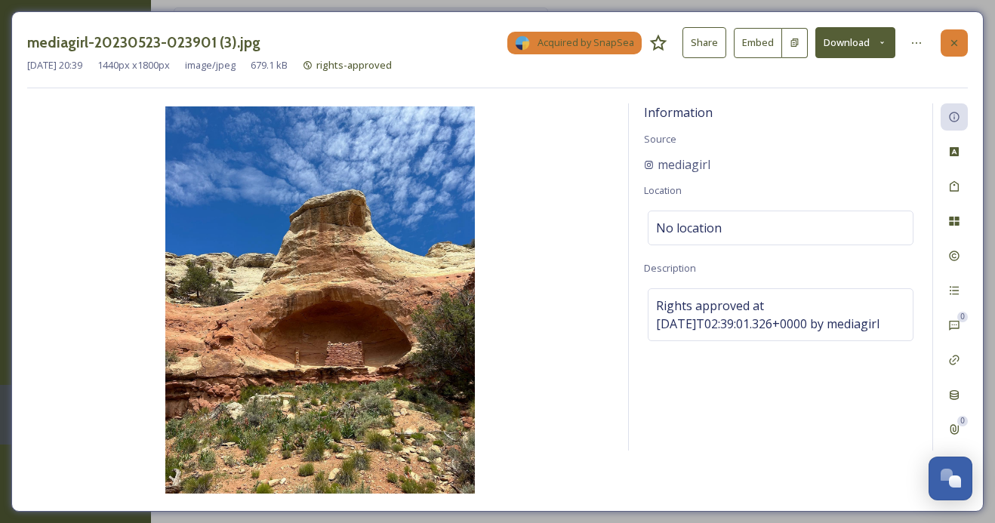
click at [948, 45] on icon at bounding box center [954, 43] width 12 height 12
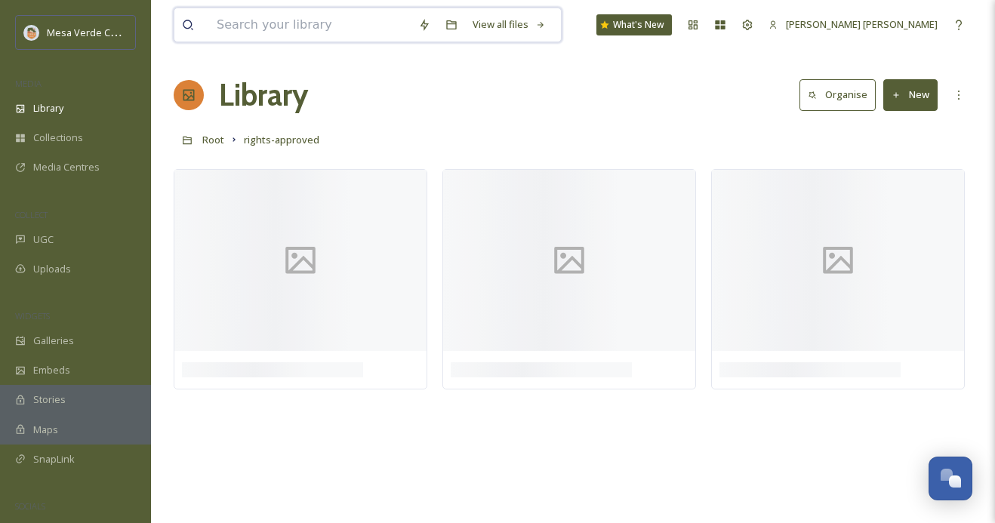
click at [303, 30] on input at bounding box center [309, 24] width 201 height 33
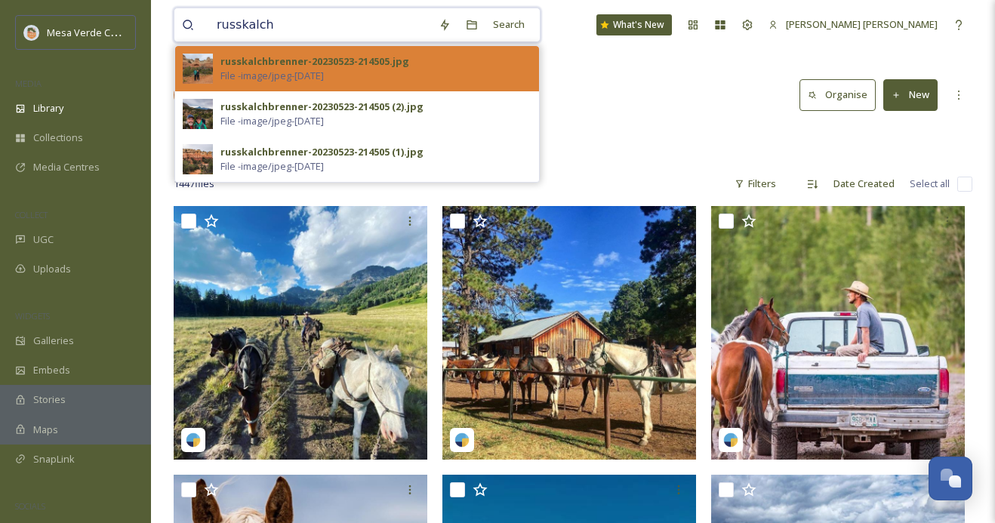
type input "russkalch"
click at [324, 72] on span "File - image/jpeg - May 23 2023" at bounding box center [271, 76] width 103 height 14
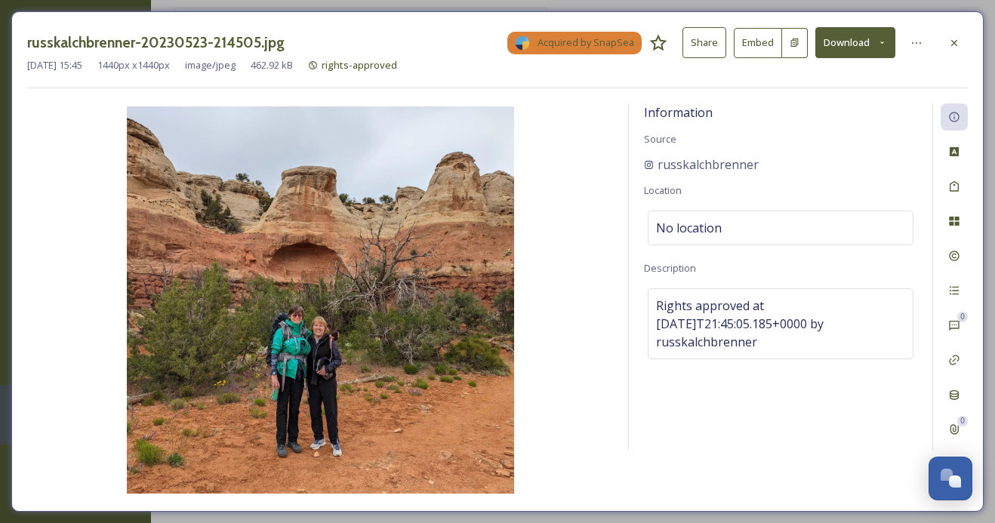
click at [713, 46] on button "Share" at bounding box center [704, 42] width 44 height 31
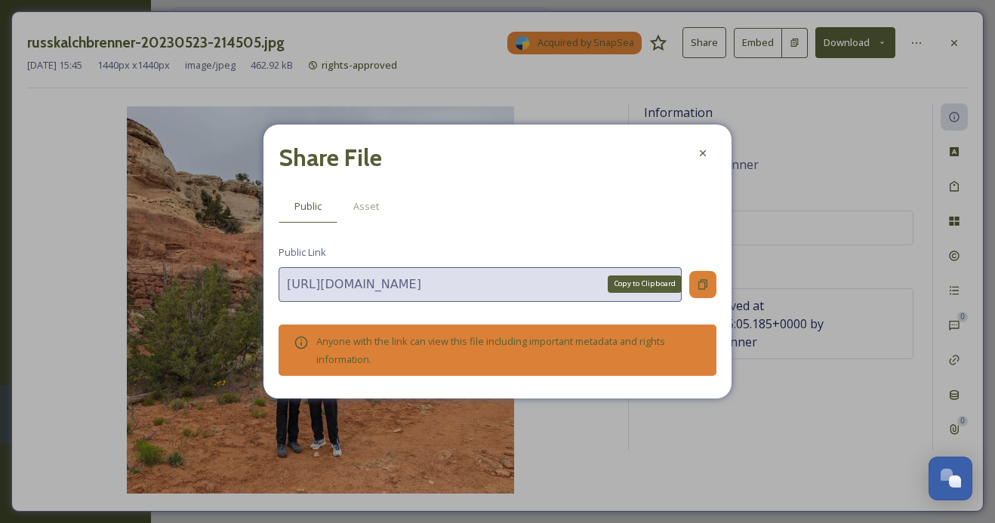
click at [702, 282] on icon at bounding box center [702, 284] width 12 height 12
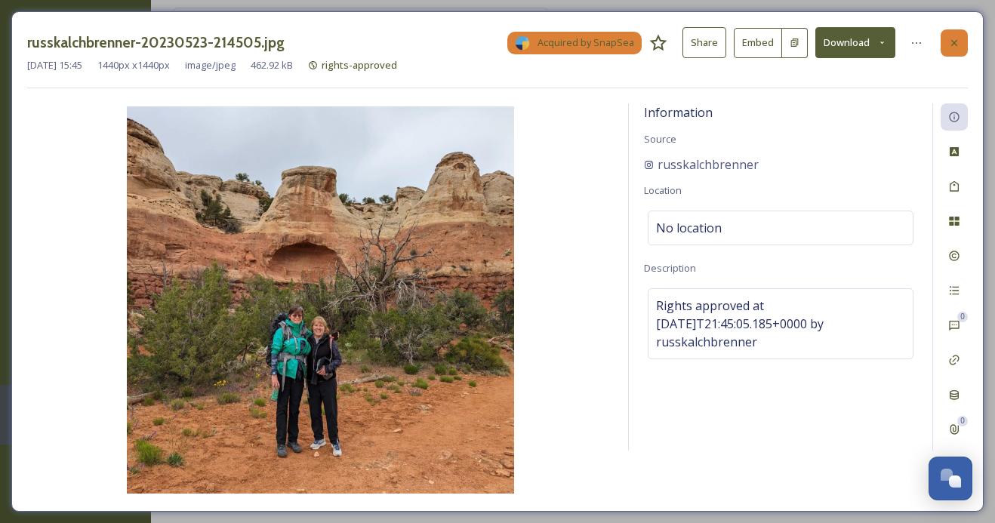
click at [952, 42] on icon at bounding box center [954, 43] width 12 height 12
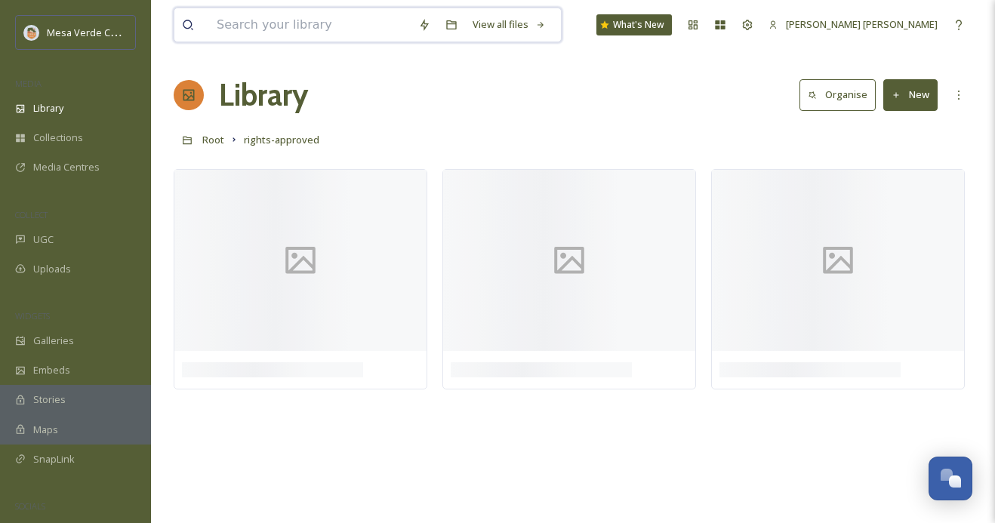
click at [310, 35] on input at bounding box center [309, 24] width 201 height 33
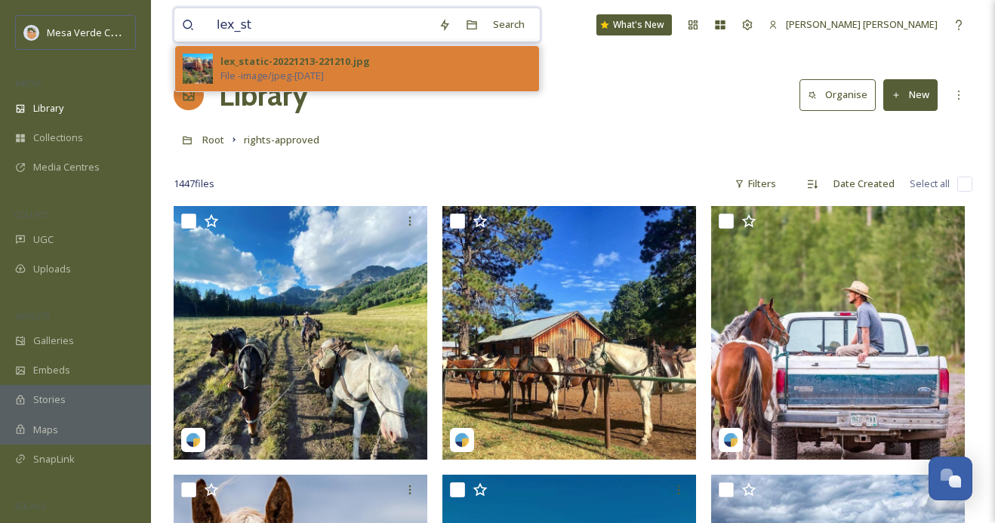
type input "lex_st"
click at [300, 65] on div "lex_static-20221213-221210.jpg" at bounding box center [294, 61] width 149 height 14
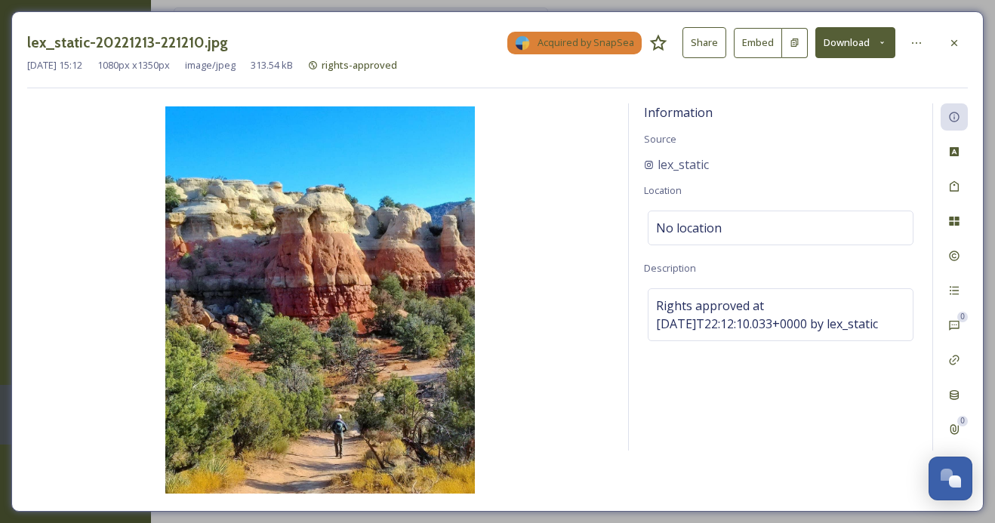
click at [695, 35] on button "Share" at bounding box center [704, 42] width 44 height 31
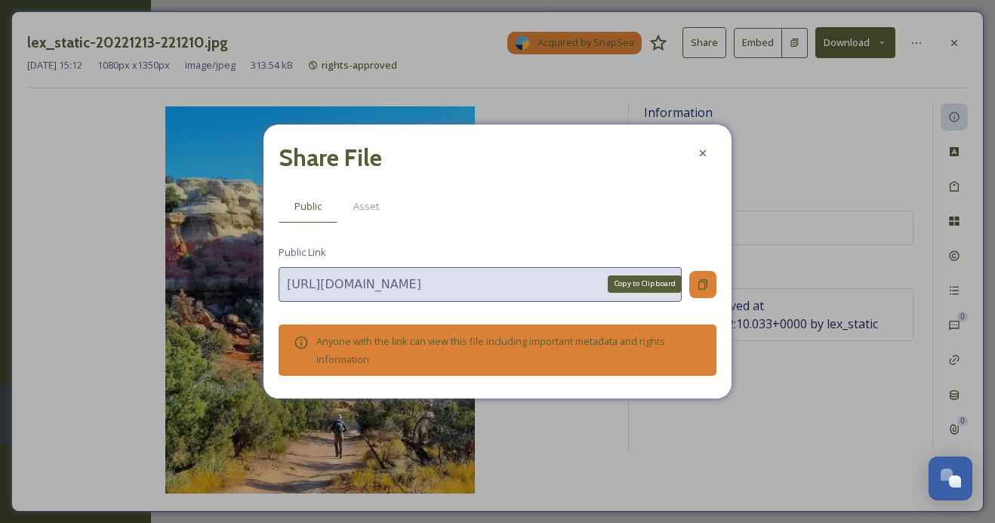
click at [708, 278] on icon at bounding box center [702, 284] width 12 height 12
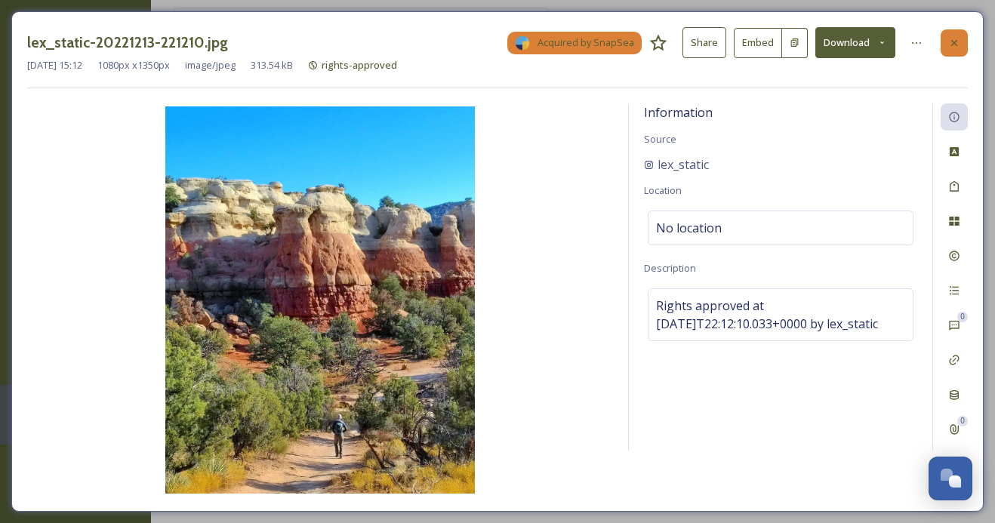
click at [953, 45] on icon at bounding box center [954, 43] width 12 height 12
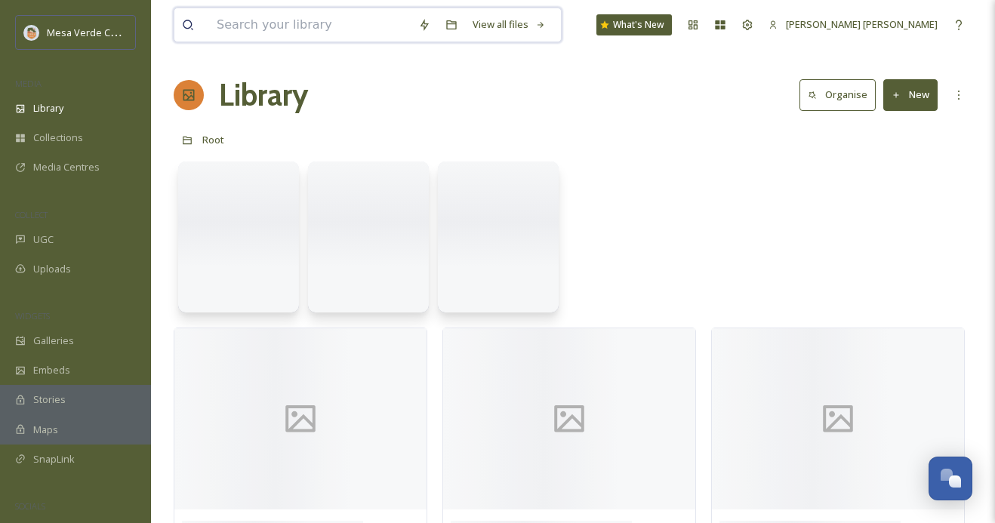
click at [291, 20] on input at bounding box center [309, 24] width 201 height 33
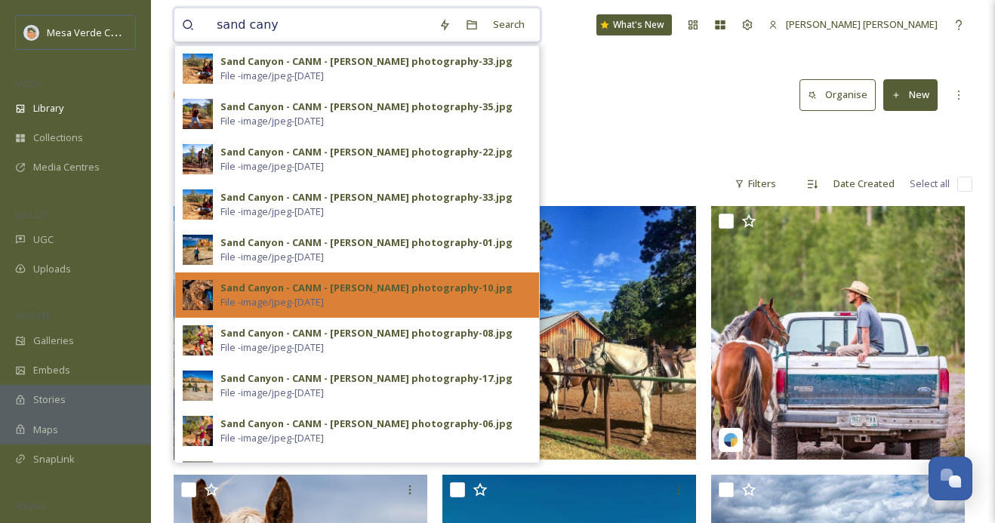
scroll to position [89, 0]
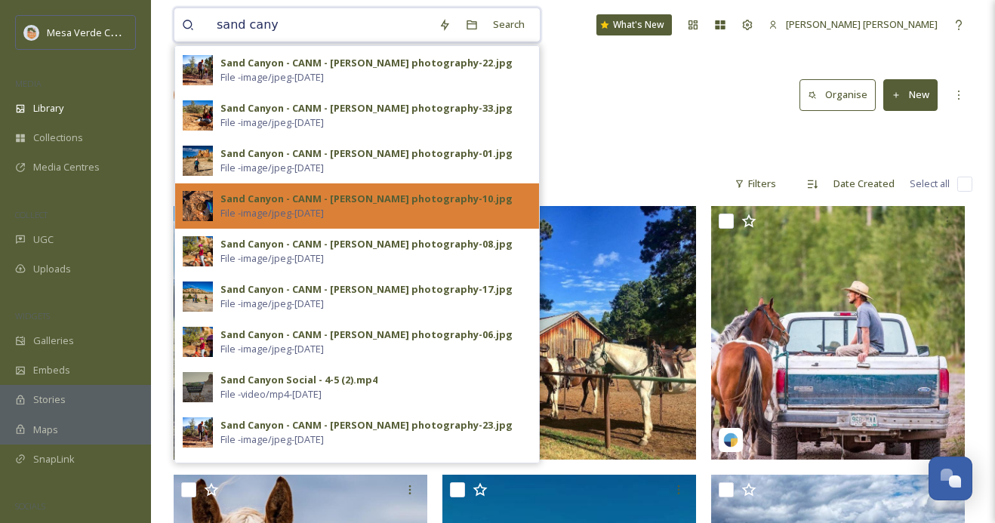
type input "sand cany"
click at [399, 206] on div "Sand Canyon - CANM - kassia vinsel photography-10.jpg File - image/jpeg - Nov 0…" at bounding box center [375, 206] width 311 height 29
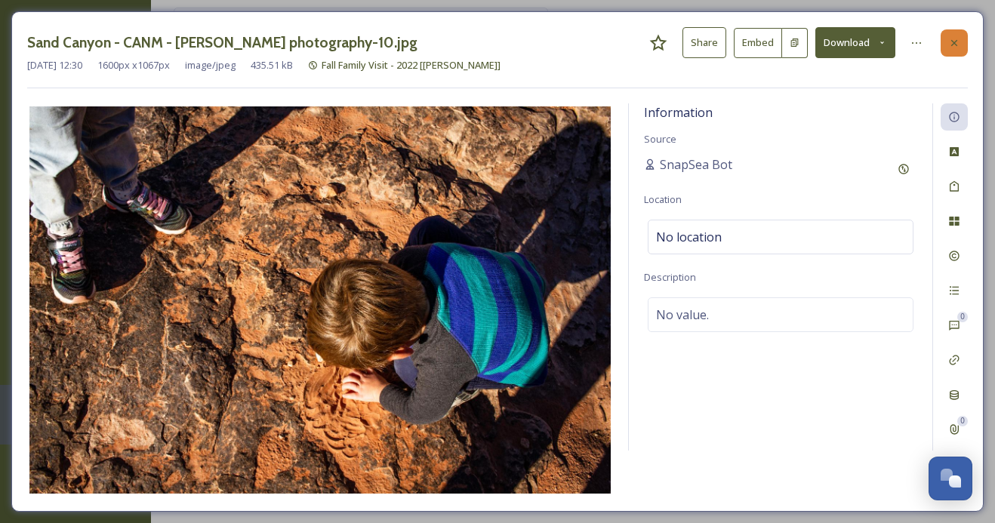
click at [950, 43] on icon at bounding box center [954, 43] width 12 height 12
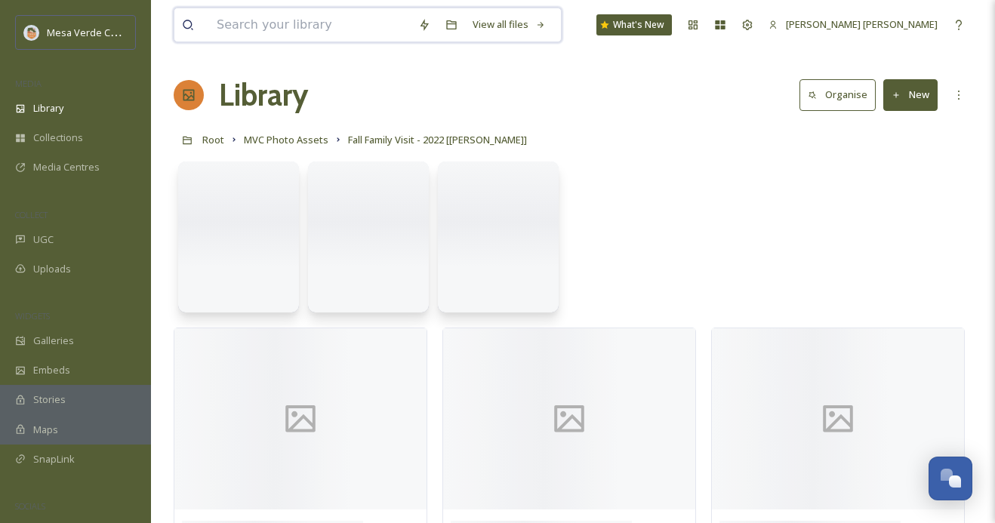
click at [330, 22] on input at bounding box center [309, 24] width 201 height 33
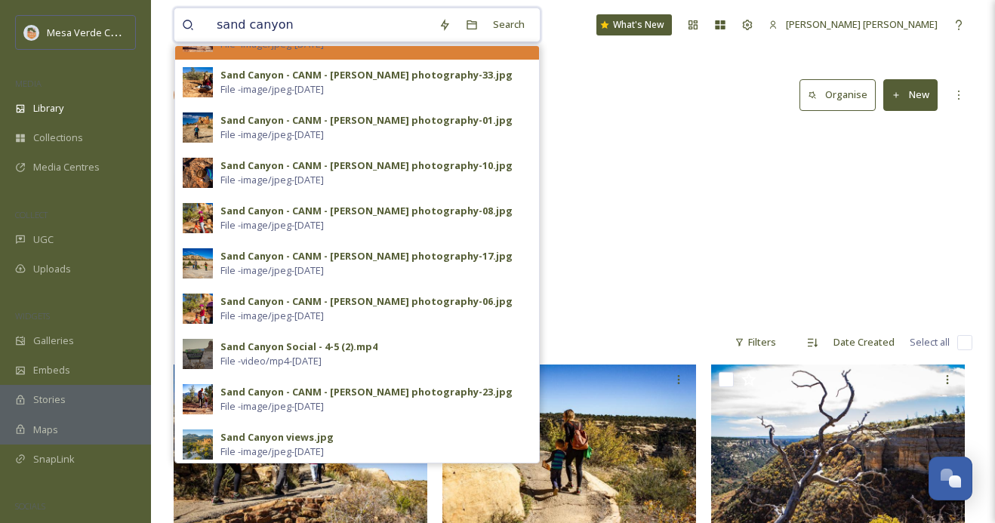
scroll to position [290, 0]
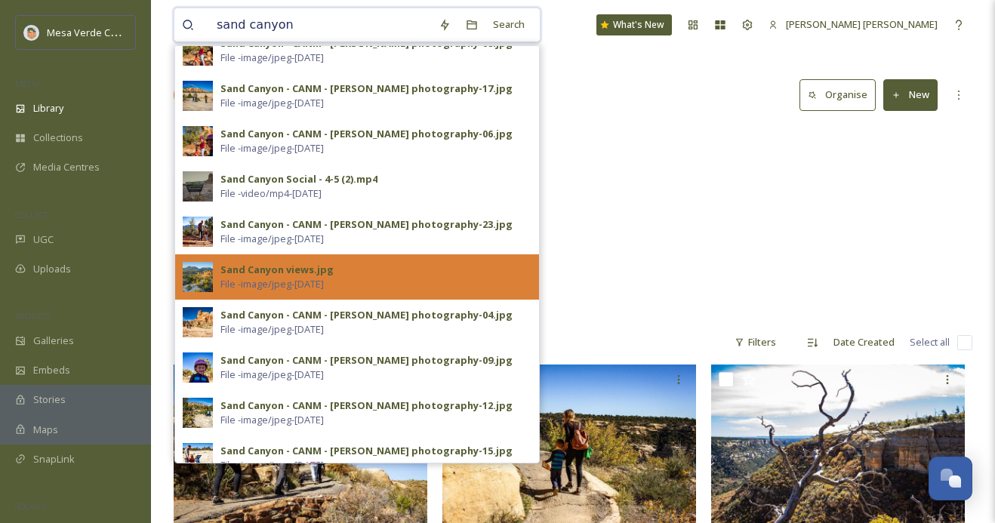
type input "sand canyon"
click at [374, 281] on div "Sand Canyon views.jpg File - image/jpeg - Apr 05 2023" at bounding box center [375, 277] width 311 height 29
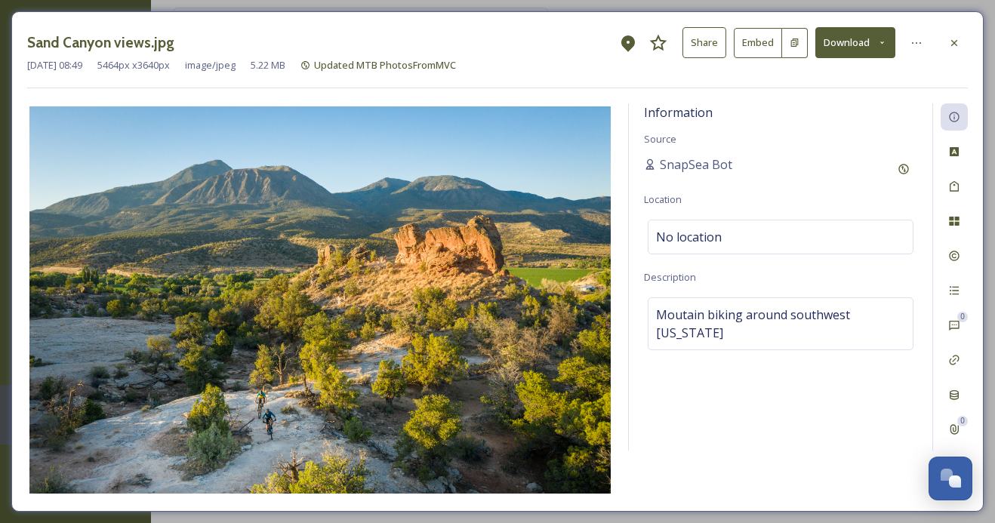
click at [706, 41] on button "Share" at bounding box center [704, 42] width 44 height 31
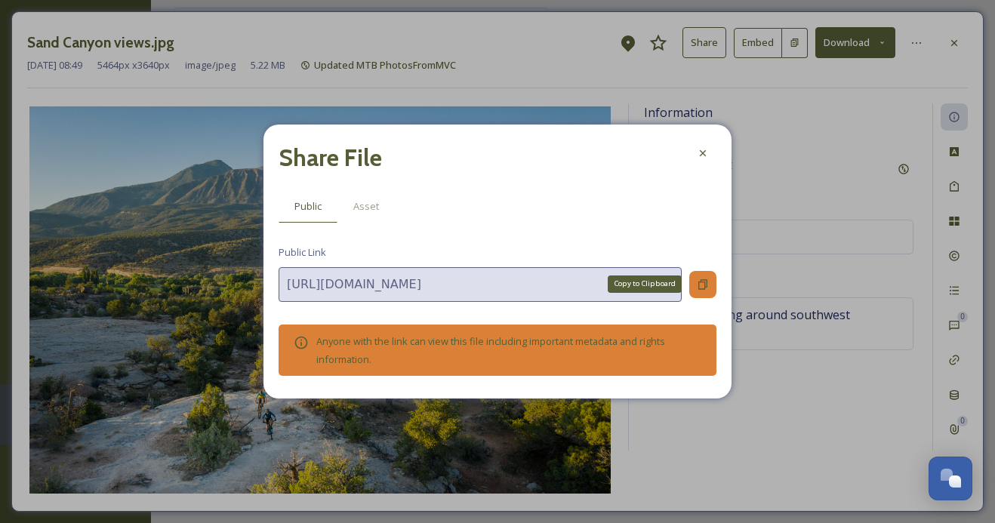
click at [702, 284] on icon at bounding box center [702, 284] width 12 height 12
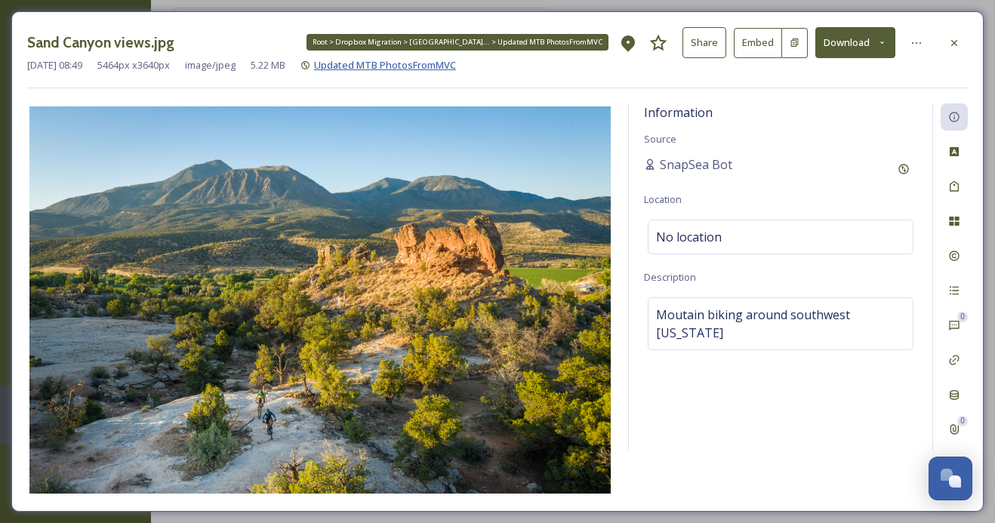
click at [451, 65] on span "Updated MTB PhotosFromMVC" at bounding box center [385, 65] width 142 height 14
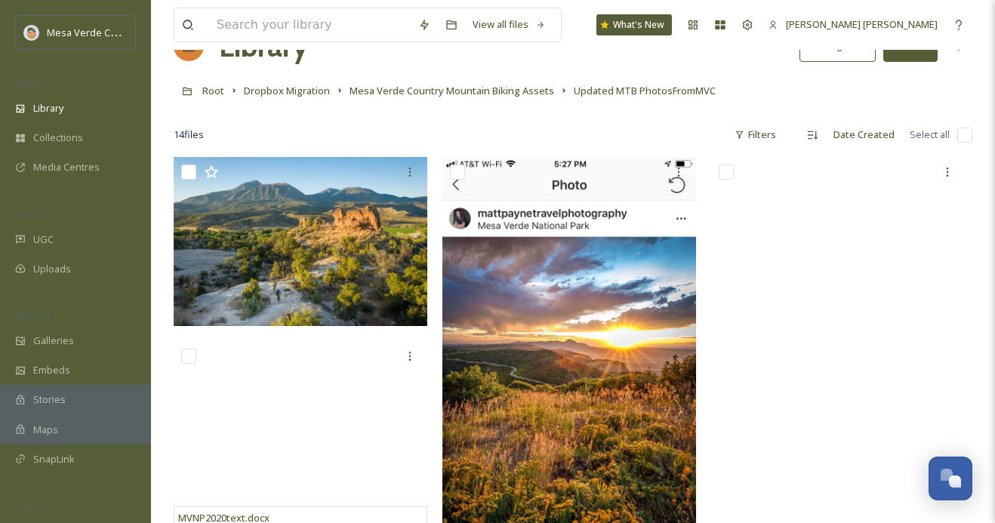
scroll to position [20, 0]
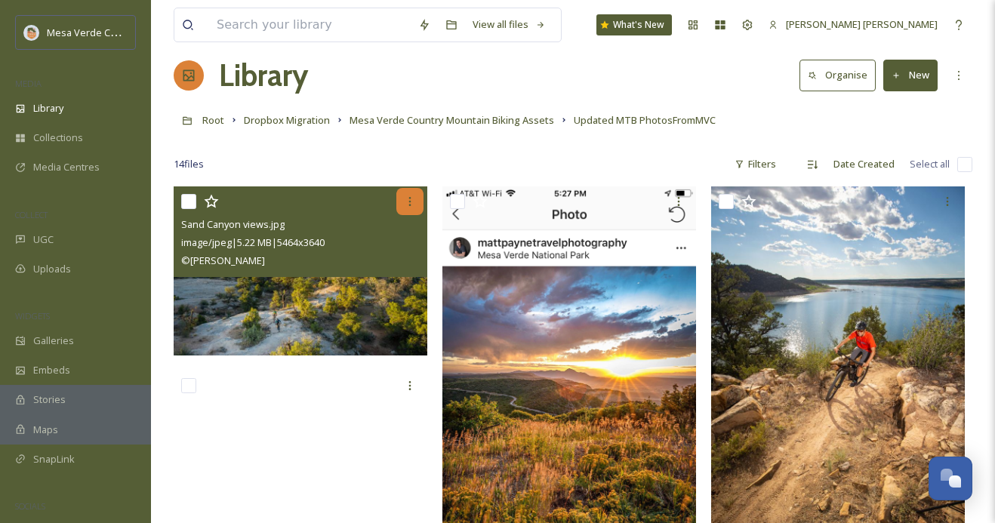
click at [402, 203] on div at bounding box center [409, 201] width 27 height 27
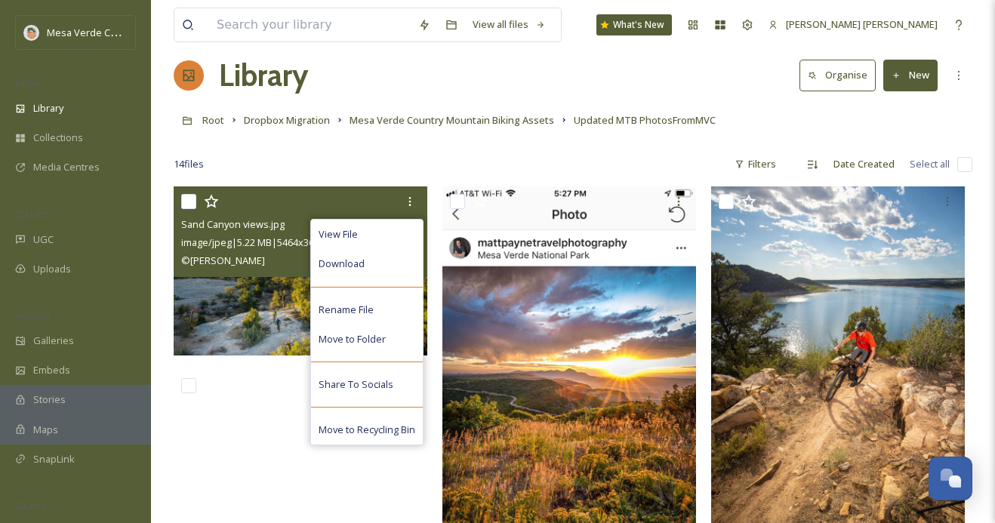
click at [283, 309] on img at bounding box center [301, 270] width 254 height 169
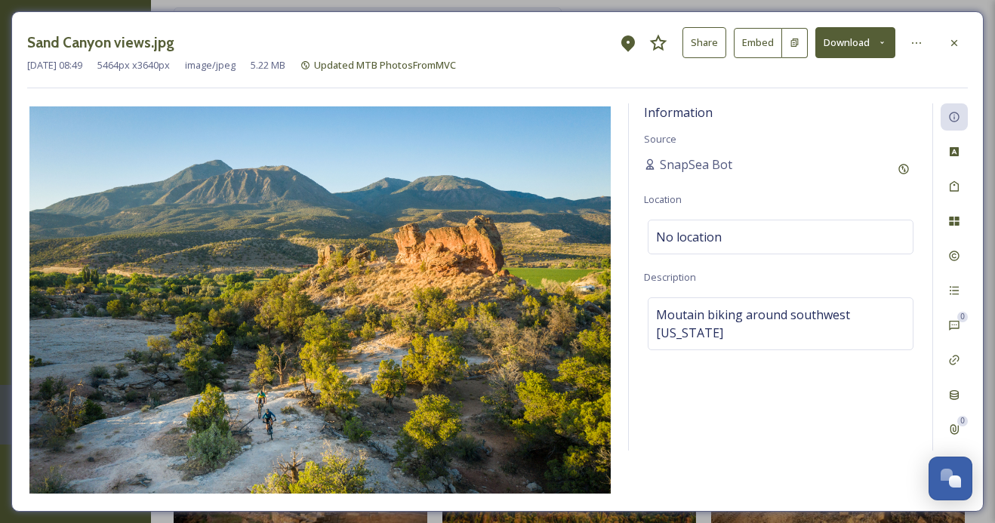
click at [715, 48] on button "Share" at bounding box center [704, 42] width 44 height 31
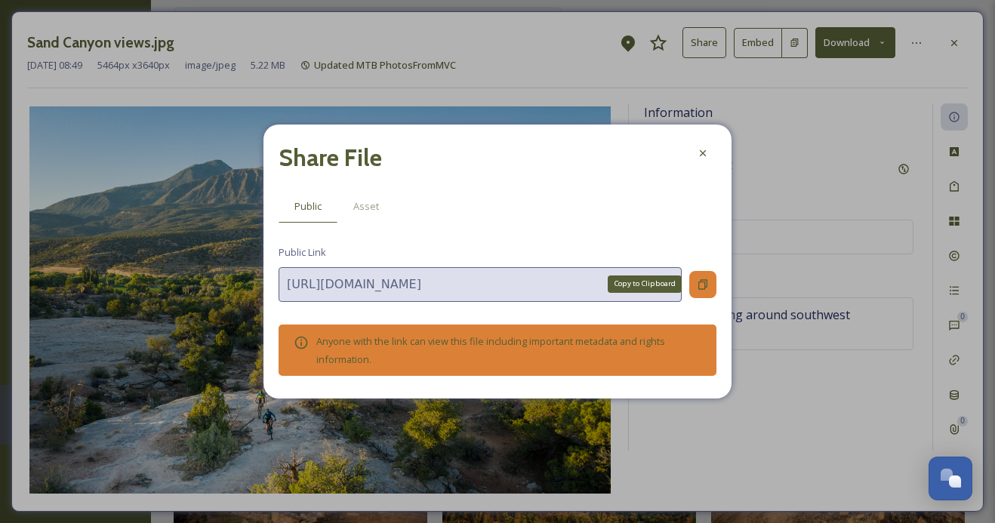
click at [706, 285] on icon at bounding box center [702, 284] width 9 height 10
click at [702, 149] on icon at bounding box center [702, 153] width 12 height 12
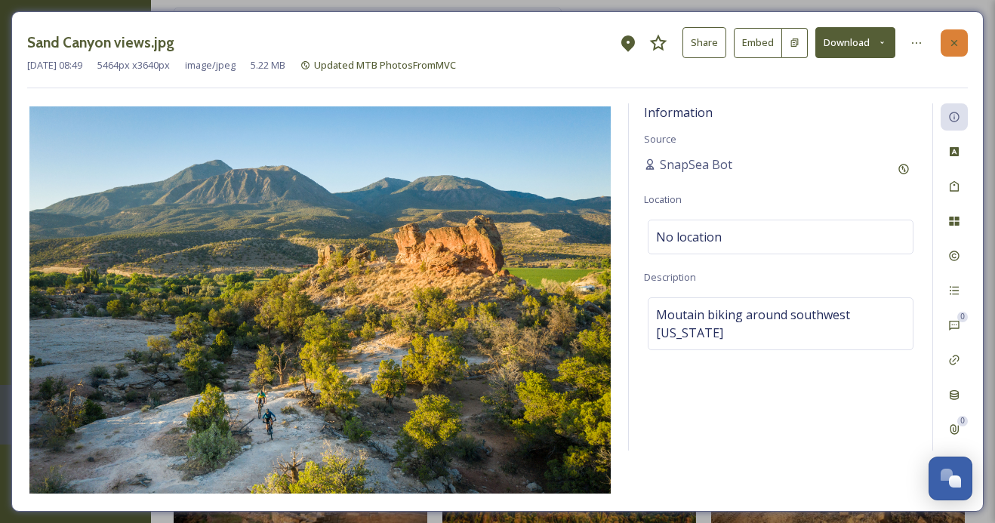
click at [952, 41] on icon at bounding box center [954, 42] width 6 height 6
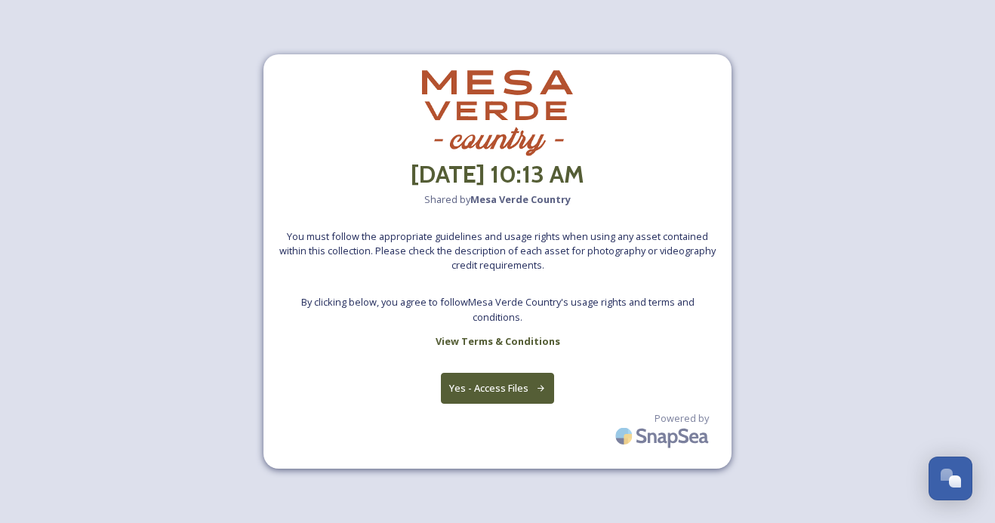
click at [519, 389] on button "Yes - Access Files" at bounding box center [497, 388] width 113 height 31
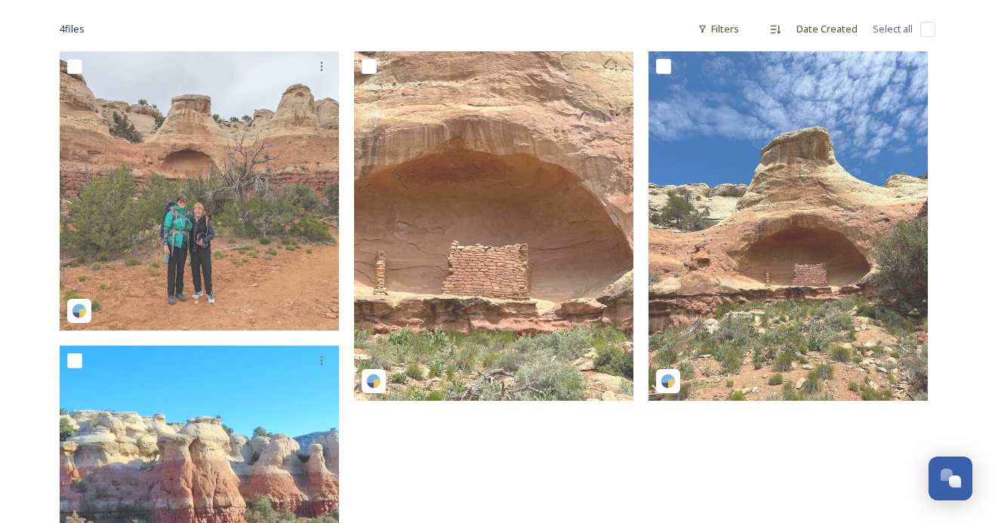
scroll to position [56, 0]
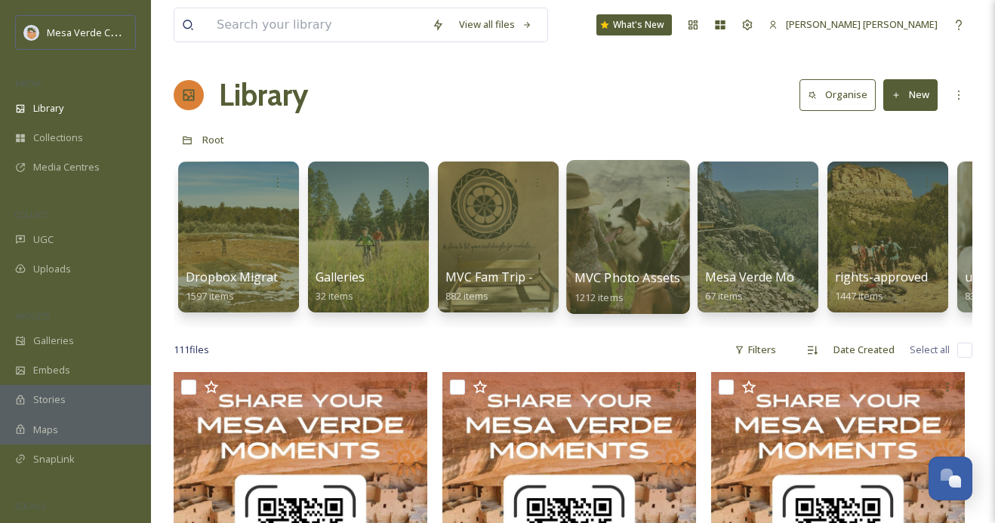
click at [647, 260] on div at bounding box center [627, 237] width 123 height 154
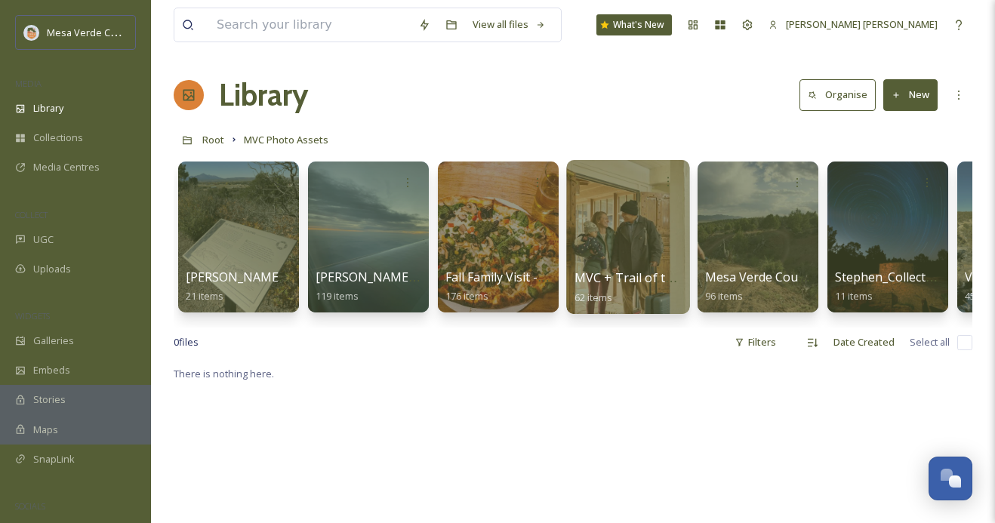
click at [641, 229] on div at bounding box center [627, 237] width 123 height 154
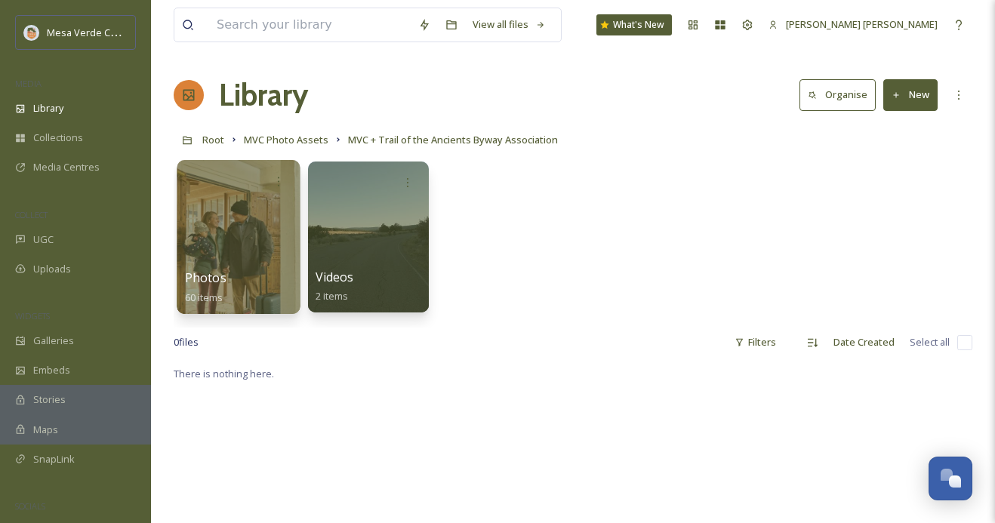
click at [224, 218] on div at bounding box center [238, 237] width 123 height 154
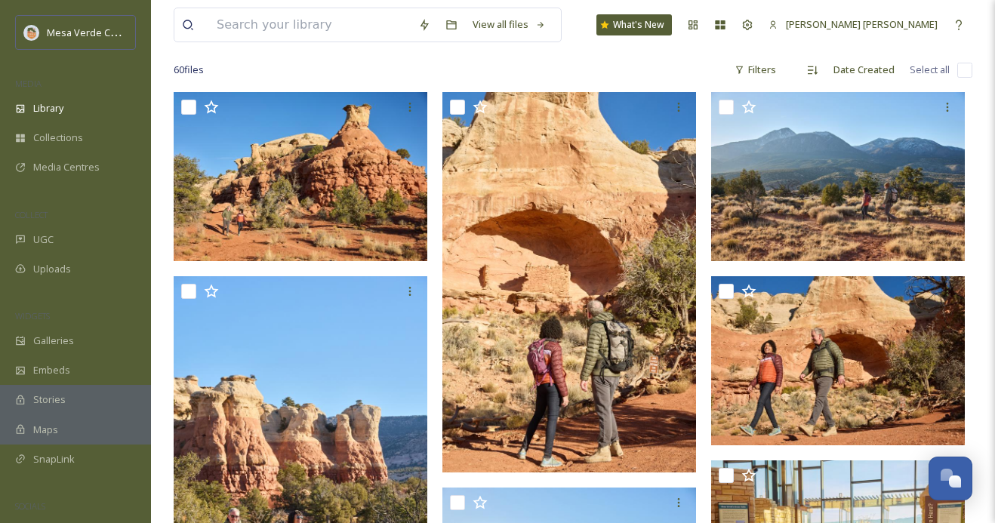
scroll to position [103, 0]
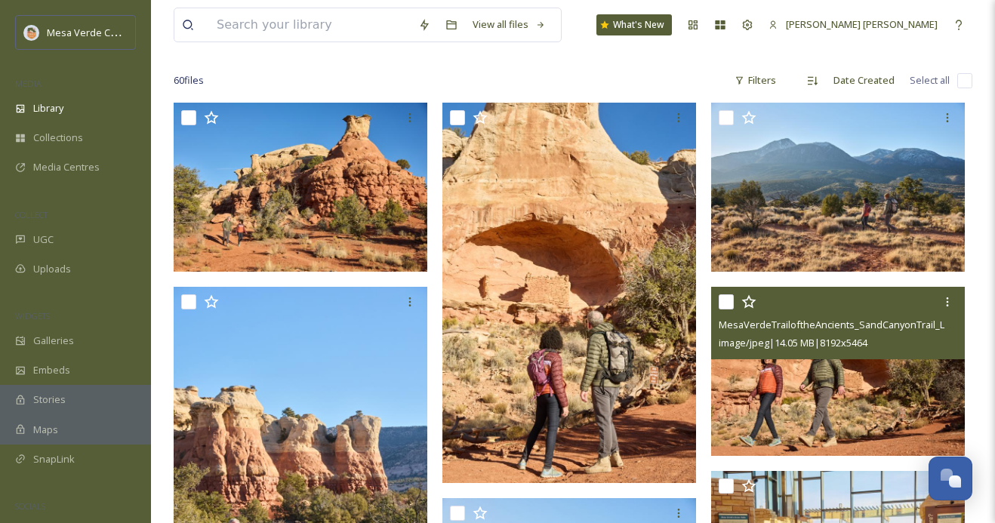
click at [836, 404] on img at bounding box center [838, 371] width 254 height 169
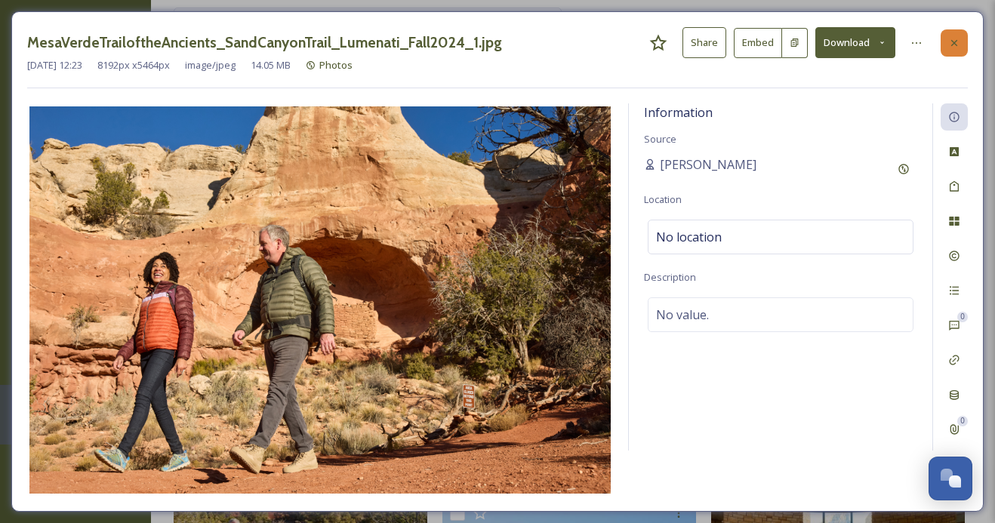
click at [958, 45] on icon at bounding box center [954, 43] width 12 height 12
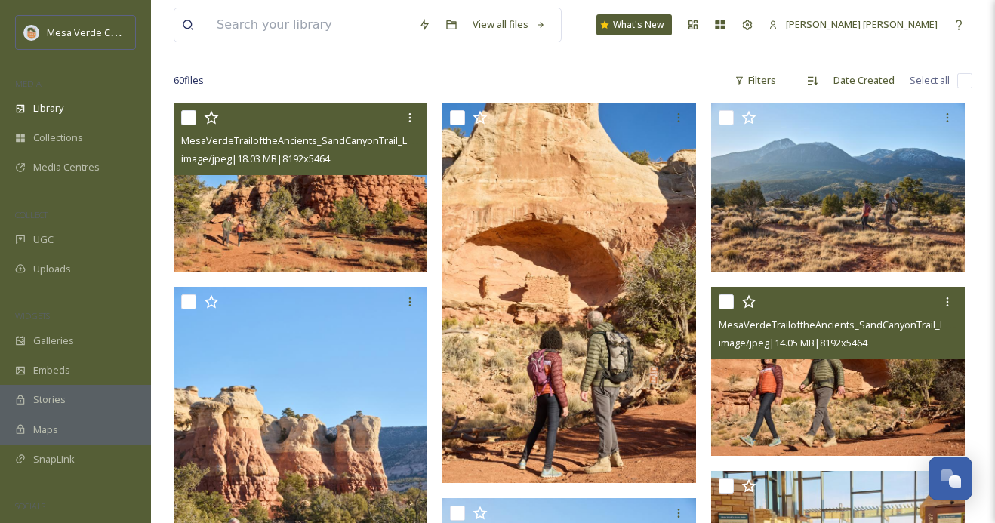
click at [324, 217] on img at bounding box center [301, 187] width 254 height 169
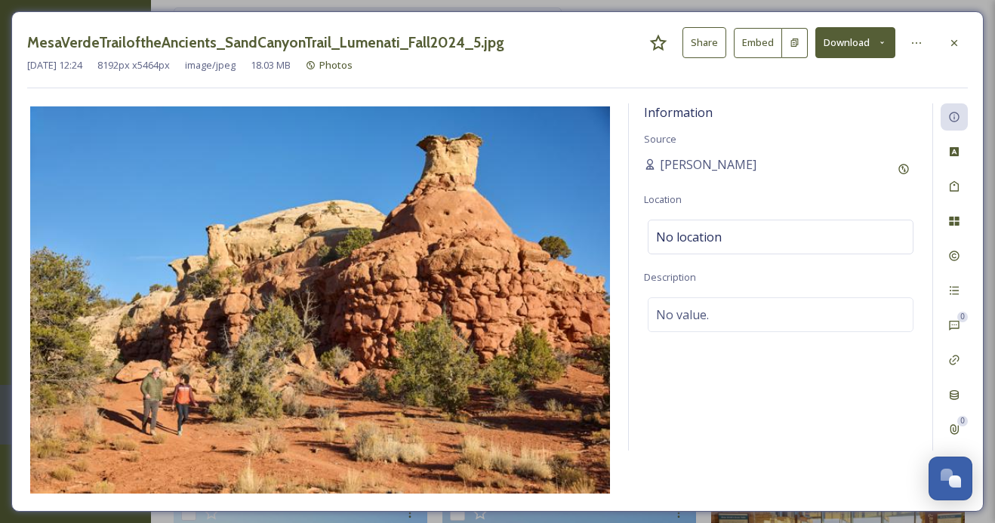
click at [715, 47] on button "Share" at bounding box center [704, 42] width 44 height 31
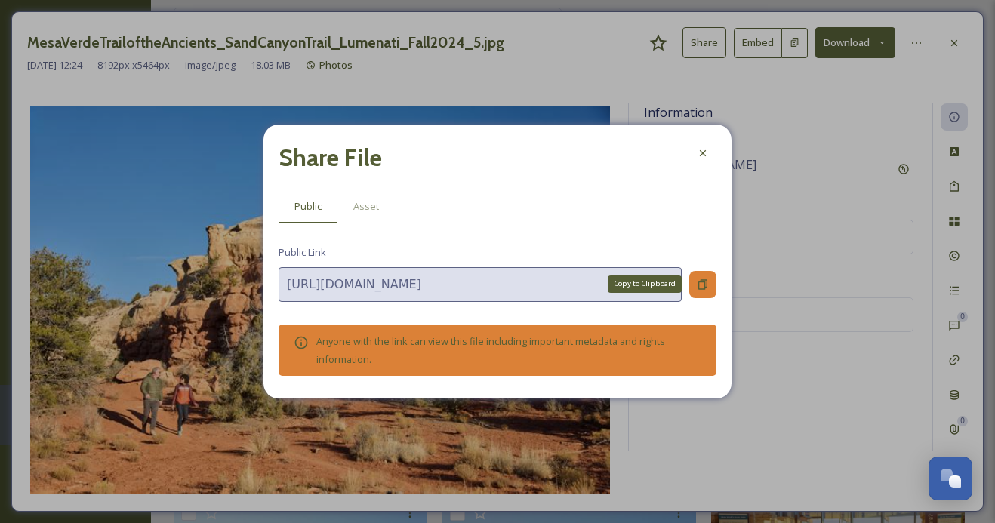
click at [706, 278] on icon at bounding box center [702, 284] width 12 height 12
click at [706, 164] on div at bounding box center [702, 153] width 27 height 27
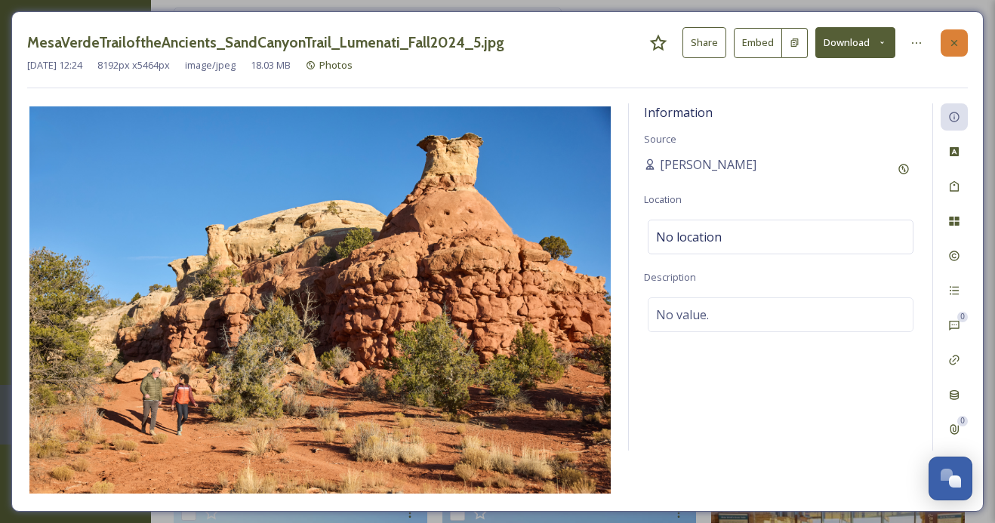
click at [948, 39] on icon at bounding box center [954, 43] width 12 height 12
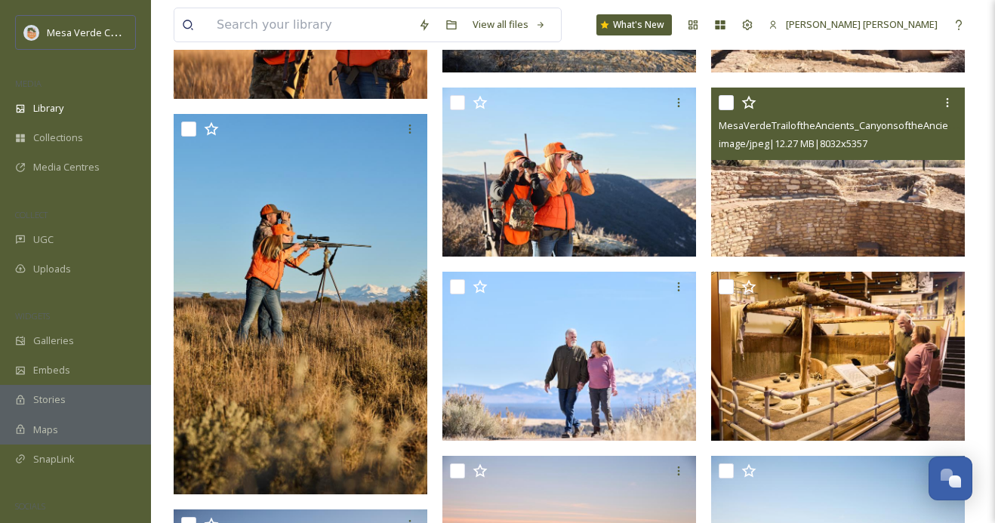
scroll to position [1987, 0]
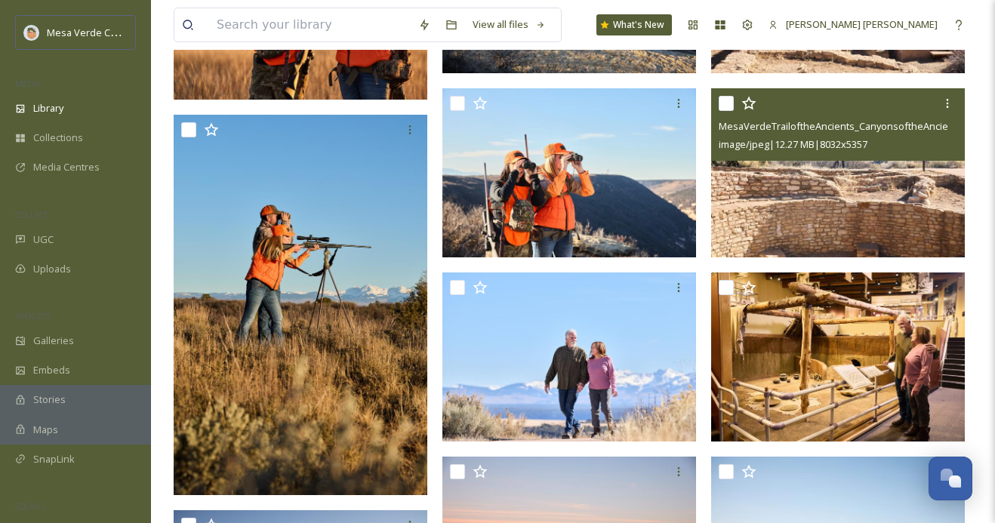
click at [727, 106] on input "checkbox" at bounding box center [725, 103] width 15 height 15
checkbox input "true"
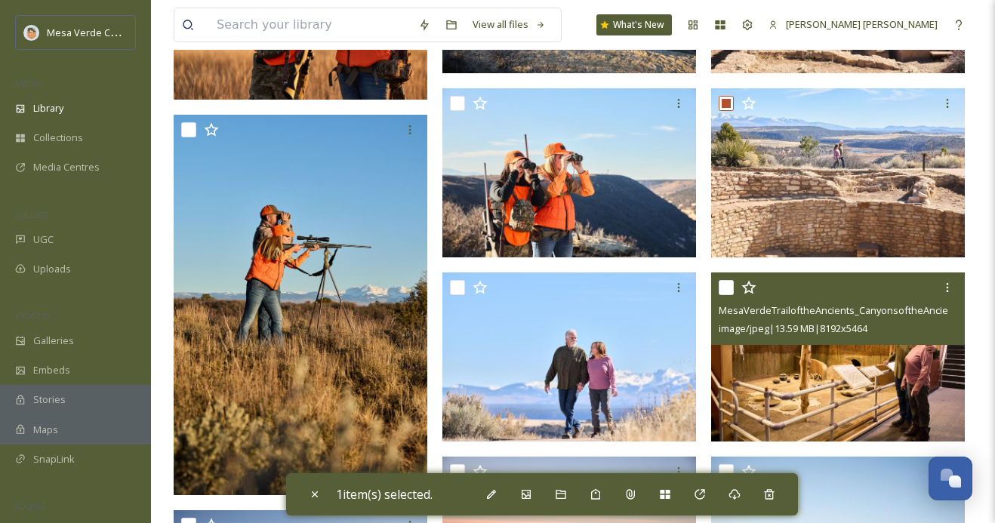
click at [727, 285] on input "checkbox" at bounding box center [725, 287] width 15 height 15
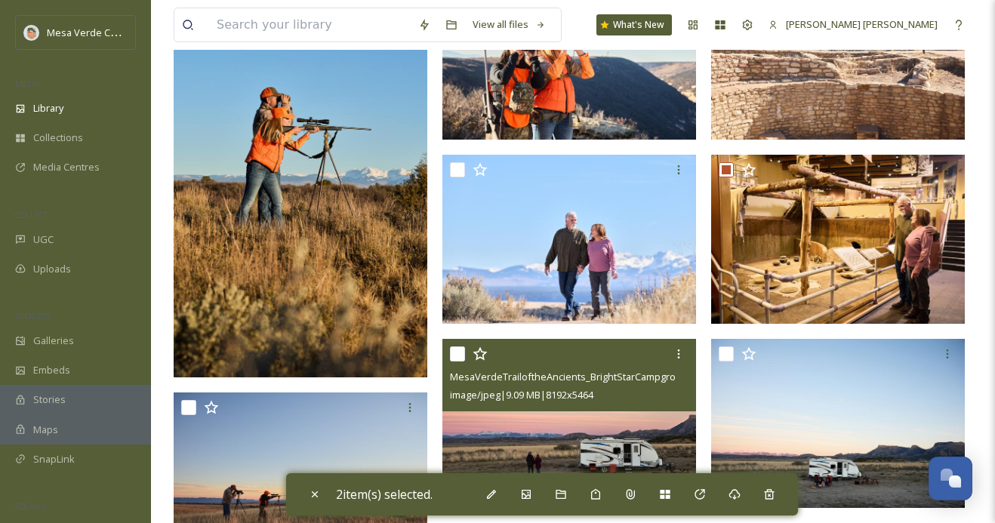
scroll to position [2086, 0]
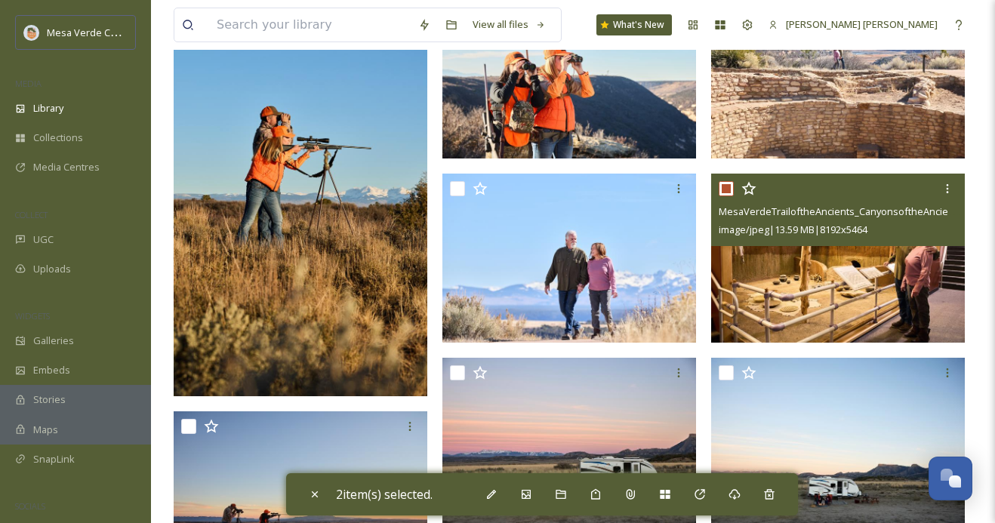
click at [724, 189] on input "checkbox" at bounding box center [725, 188] width 15 height 15
checkbox input "false"
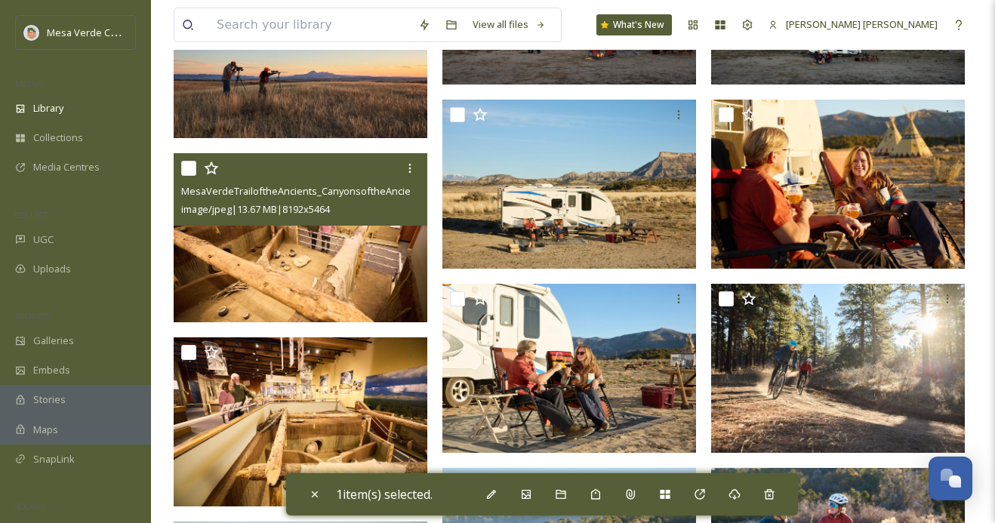
scroll to position [2560, 0]
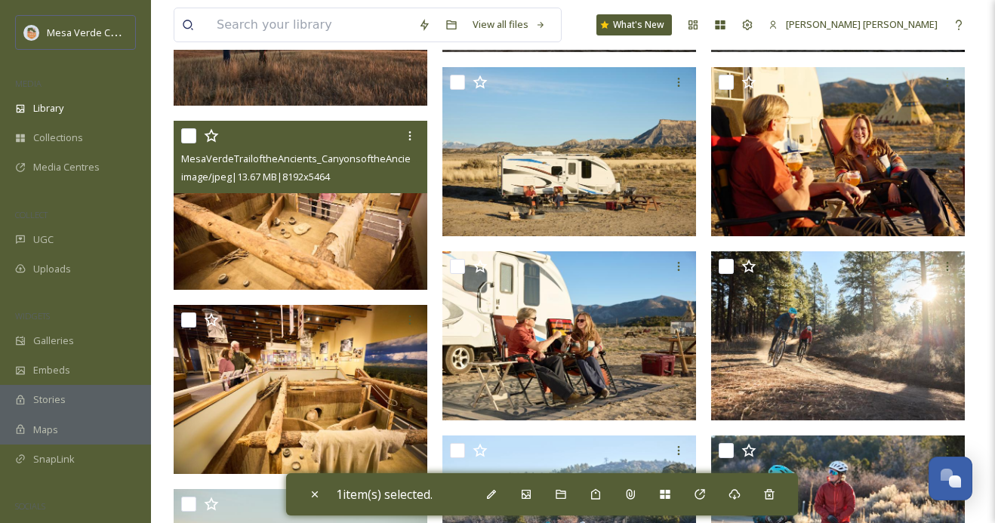
click at [189, 136] on input "checkbox" at bounding box center [188, 135] width 15 height 15
checkbox input "true"
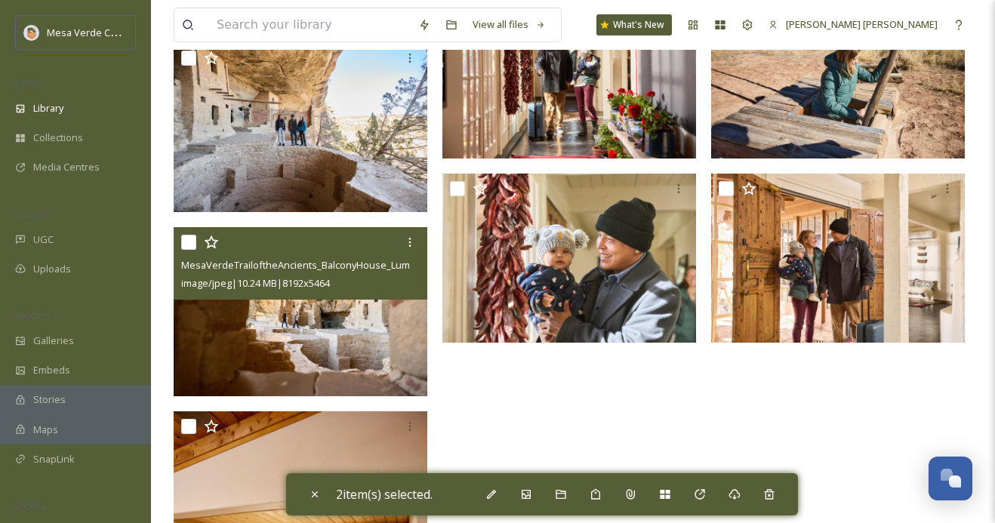
scroll to position [3745, 0]
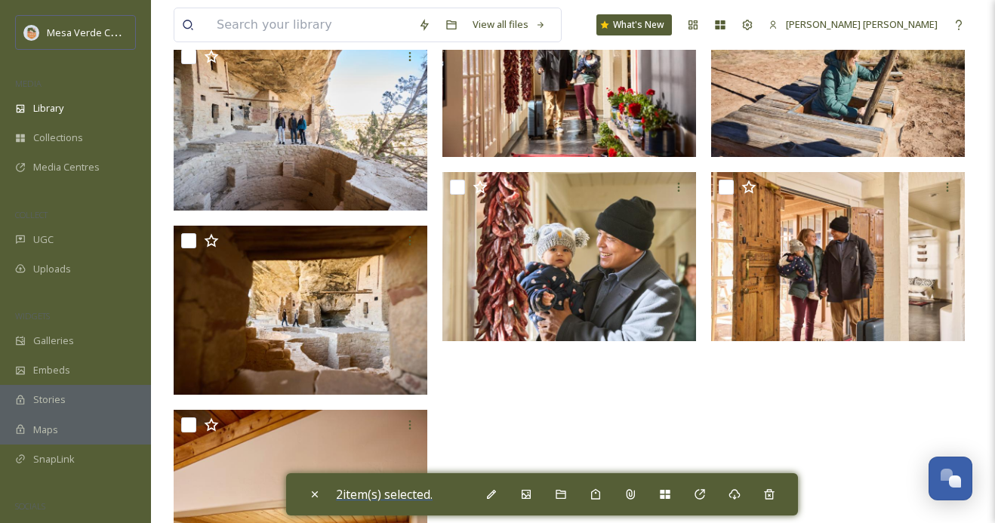
click at [364, 495] on span "2 item(s) selected." at bounding box center [384, 494] width 97 height 17
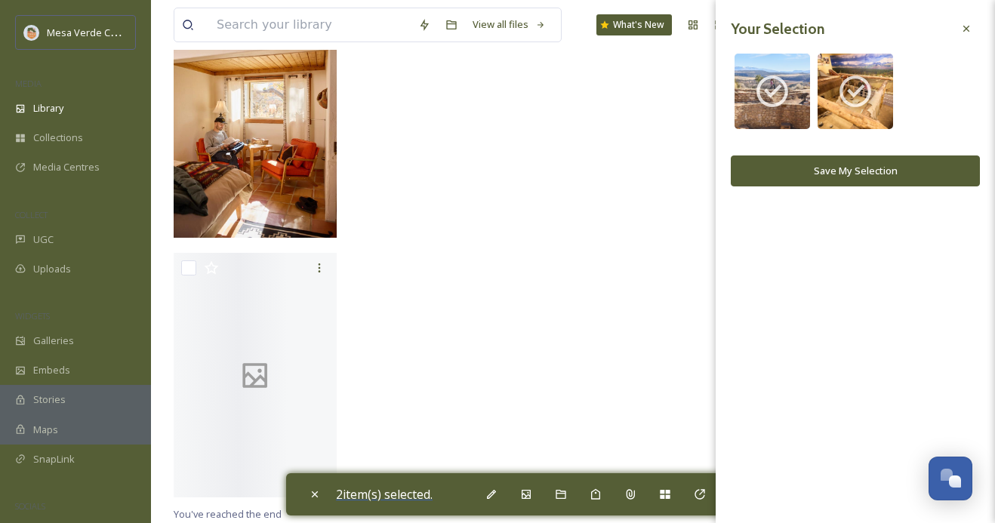
scroll to position [2848, 0]
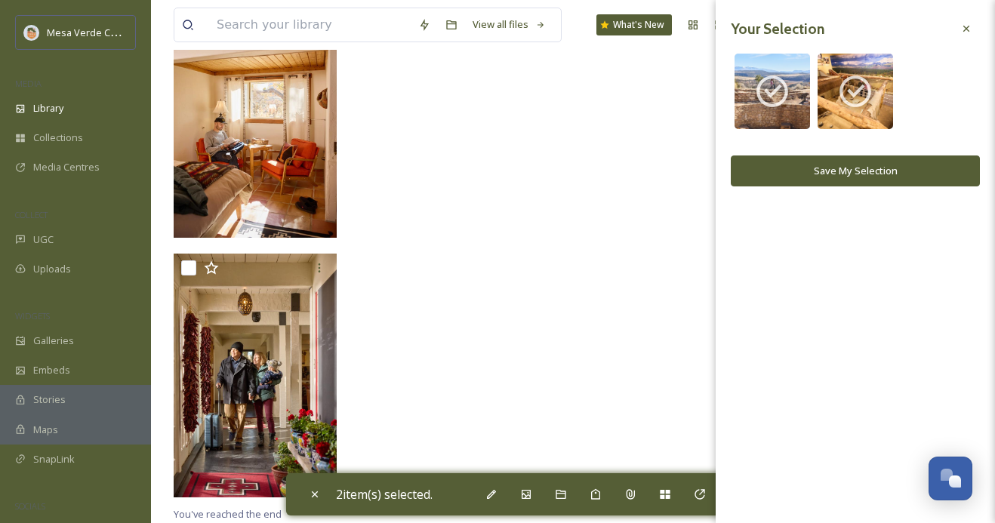
click at [807, 174] on button "Save My Selection" at bounding box center [854, 170] width 249 height 31
click at [812, 174] on button "Save My Selection" at bounding box center [854, 170] width 249 height 31
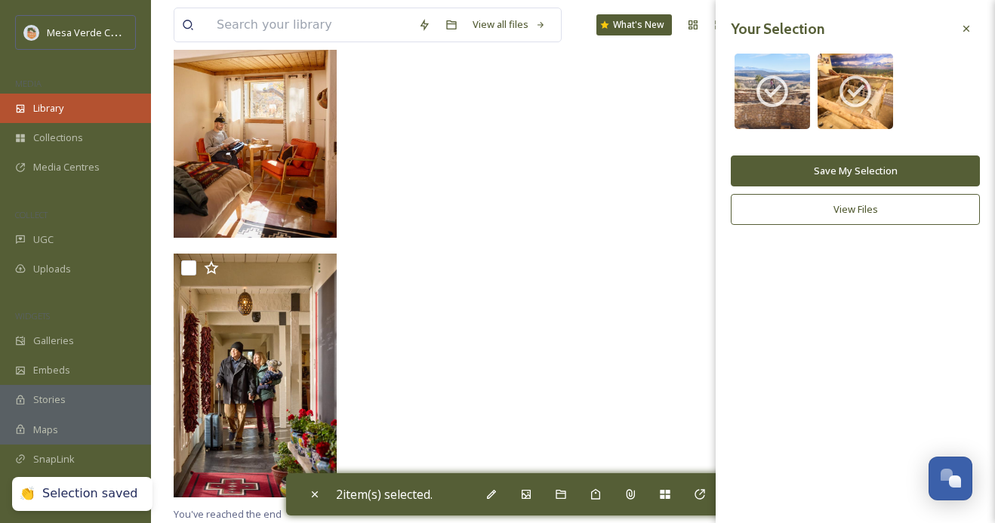
click at [113, 103] on div "Library" at bounding box center [75, 108] width 151 height 29
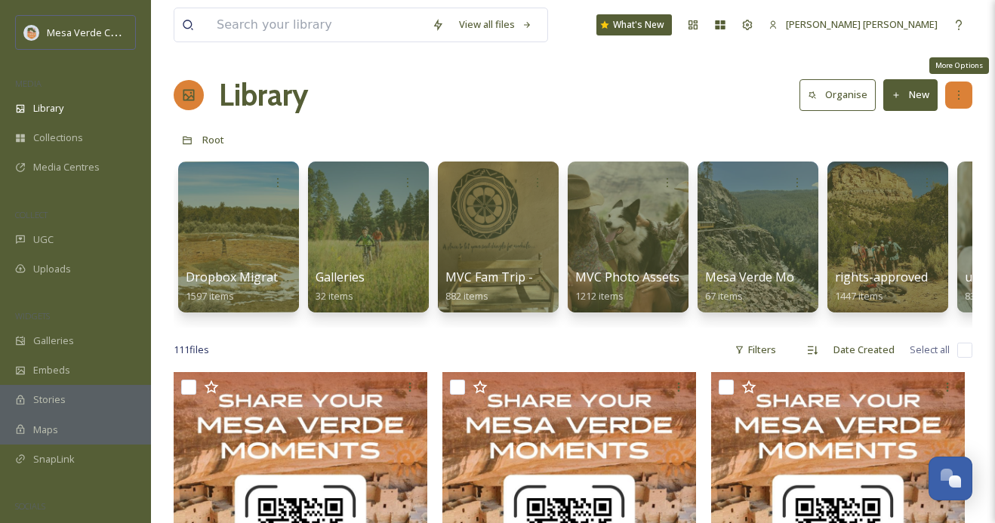
click at [956, 97] on icon at bounding box center [958, 95] width 12 height 12
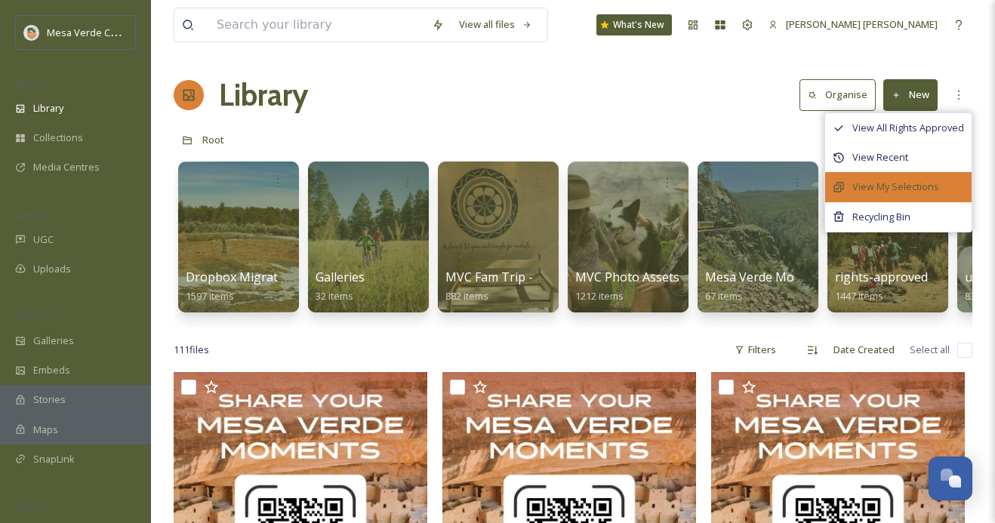
click at [895, 190] on span "View My Selections" at bounding box center [895, 187] width 87 height 14
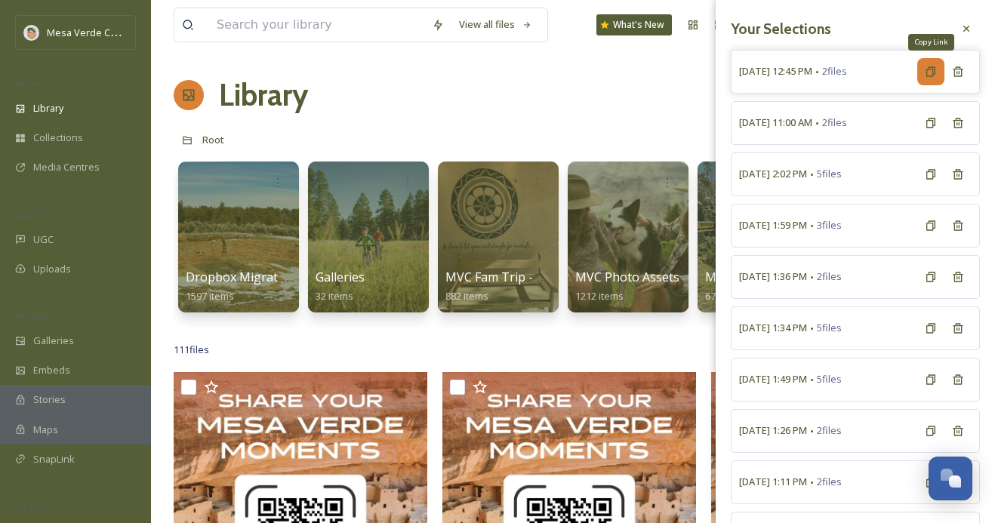
click at [928, 73] on icon at bounding box center [930, 72] width 12 height 12
click at [668, 94] on div "Library Organise New" at bounding box center [573, 94] width 798 height 45
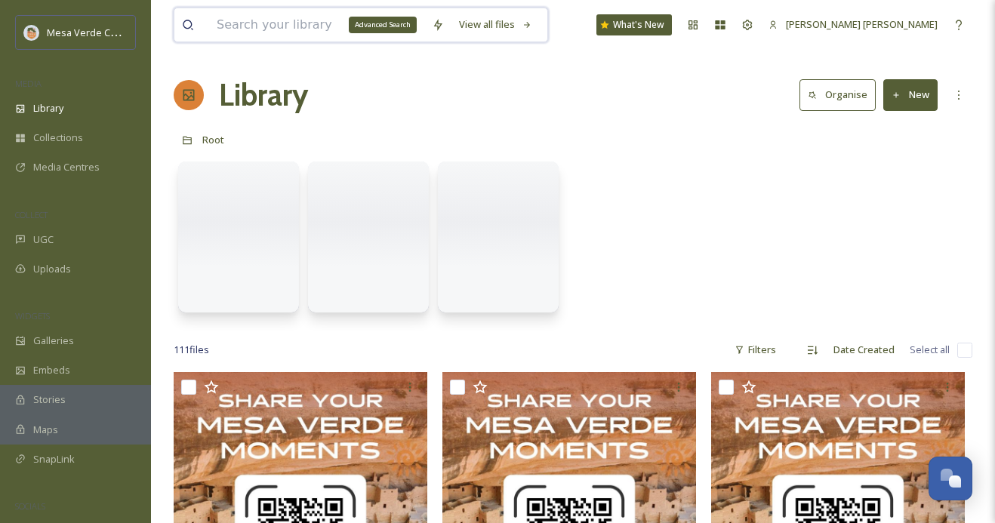
click at [376, 29] on input at bounding box center [316, 24] width 215 height 33
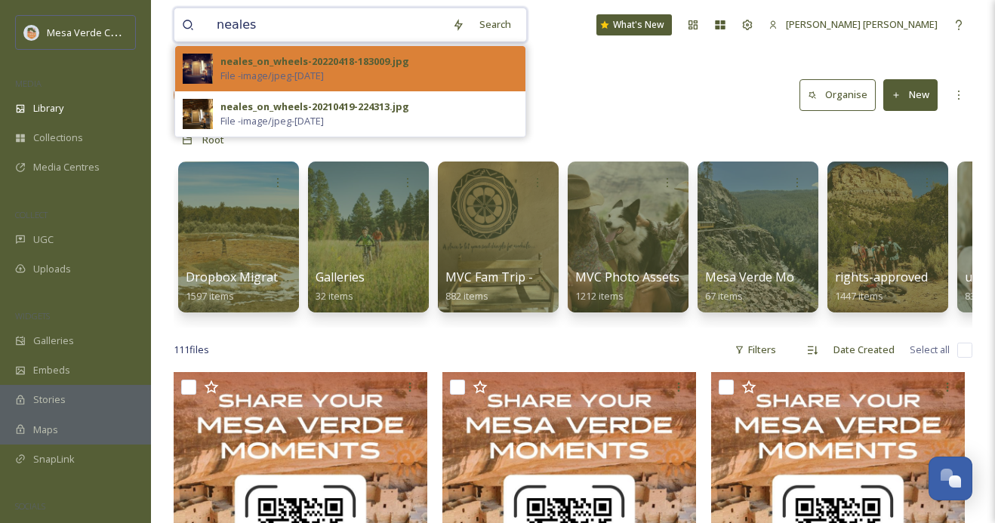
type input "neales"
click at [324, 69] on span "File - image/jpeg - [DATE]" at bounding box center [271, 76] width 103 height 14
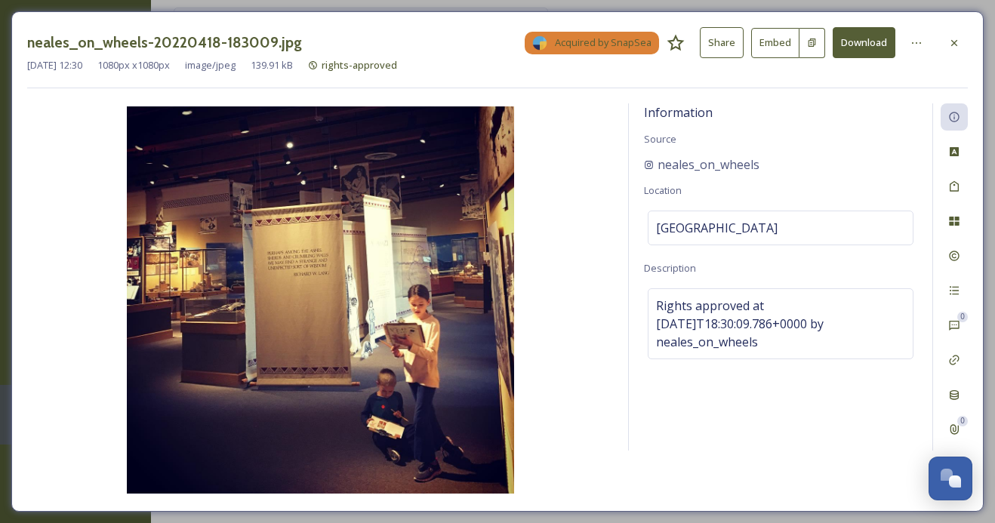
click at [728, 43] on button "Share" at bounding box center [721, 42] width 44 height 31
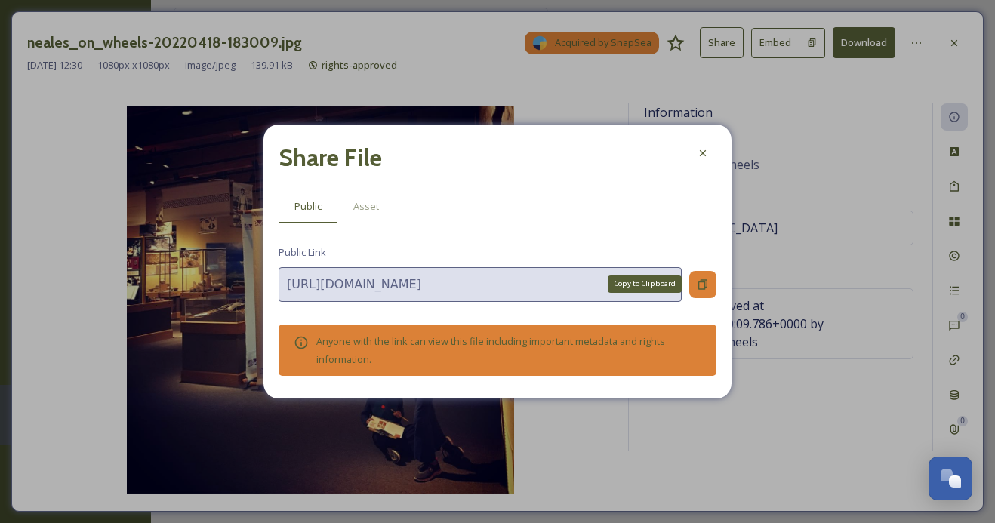
click at [704, 280] on icon at bounding box center [702, 284] width 12 height 12
